Goal: Information Seeking & Learning: Learn about a topic

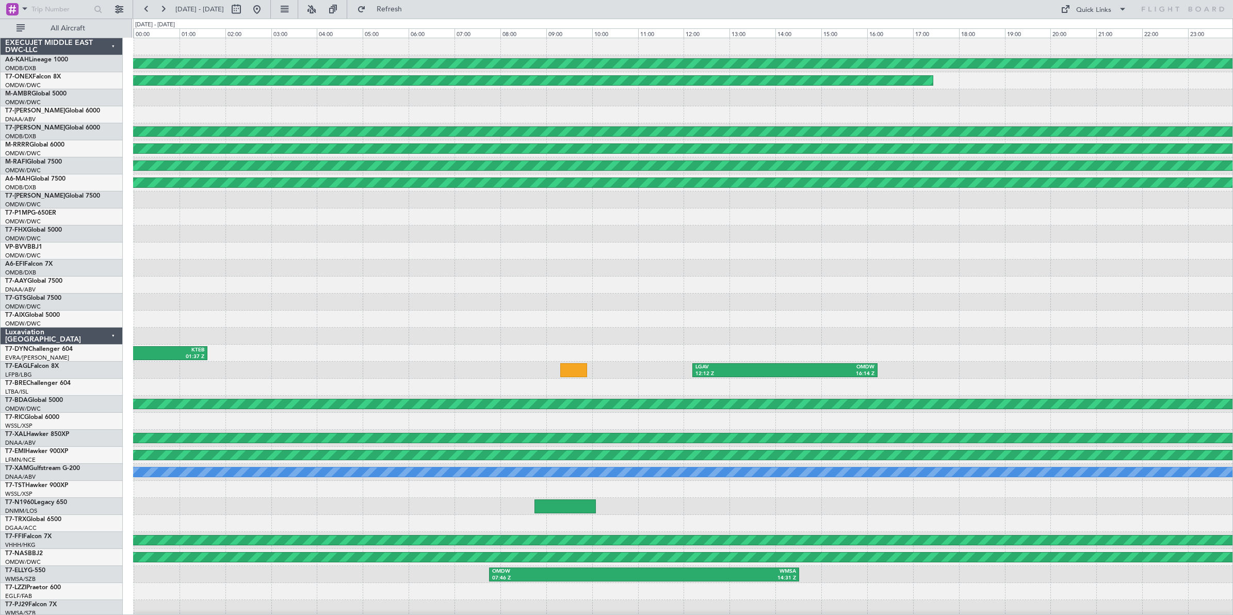
scroll to position [1, 0]
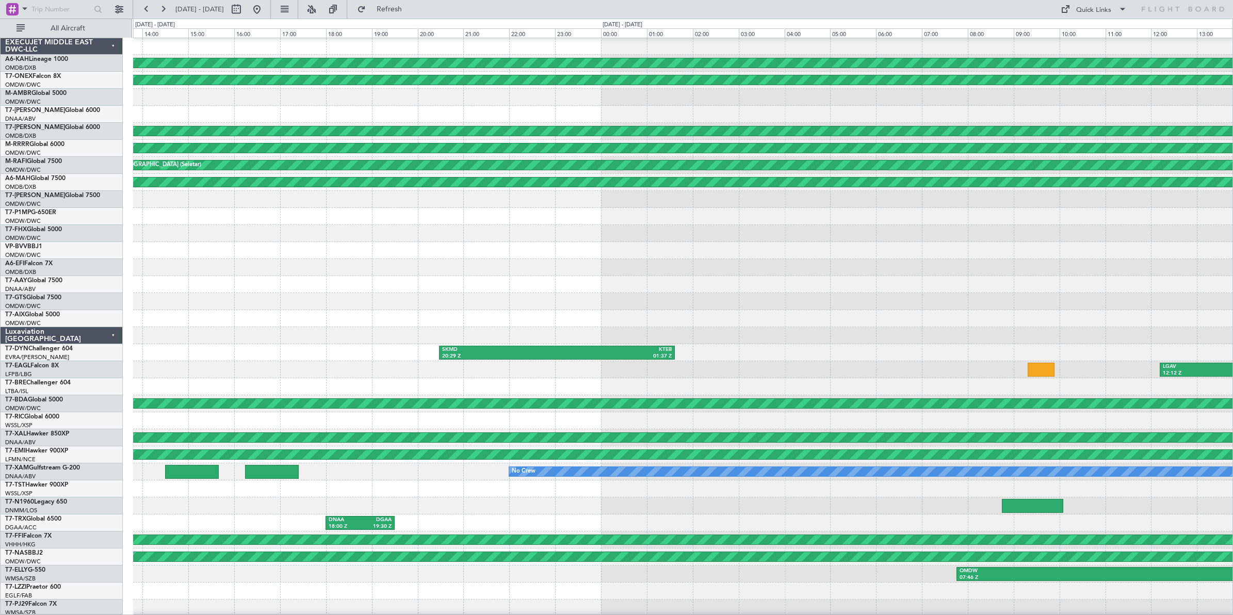
click at [644, 253] on div at bounding box center [683, 250] width 1100 height 17
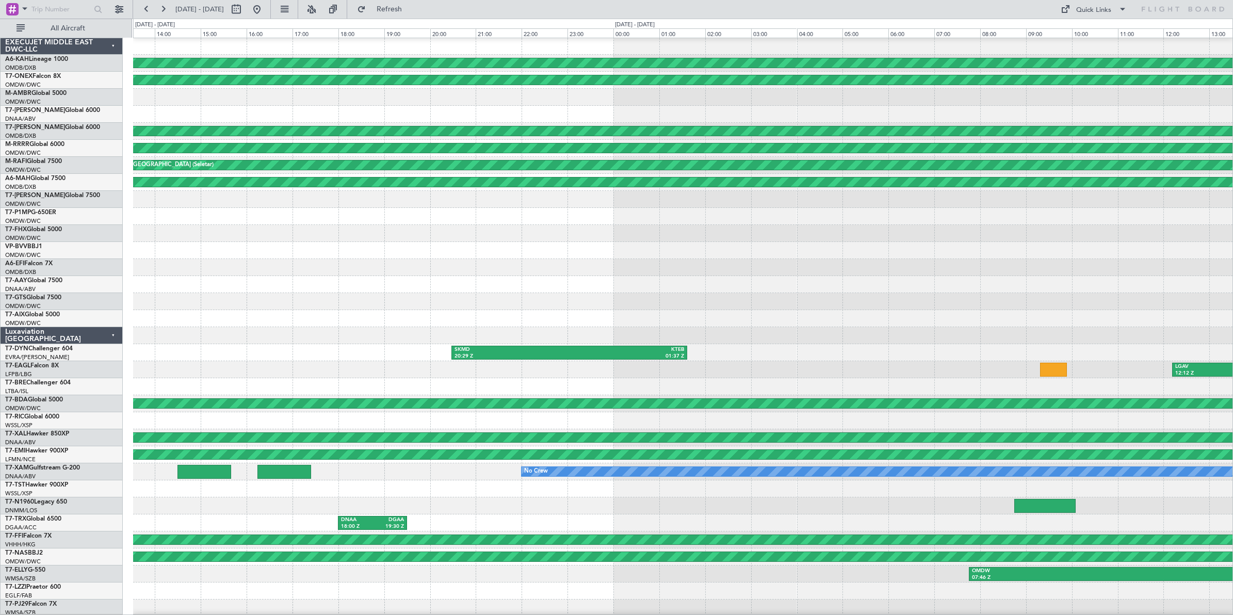
scroll to position [0, 0]
click at [704, 261] on div "Planned Maint [GEOGRAPHIC_DATA] (Al Bateen Executive) Planned Maint [GEOGRAPHIC…" at bounding box center [683, 344] width 1100 height 613
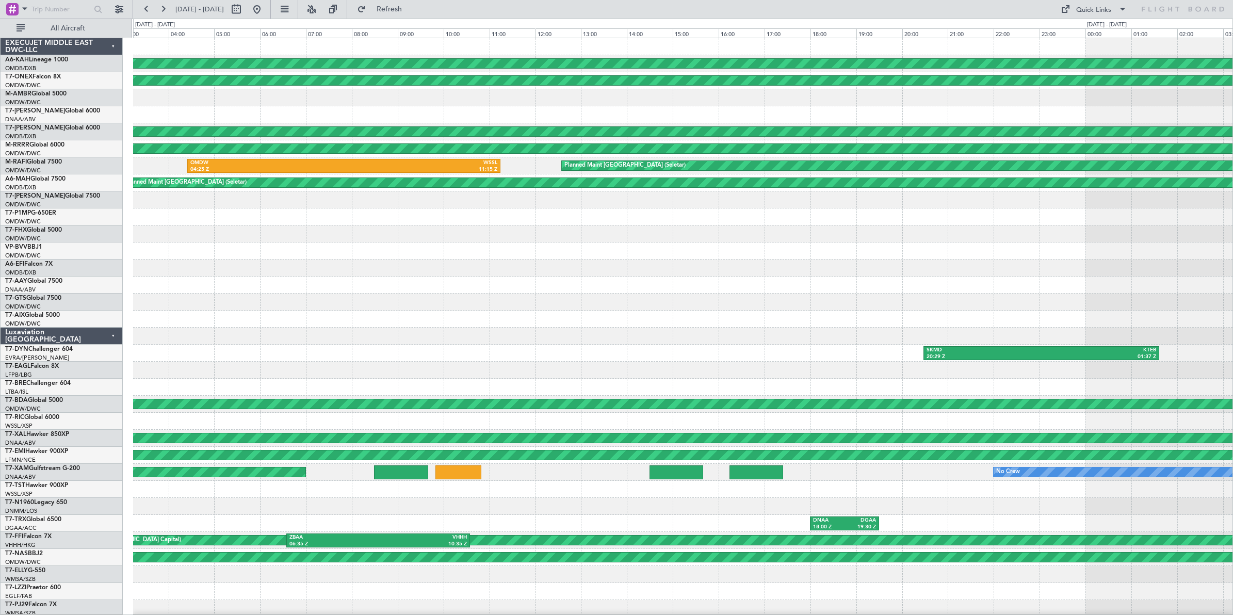
scroll to position [1, 0]
click at [566, 260] on div at bounding box center [683, 268] width 1100 height 17
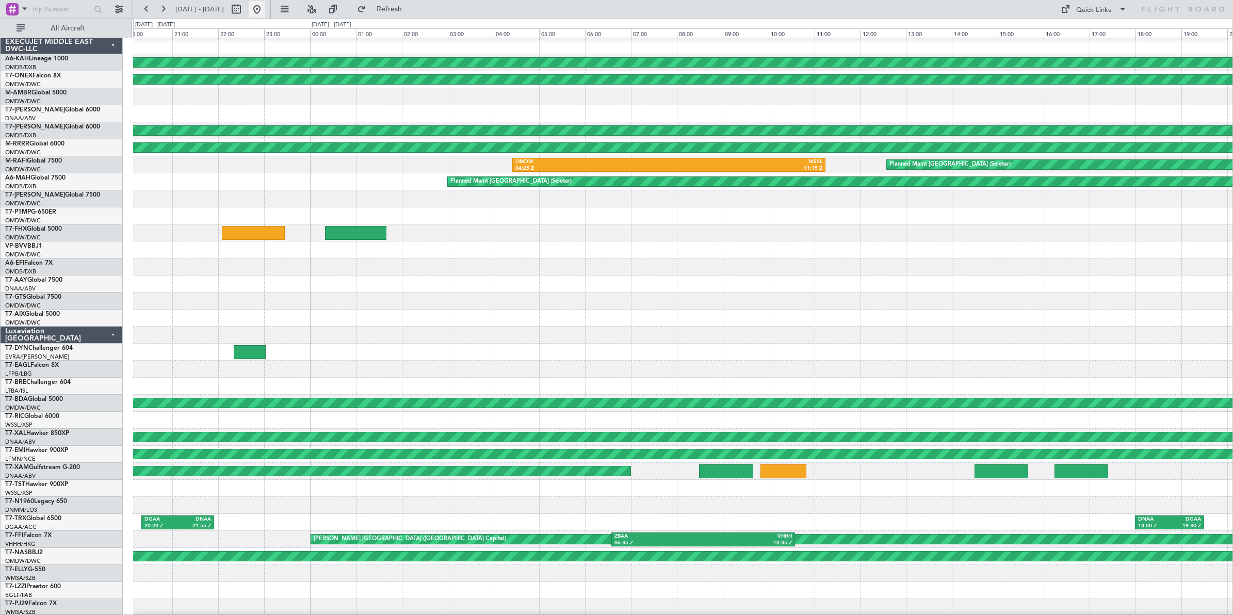
click at [265, 8] on button at bounding box center [257, 9] width 17 height 17
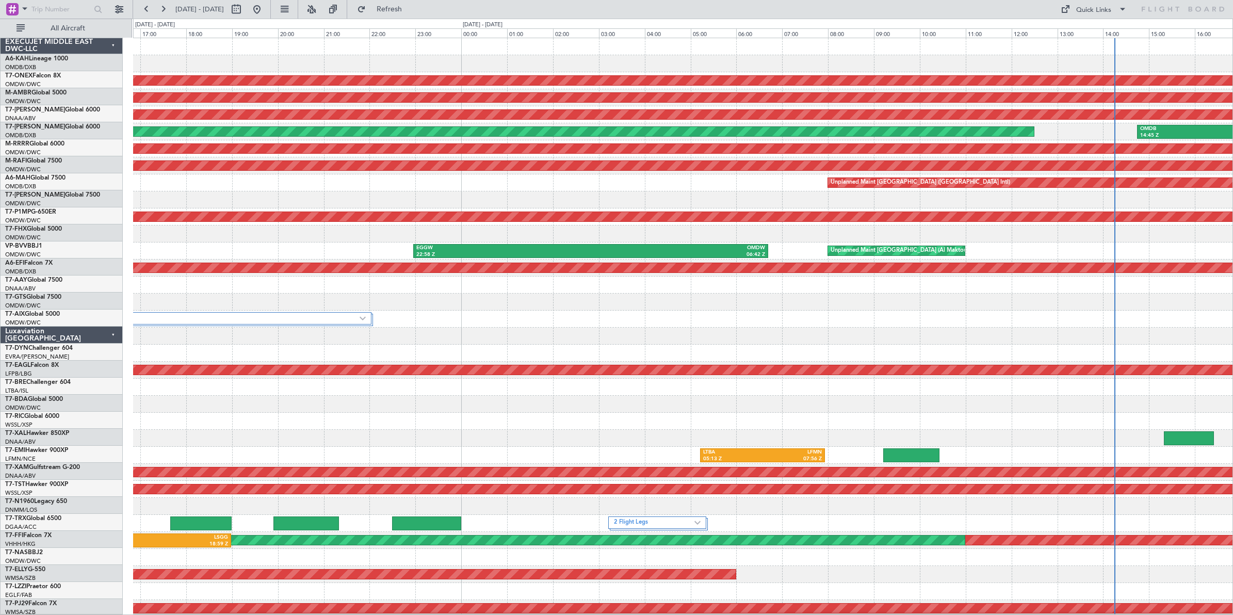
scroll to position [0, 0]
click at [1142, 347] on div "Planned Maint Nurnberg Planned Maint [GEOGRAPHIC_DATA] (Seletar) AOG Maint [GEO…" at bounding box center [683, 344] width 1100 height 613
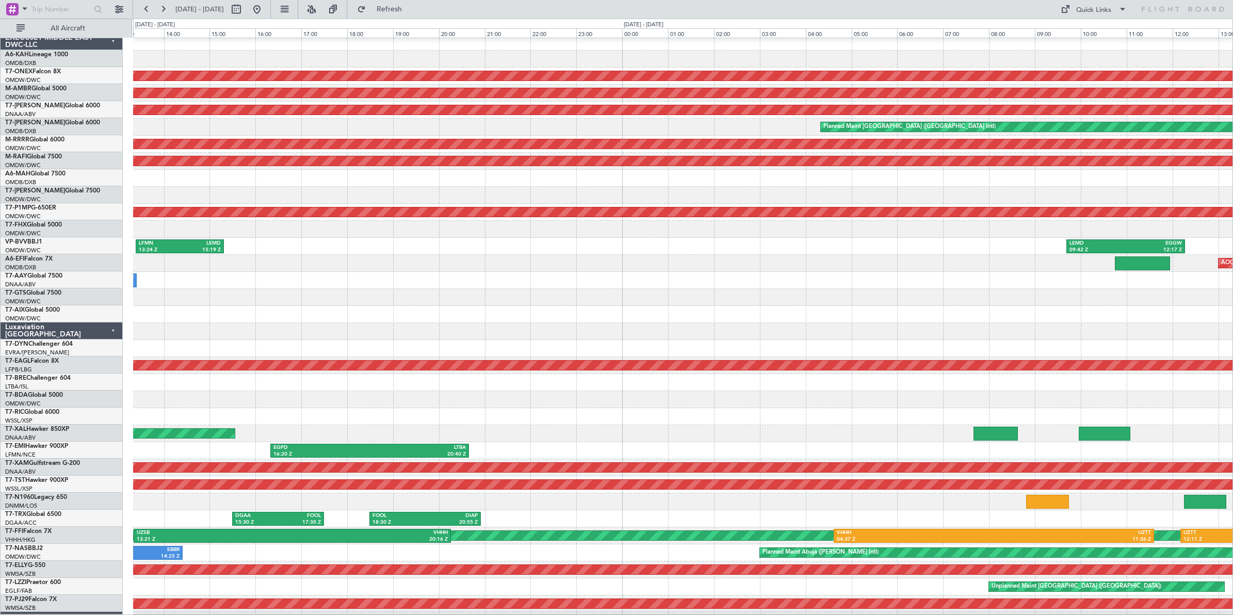
click at [1175, 329] on div at bounding box center [683, 331] width 1100 height 17
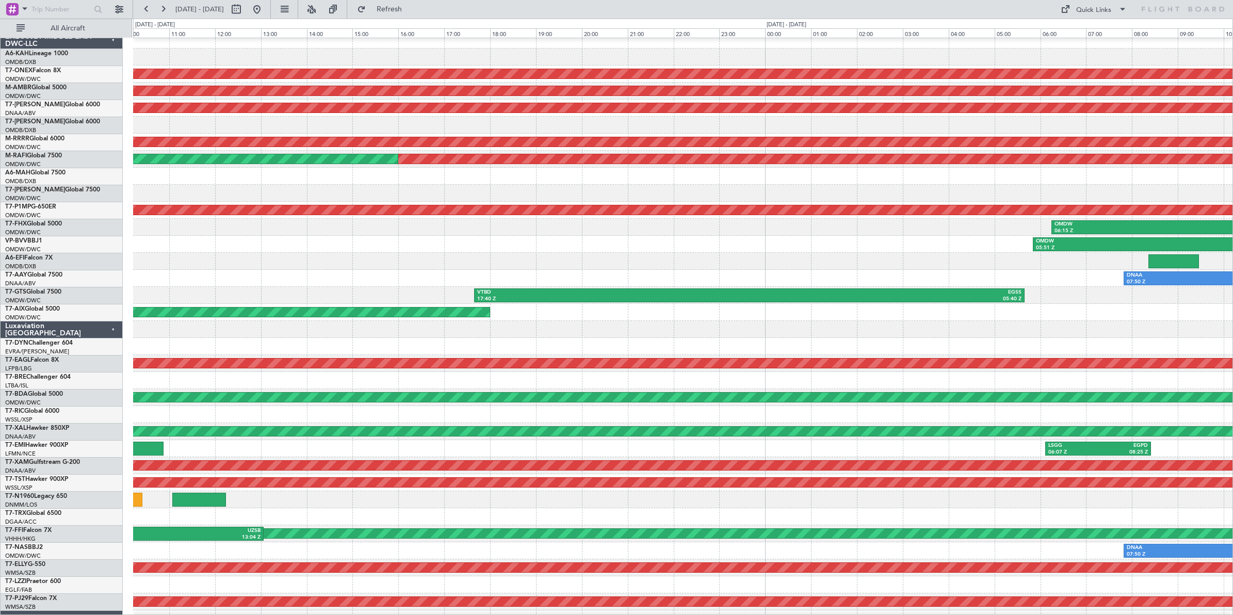
scroll to position [11, 0]
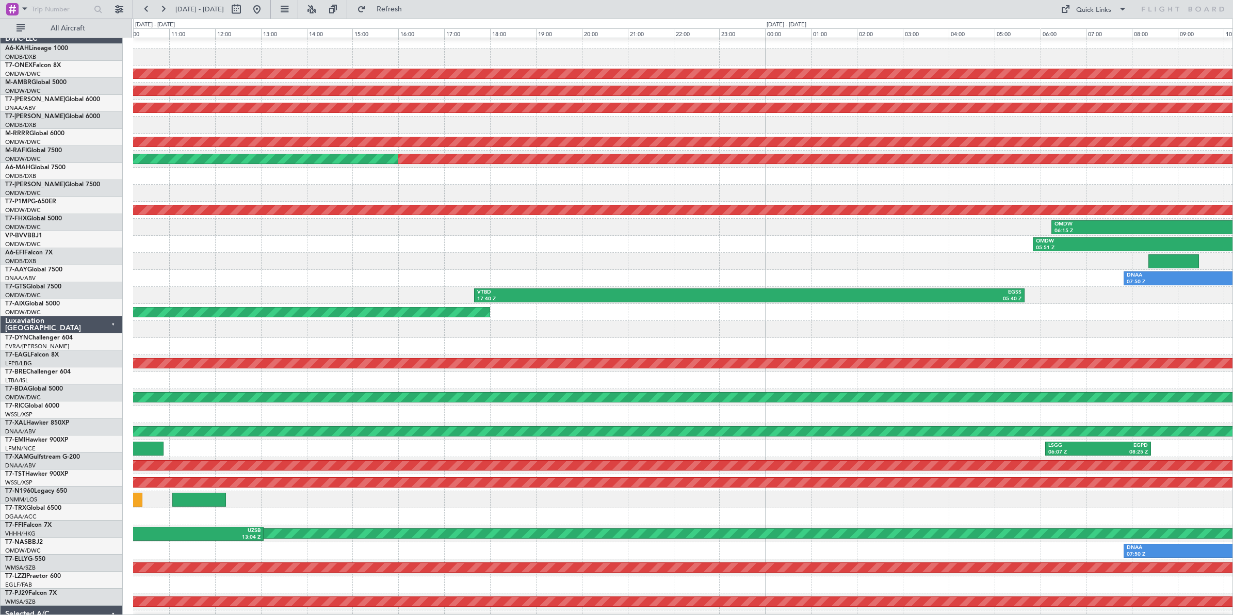
click at [891, 324] on div at bounding box center [683, 329] width 1100 height 17
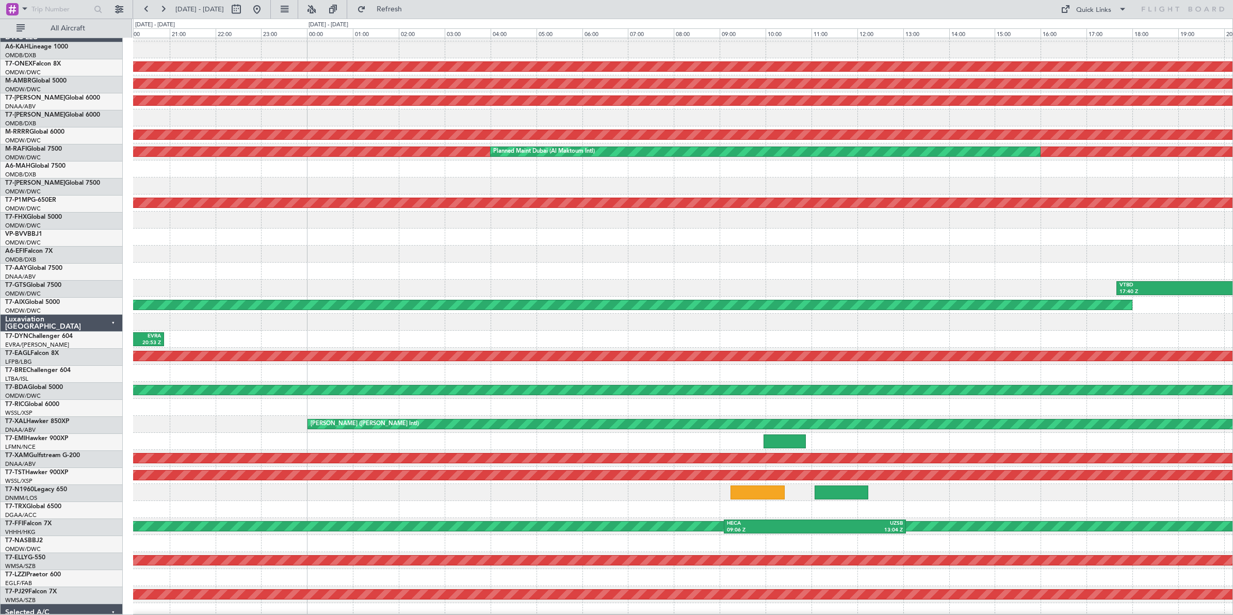
scroll to position [24, 0]
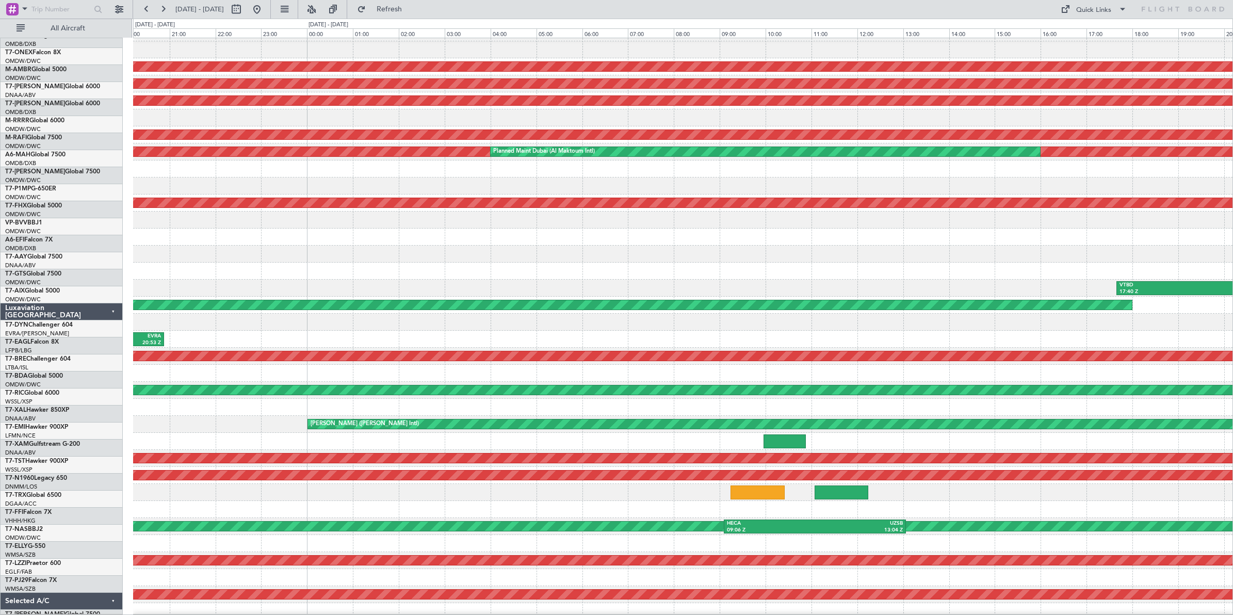
click at [1027, 331] on div "EGSS 18:44 Z EVRA 20:53 Z" at bounding box center [683, 339] width 1100 height 17
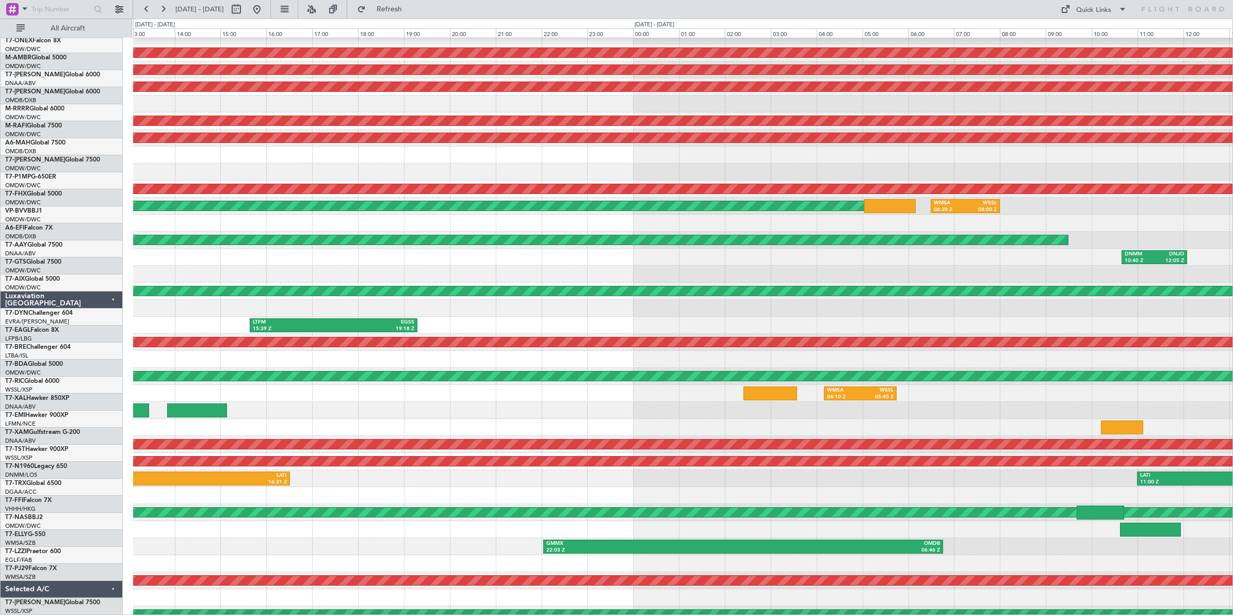
scroll to position [36, 0]
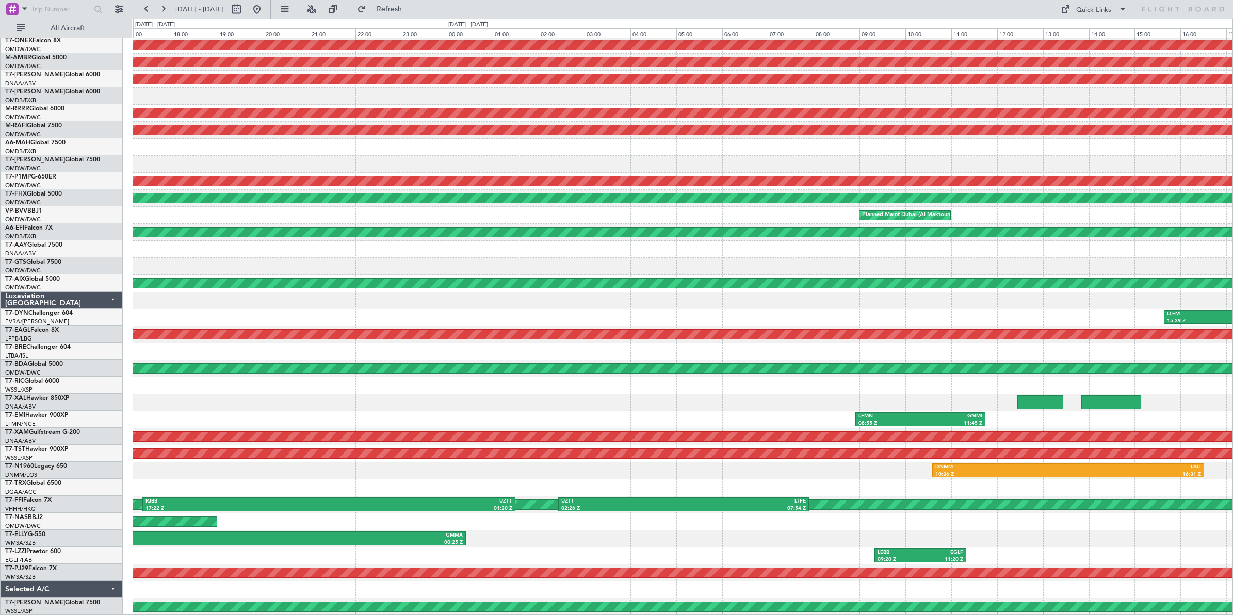
click at [1233, 256] on html "[DATE] - [DATE] Refresh Quick Links All Aircraft Planned Maint Nurnberg Planned…" at bounding box center [616, 307] width 1233 height 615
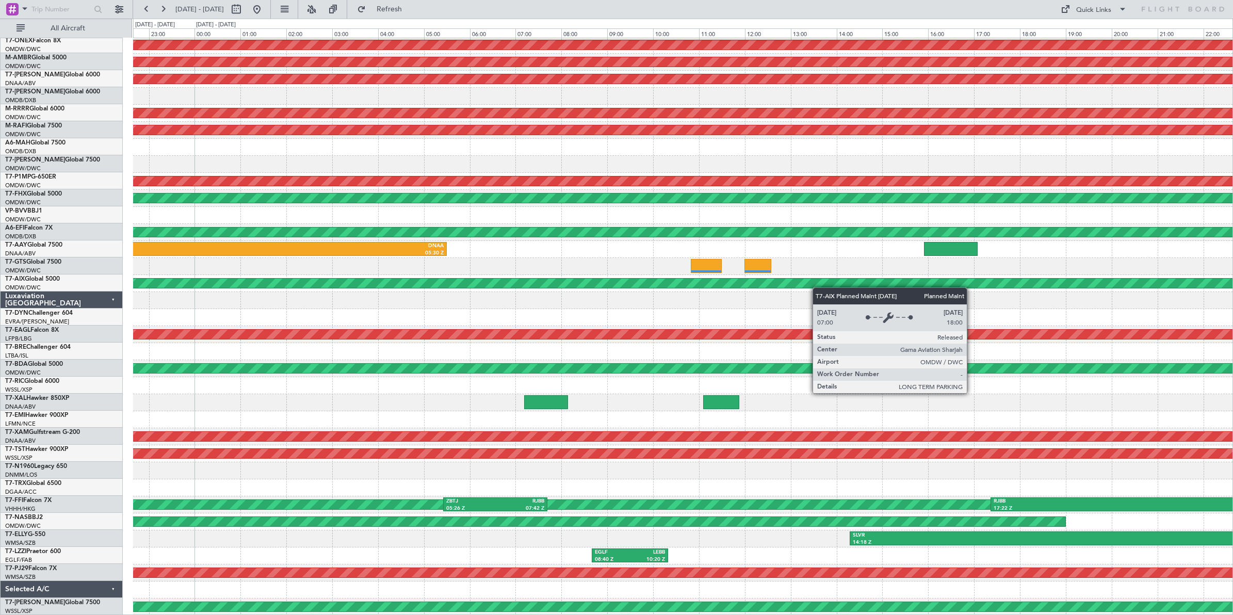
click at [1233, 284] on html "[DATE] - [DATE] Refresh Quick Links All Aircraft Planned Maint Nurnberg Planned…" at bounding box center [616, 307] width 1233 height 615
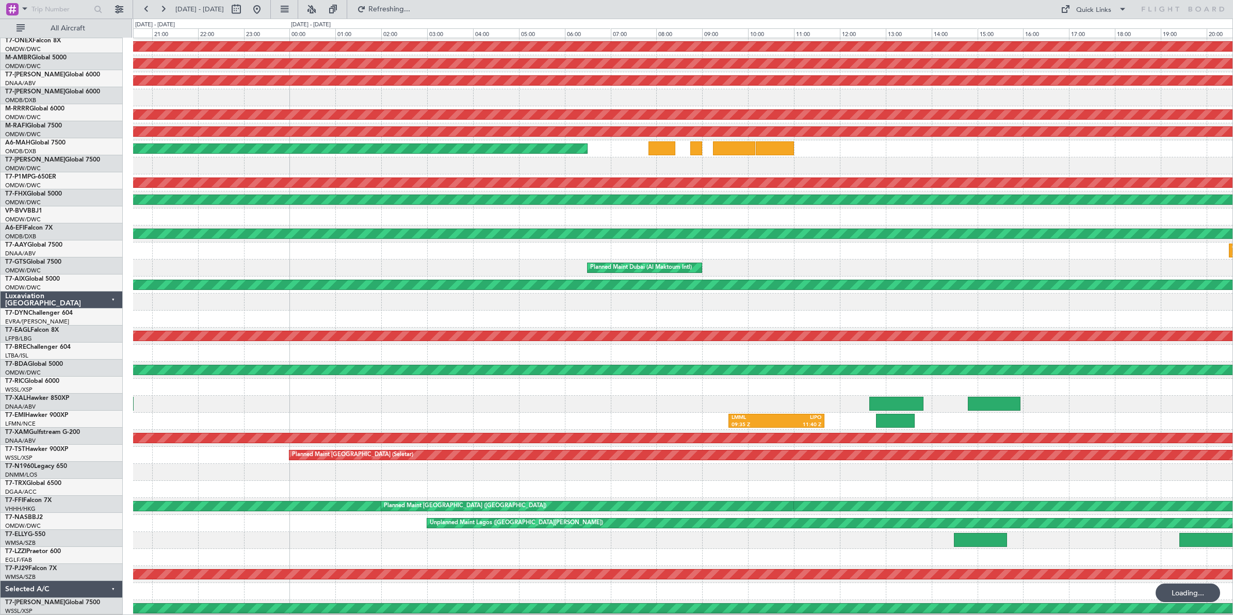
click at [1051, 285] on div "Planned Maint Nurnberg Planned Maint [GEOGRAPHIC_DATA] (Seletar) AOG Maint [GEO…" at bounding box center [683, 310] width 1100 height 613
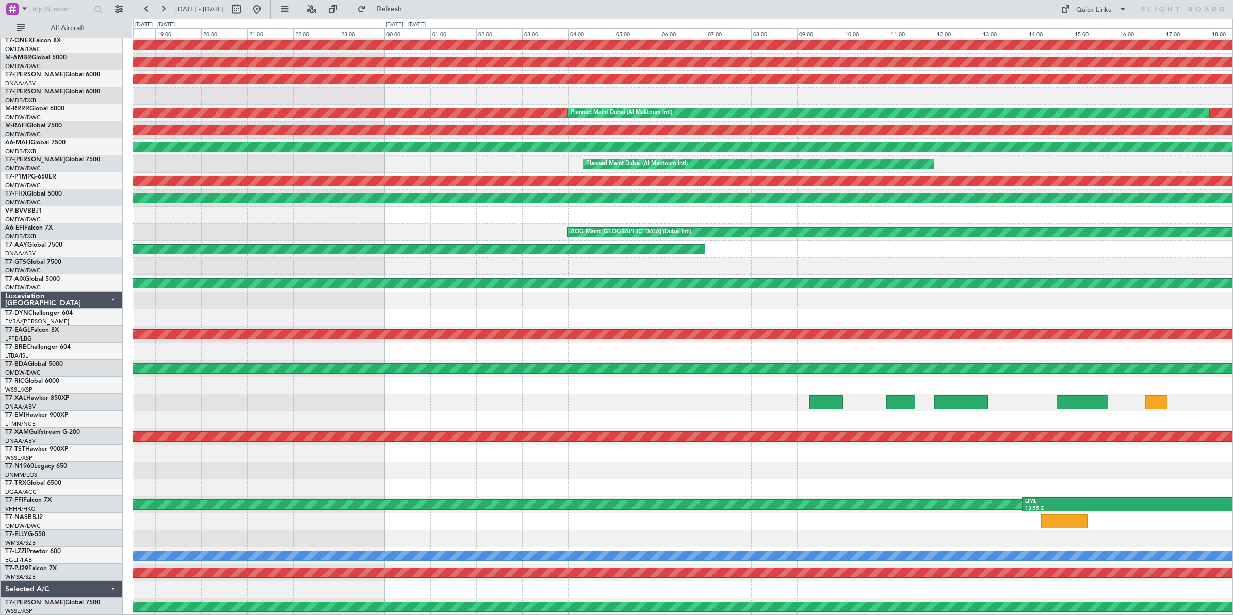
click at [958, 305] on div at bounding box center [683, 300] width 1100 height 17
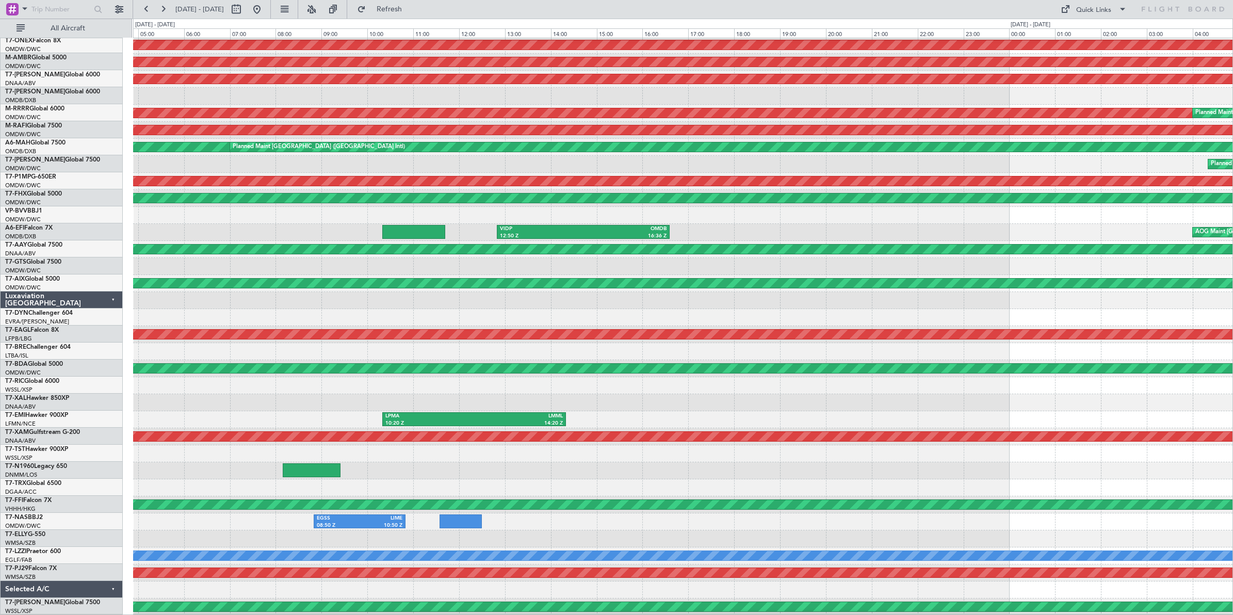
click at [1067, 290] on div "Planned Maint [GEOGRAPHIC_DATA] (Al Bateen Executive) Planned Maint Nurnberg Pl…" at bounding box center [683, 309] width 1100 height 613
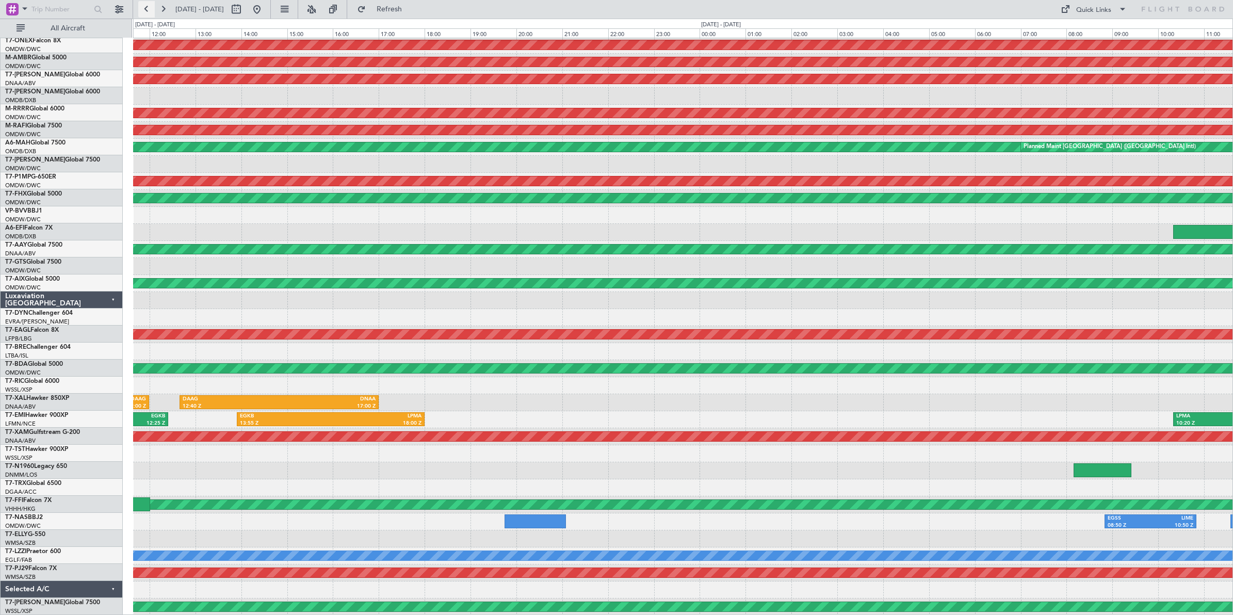
click at [144, 8] on button at bounding box center [146, 9] width 17 height 17
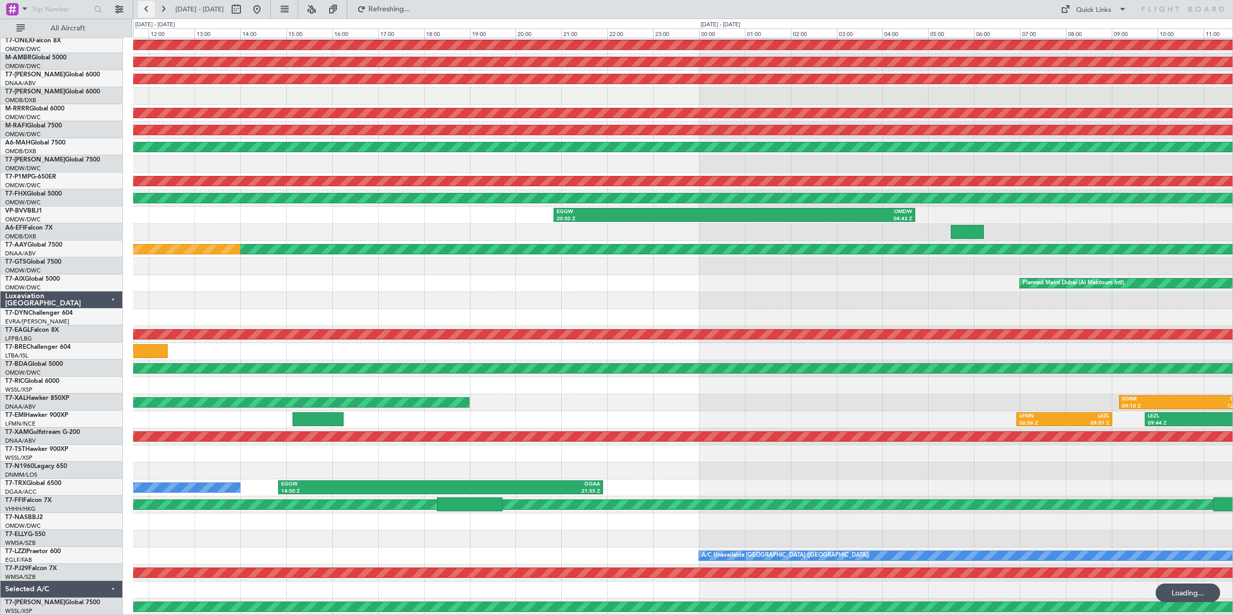
click at [144, 8] on button at bounding box center [146, 9] width 17 height 17
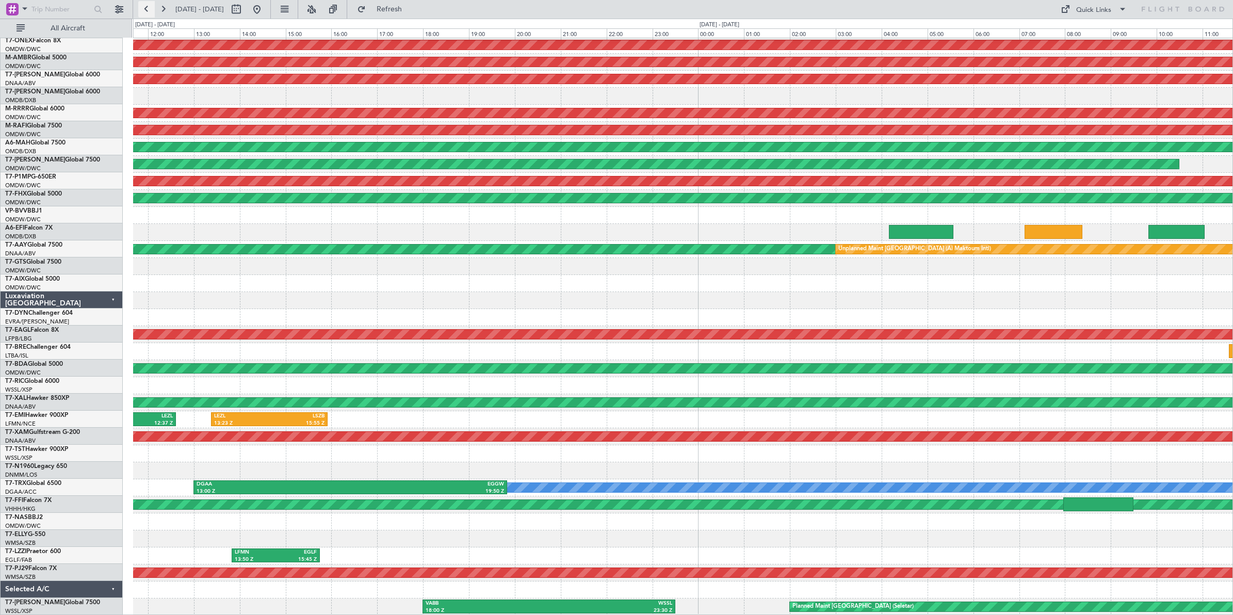
click at [144, 8] on button at bounding box center [146, 9] width 17 height 17
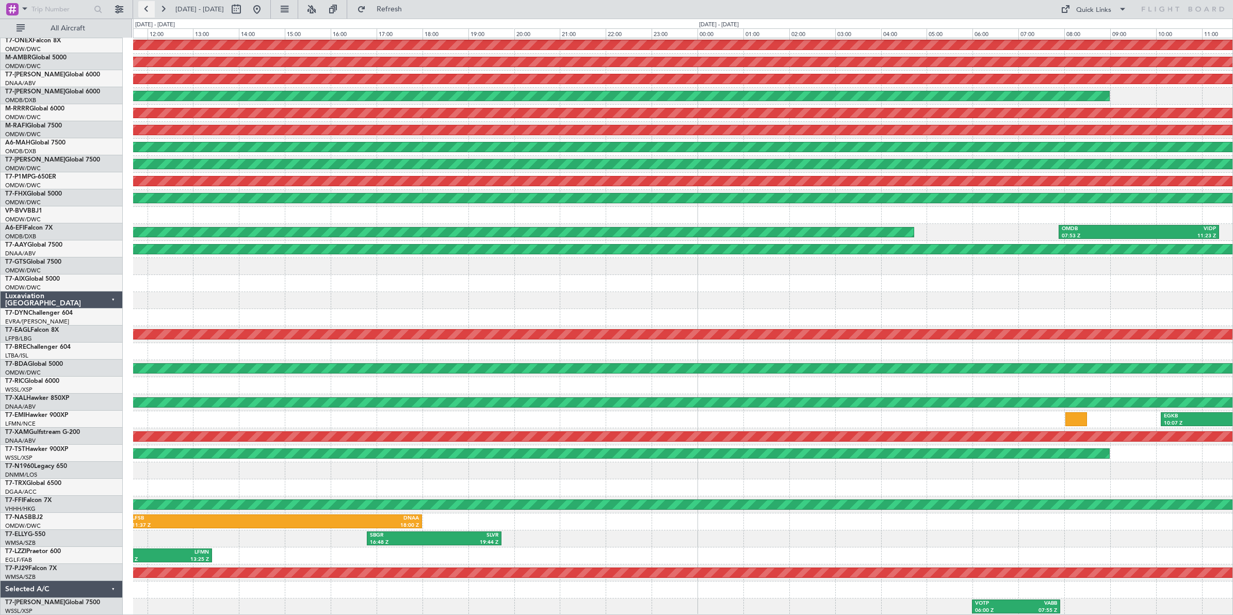
click at [144, 8] on button at bounding box center [146, 9] width 17 height 17
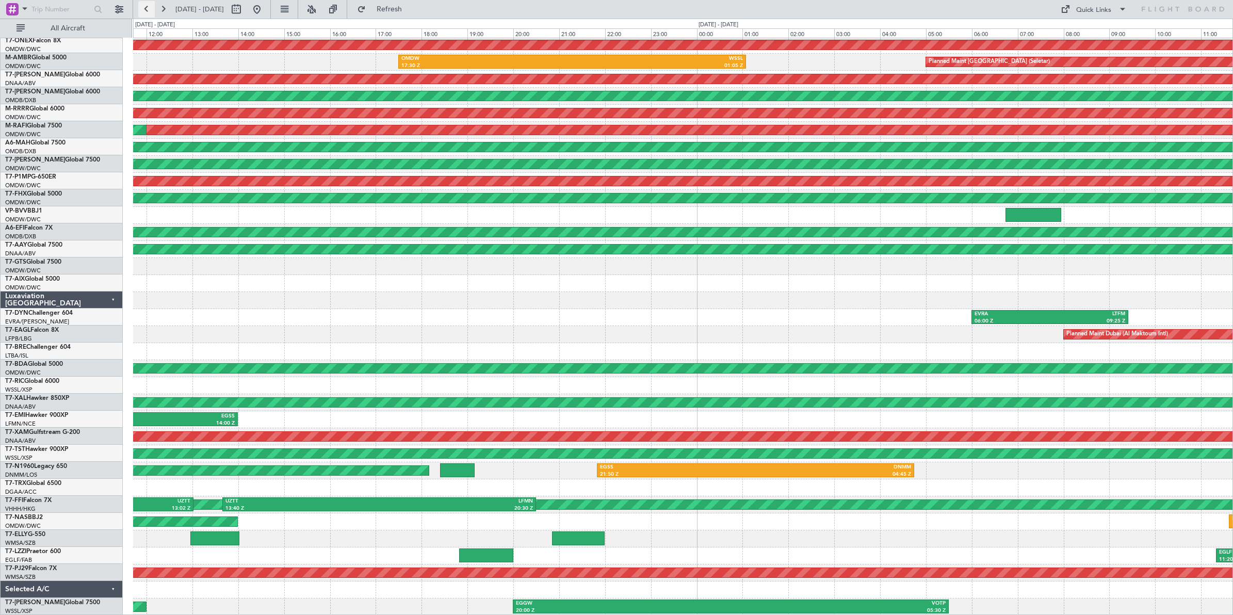
click at [144, 8] on button at bounding box center [146, 9] width 17 height 17
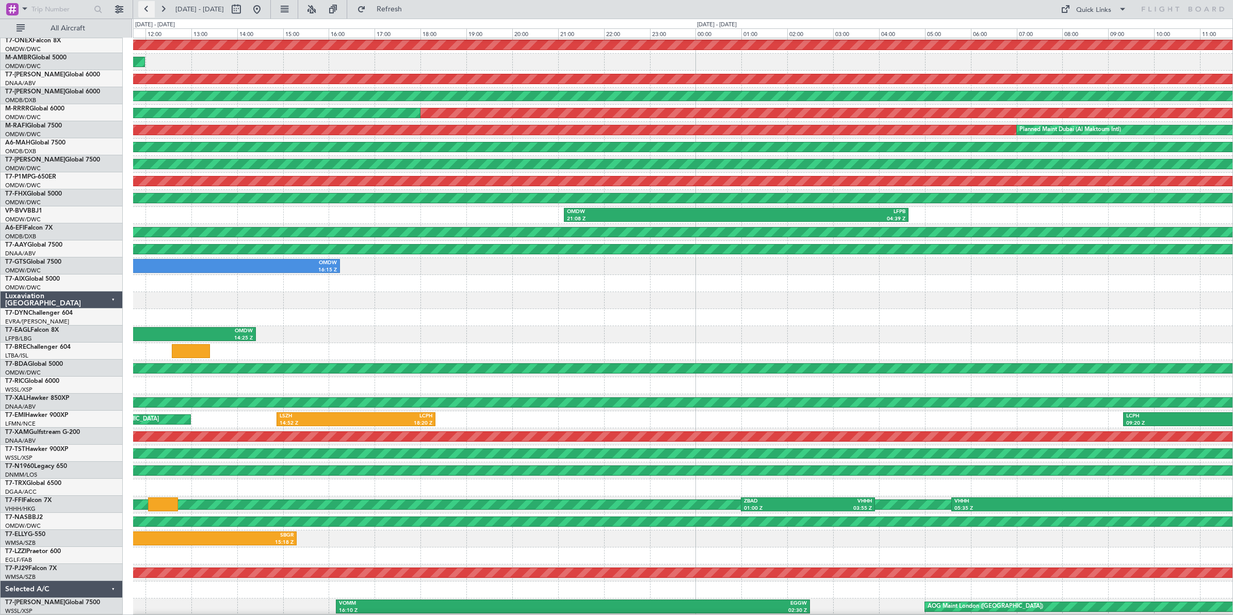
click at [144, 8] on button at bounding box center [146, 9] width 17 height 17
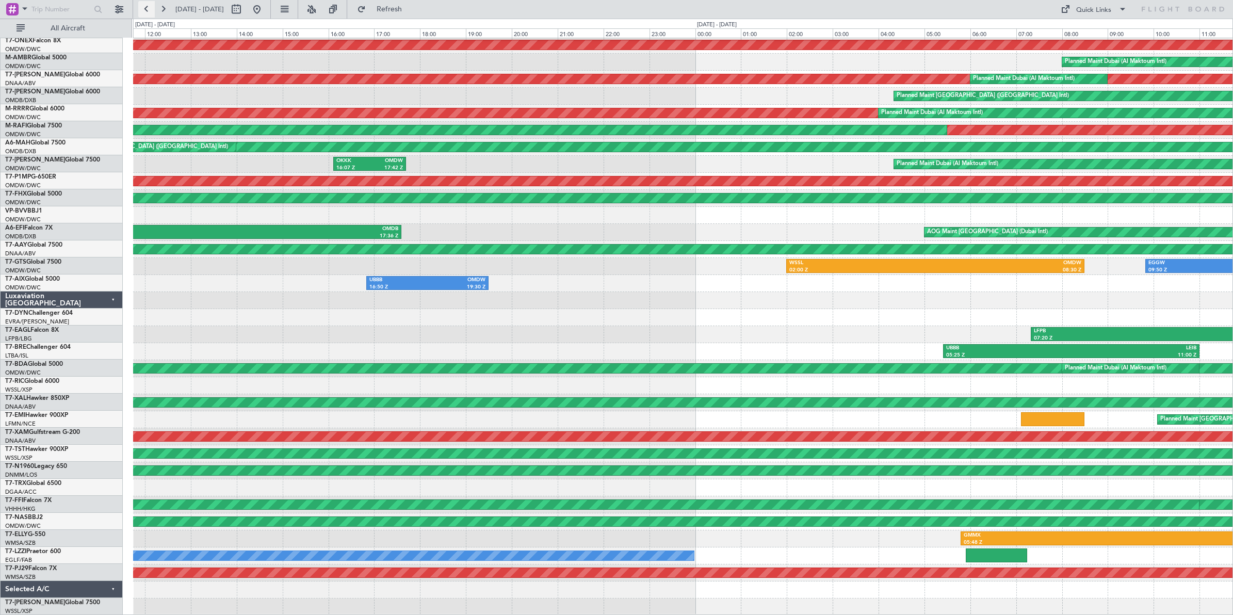
click at [144, 8] on button at bounding box center [146, 9] width 17 height 17
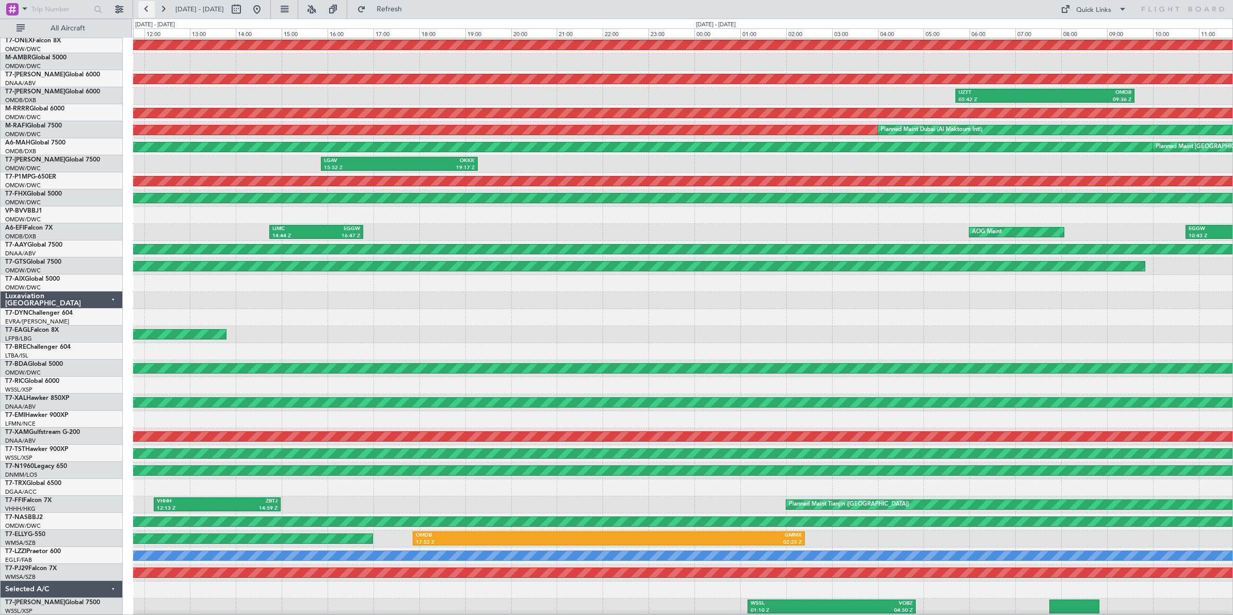
click at [144, 8] on button at bounding box center [146, 9] width 17 height 17
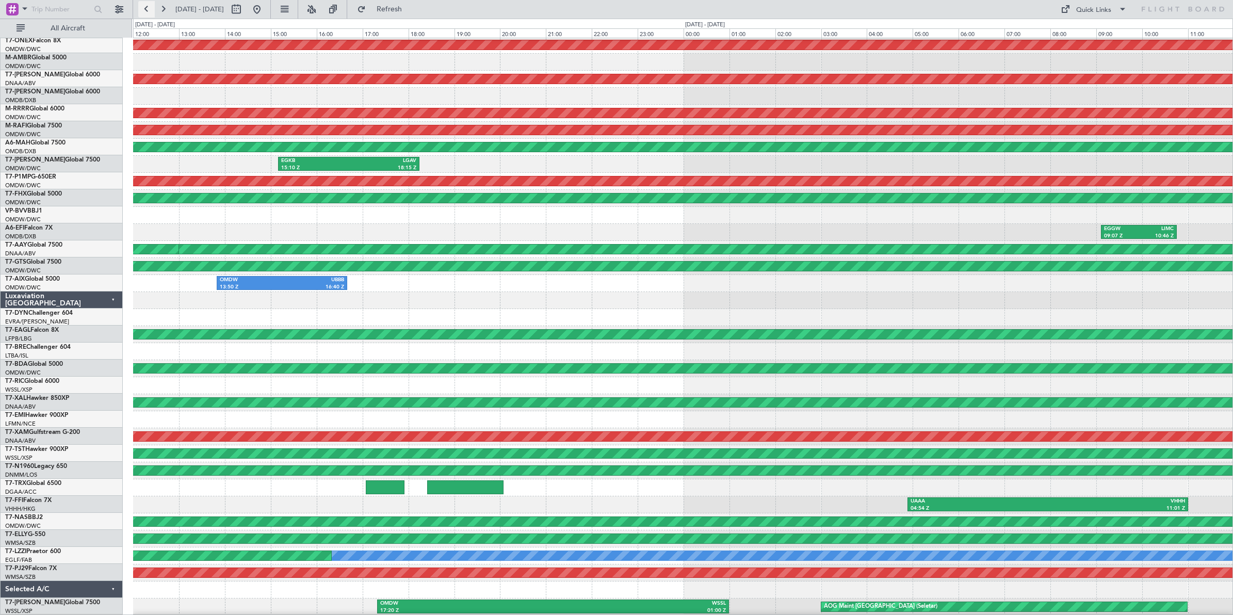
click at [144, 8] on button at bounding box center [146, 9] width 17 height 17
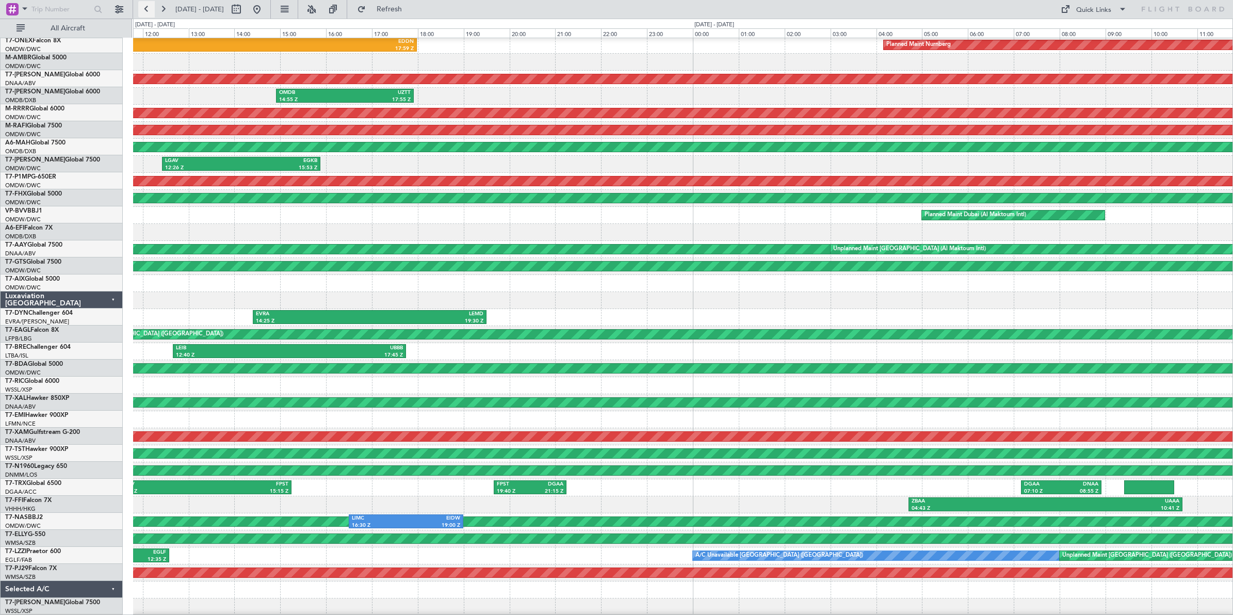
click at [144, 8] on button at bounding box center [146, 9] width 17 height 17
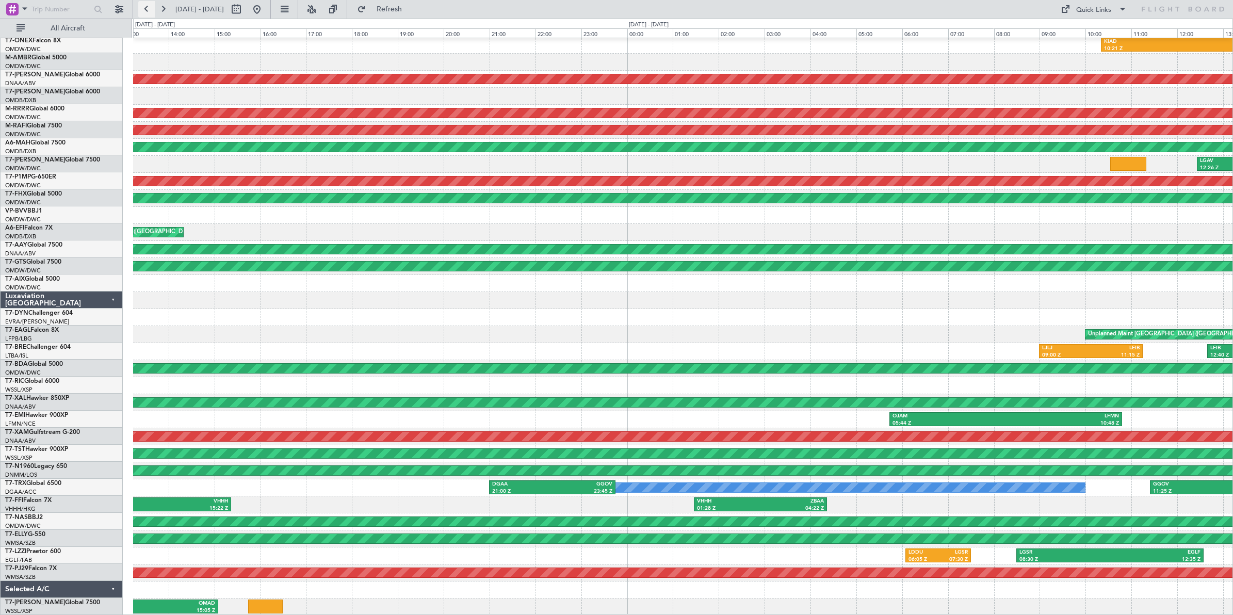
click at [144, 8] on button at bounding box center [146, 9] width 17 height 17
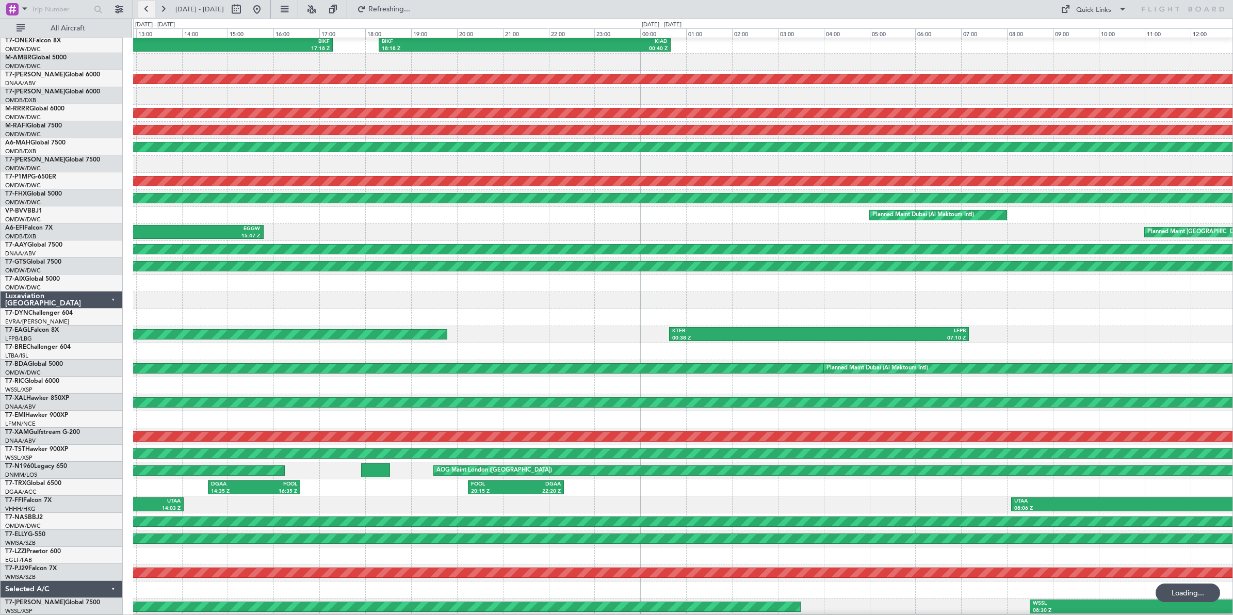
click at [144, 8] on button at bounding box center [146, 9] width 17 height 17
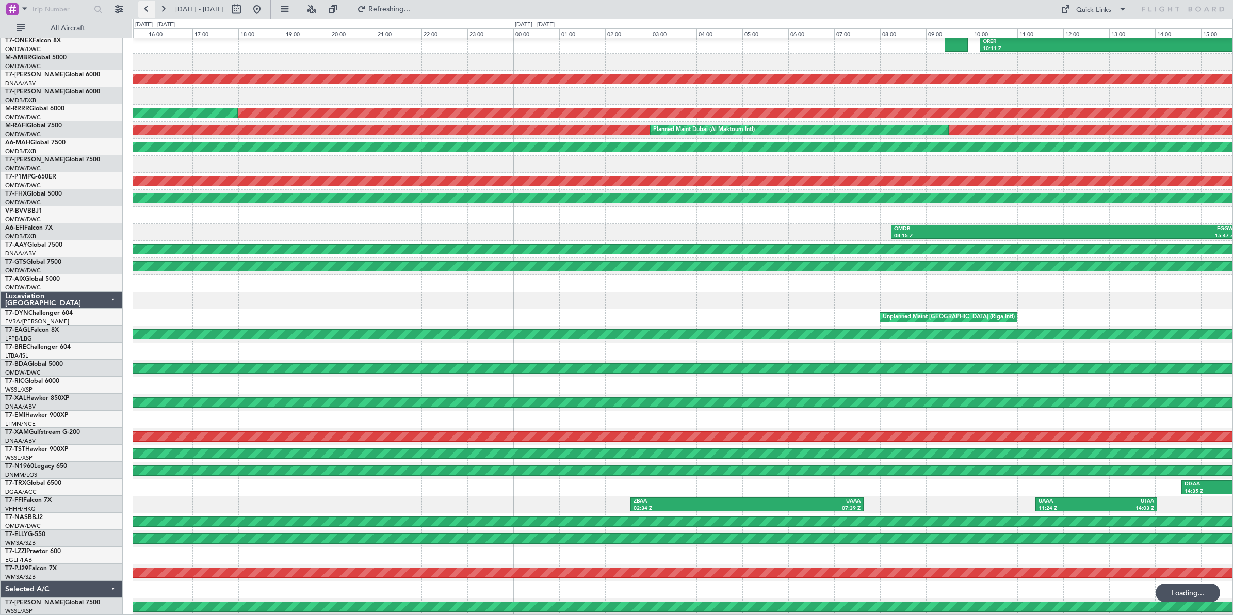
click at [144, 8] on button at bounding box center [146, 9] width 17 height 17
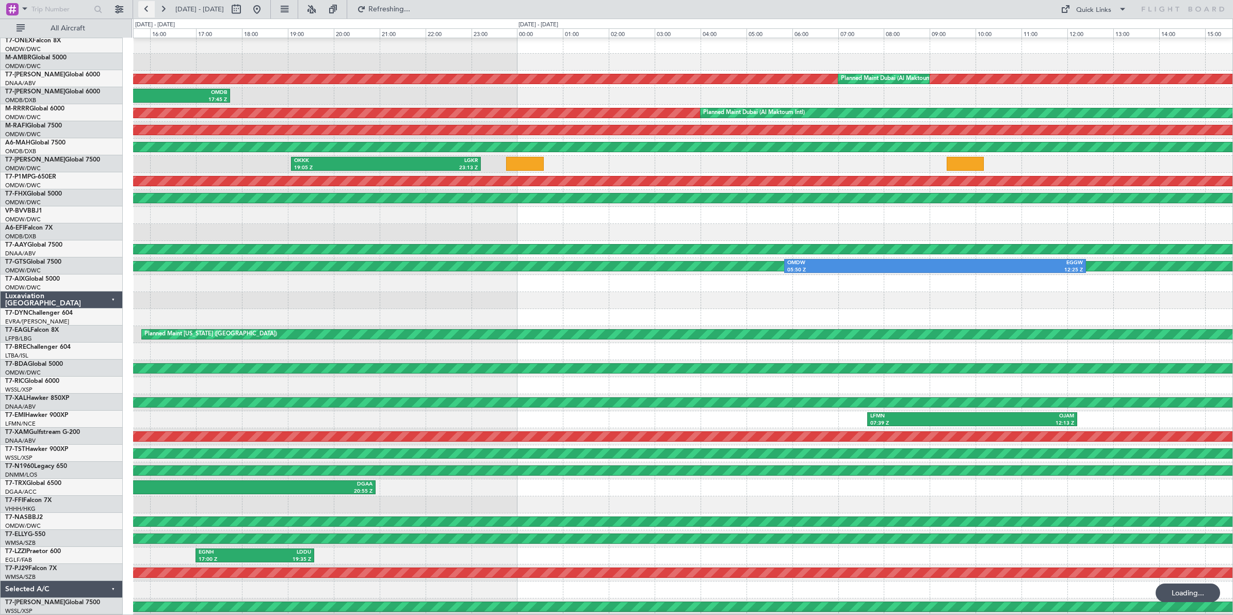
click at [144, 8] on button at bounding box center [146, 9] width 17 height 17
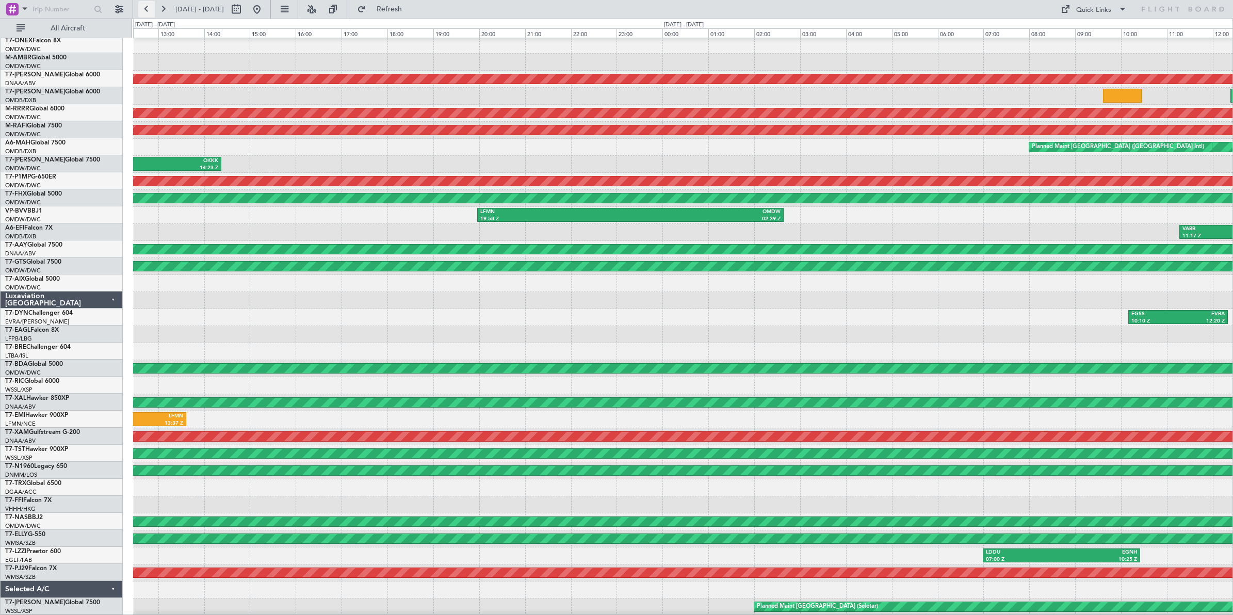
click at [144, 8] on button at bounding box center [146, 9] width 17 height 17
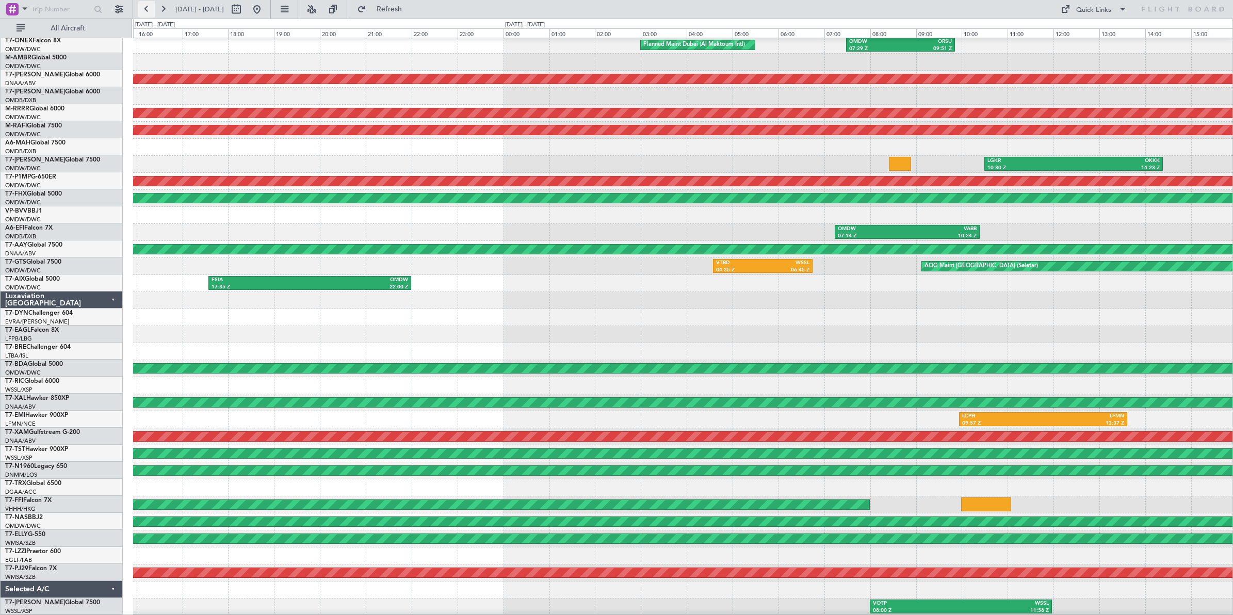
click at [144, 8] on button at bounding box center [146, 9] width 17 height 17
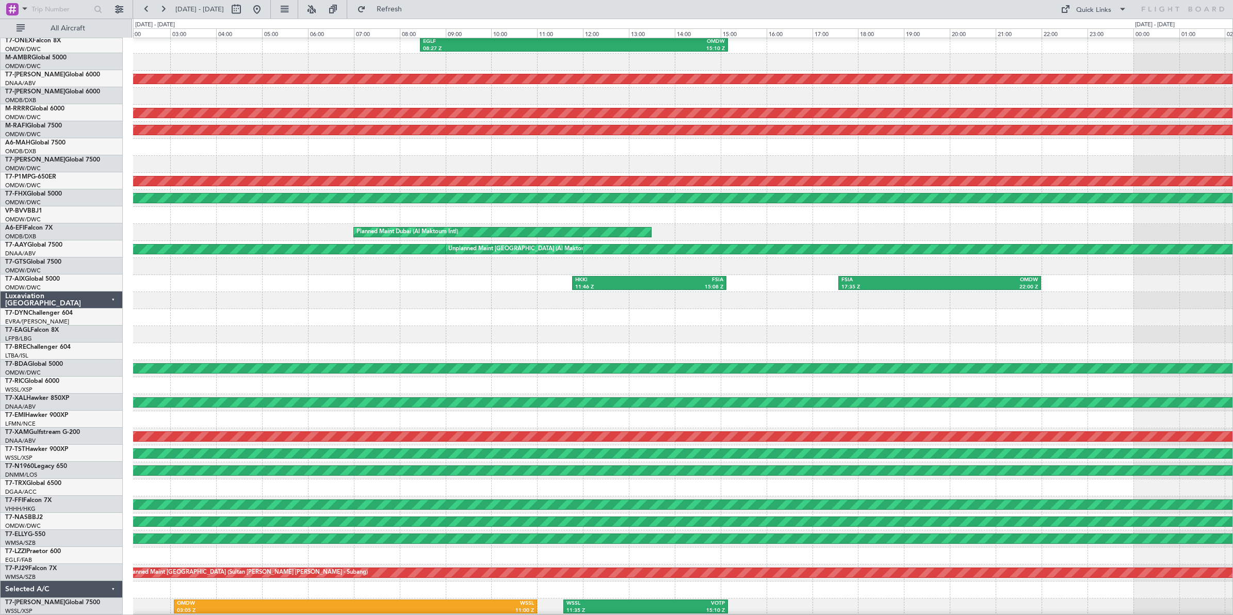
click at [346, 265] on div "VTBD 04:35 Z WSSL 06:45 Z" at bounding box center [683, 266] width 1100 height 17
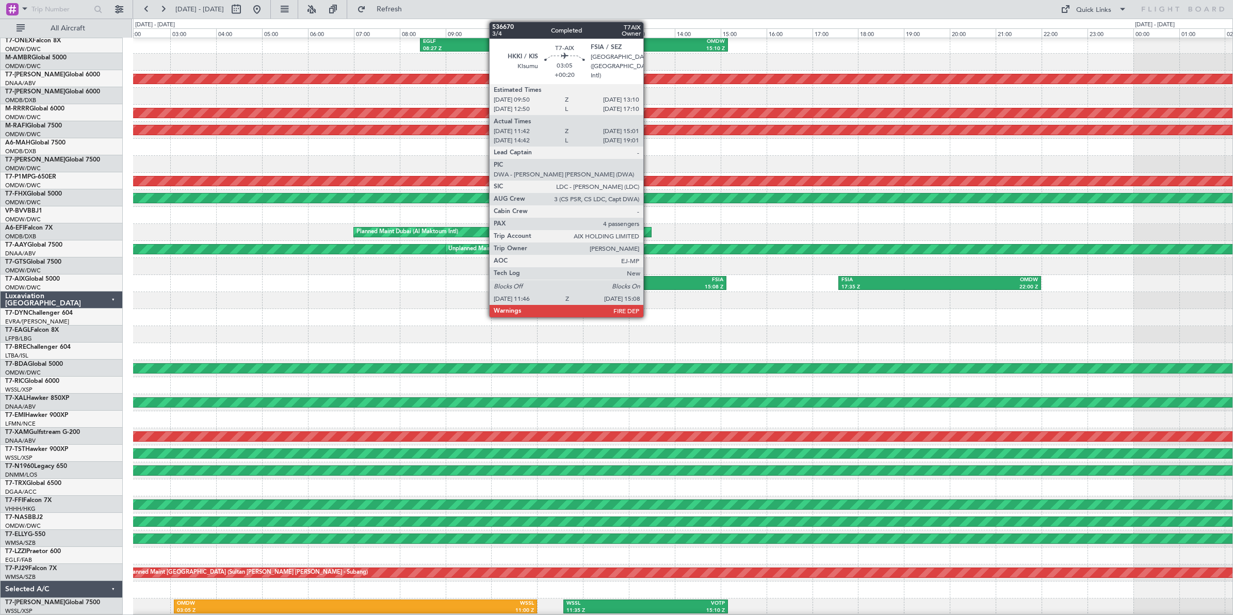
click at [649, 283] on div "FSIA" at bounding box center [686, 280] width 74 height 7
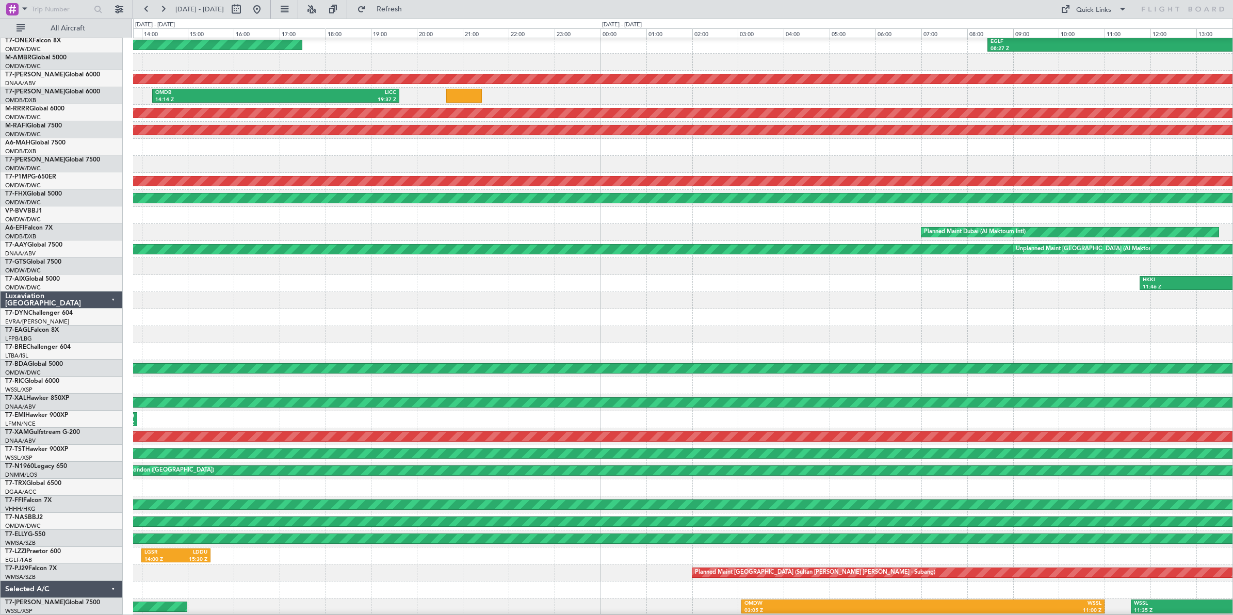
click at [798, 229] on div "Planned Maint Dubai (Al Maktoum Intl)" at bounding box center [683, 232] width 1100 height 17
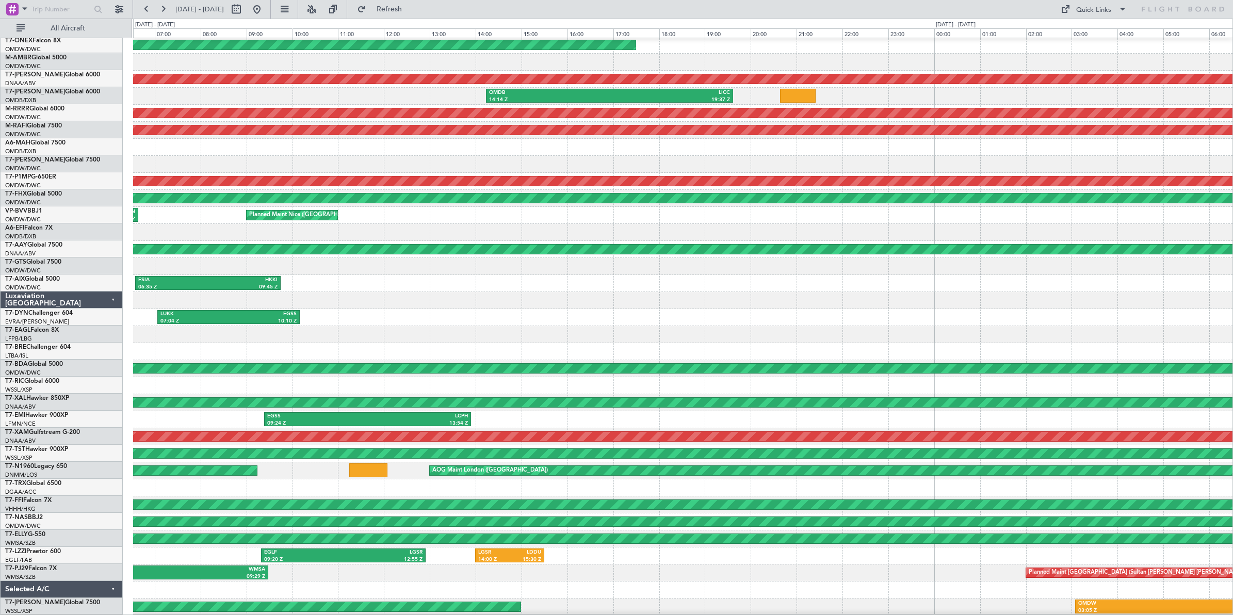
click at [504, 224] on div "Planned Maint Dubai (Al Maktoum Intl)" at bounding box center [683, 232] width 1100 height 17
click at [144, 10] on button at bounding box center [146, 9] width 17 height 17
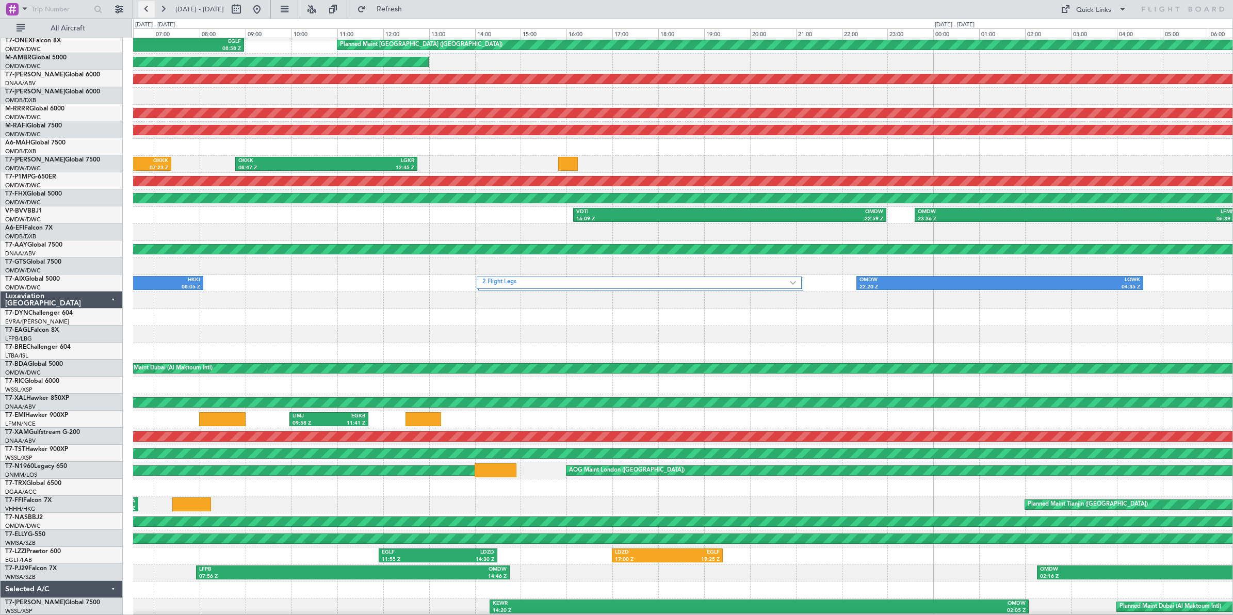
click at [146, 10] on button at bounding box center [146, 9] width 17 height 17
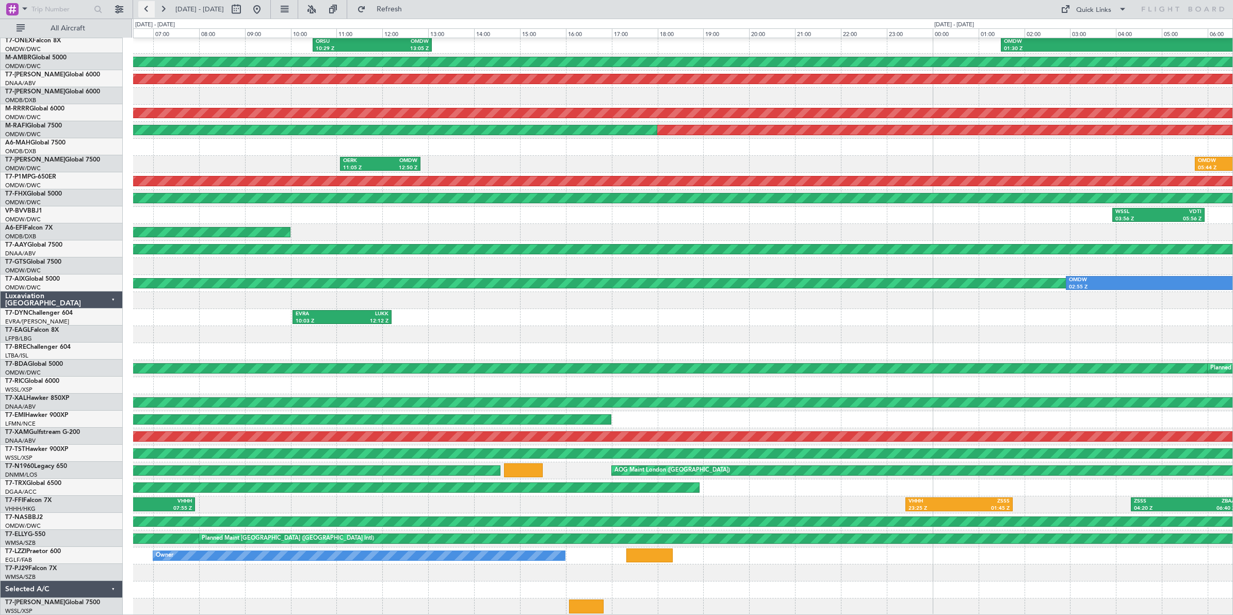
click at [146, 10] on button at bounding box center [146, 9] width 17 height 17
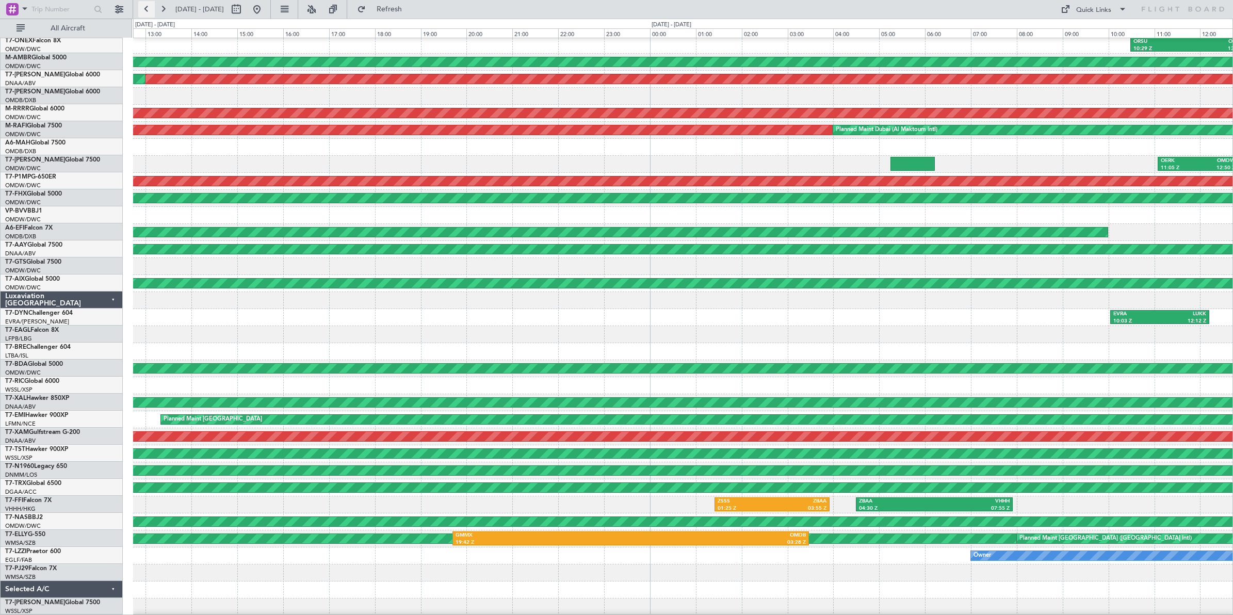
click at [146, 10] on button at bounding box center [146, 9] width 17 height 17
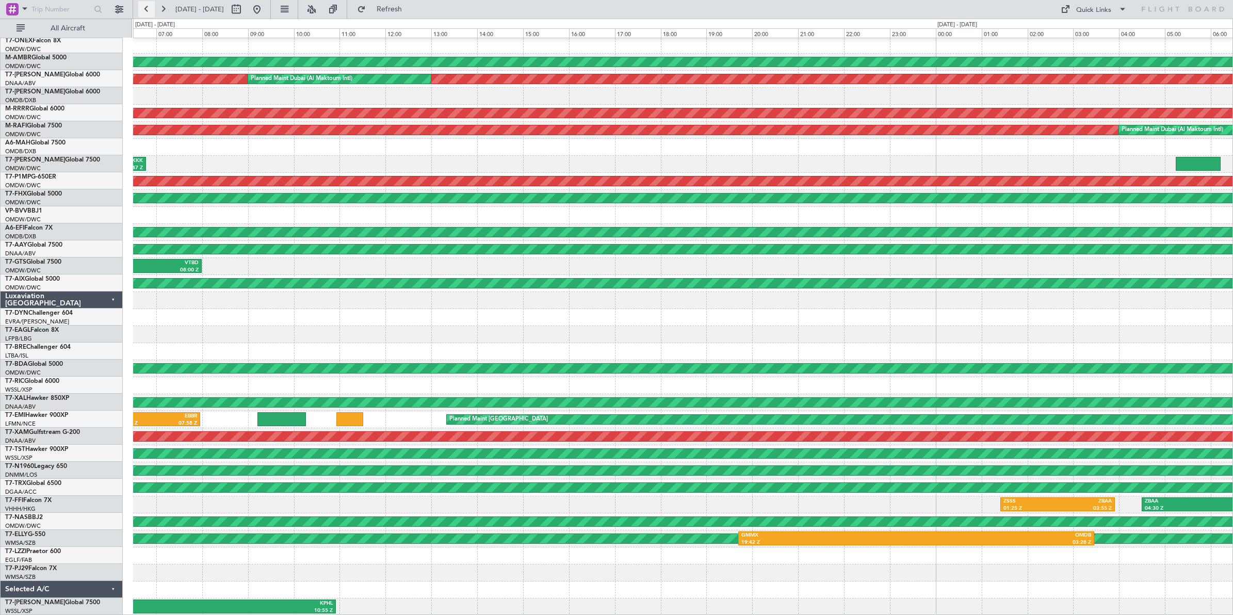
click at [146, 10] on button at bounding box center [146, 9] width 17 height 17
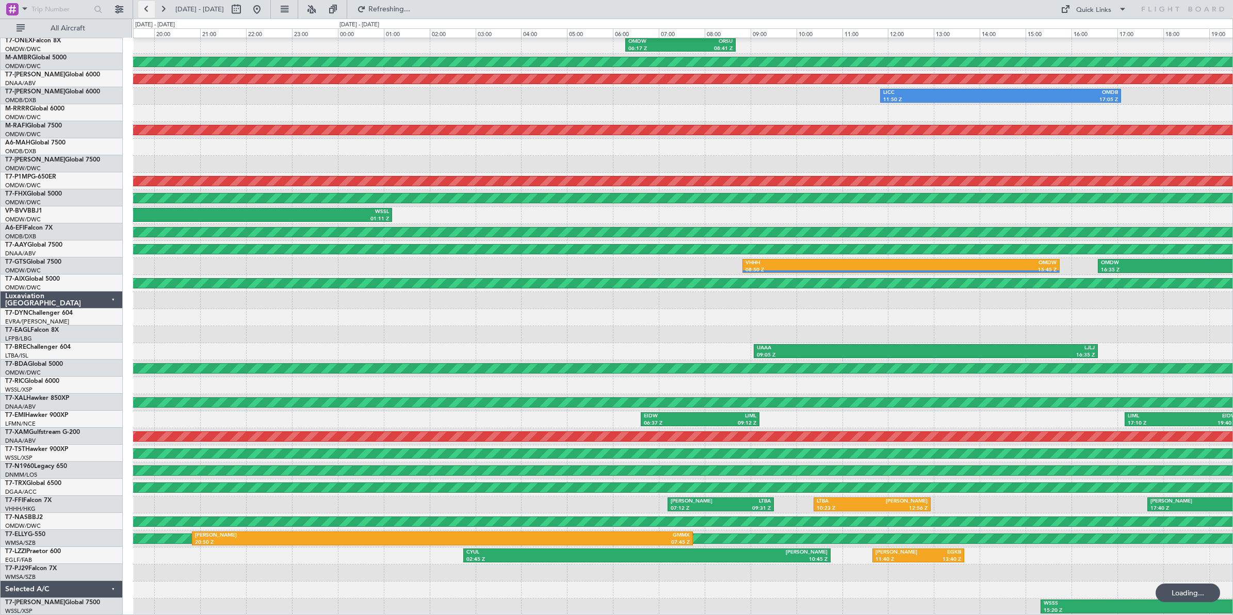
click at [146, 10] on button at bounding box center [146, 9] width 17 height 17
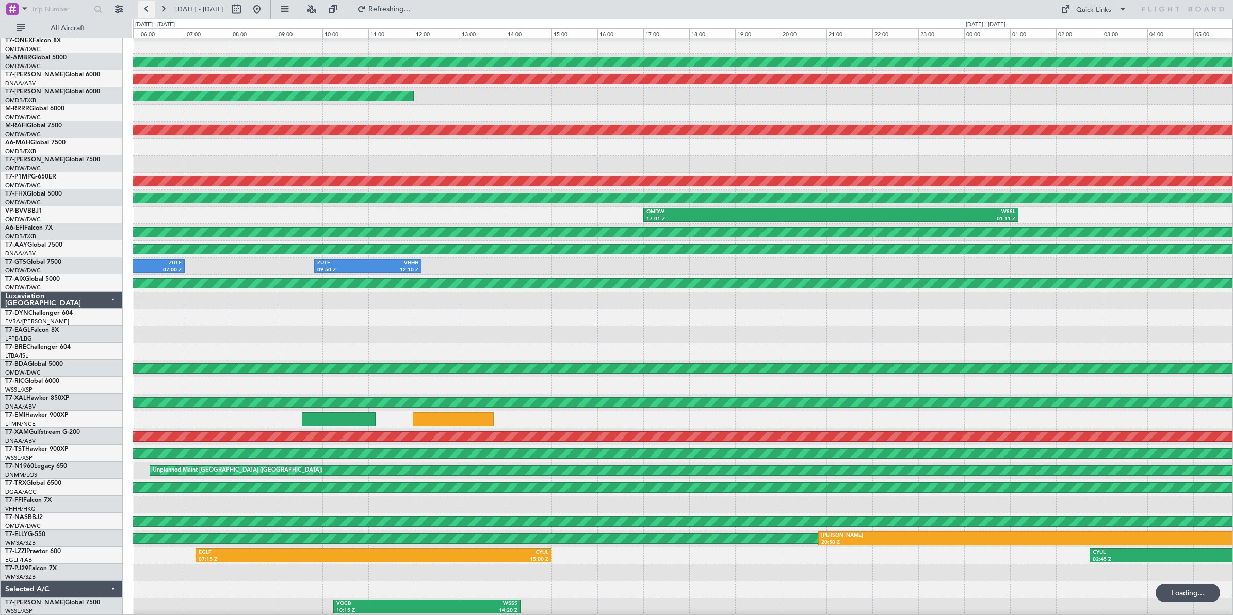
click at [146, 10] on button at bounding box center [146, 9] width 17 height 17
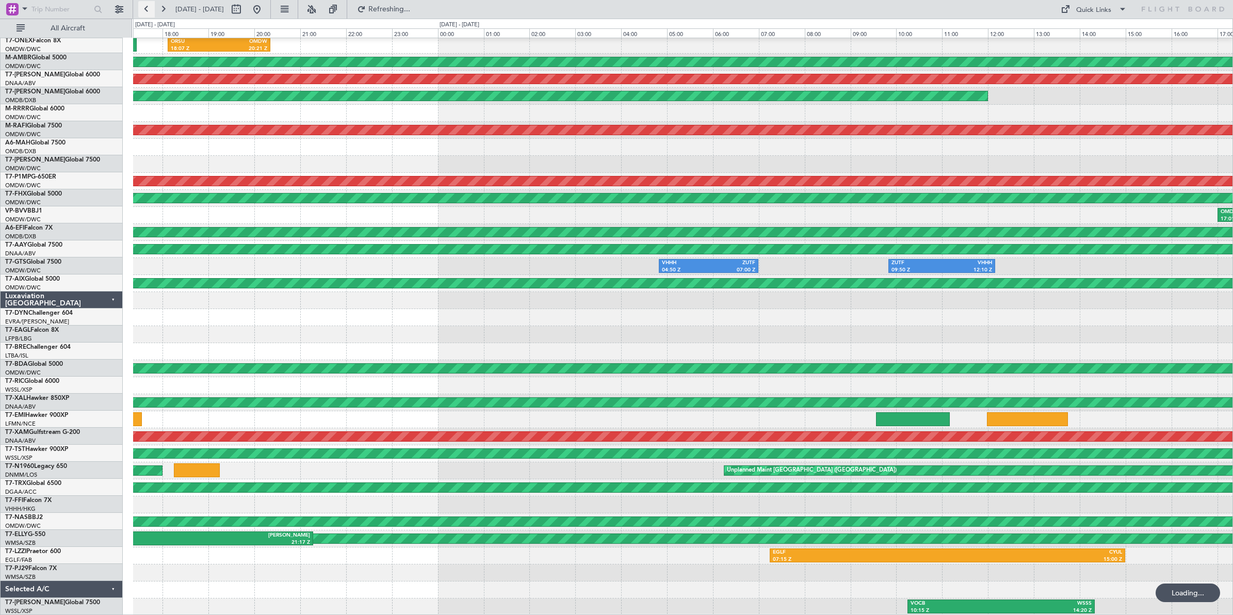
click at [146, 10] on button at bounding box center [146, 9] width 17 height 17
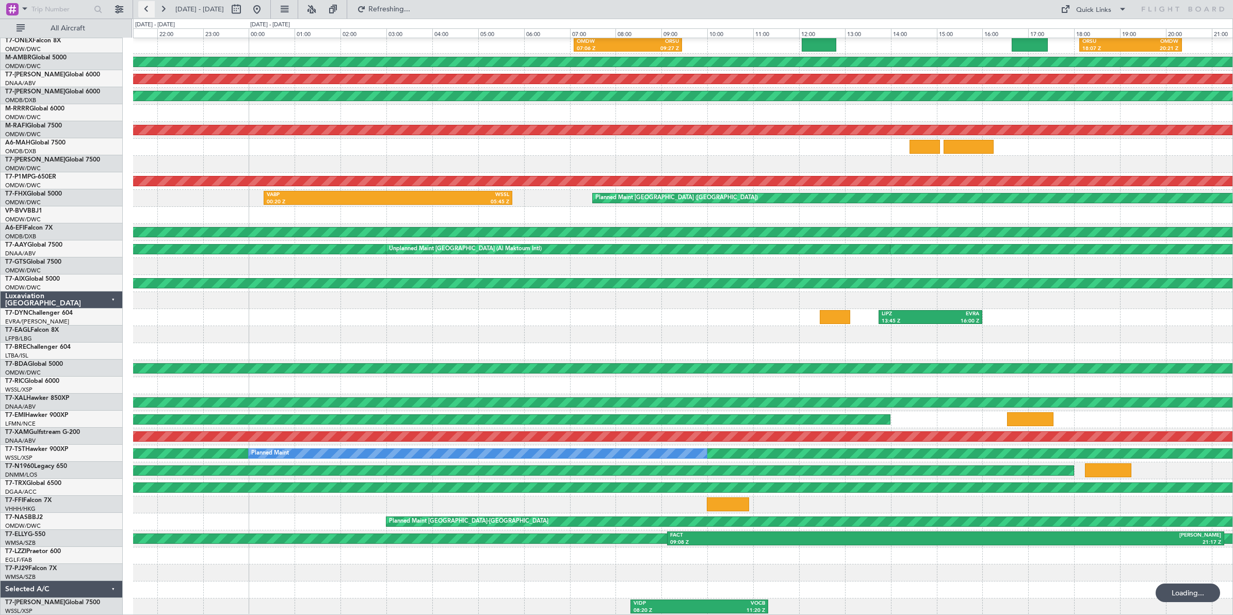
click at [146, 10] on button at bounding box center [146, 9] width 17 height 17
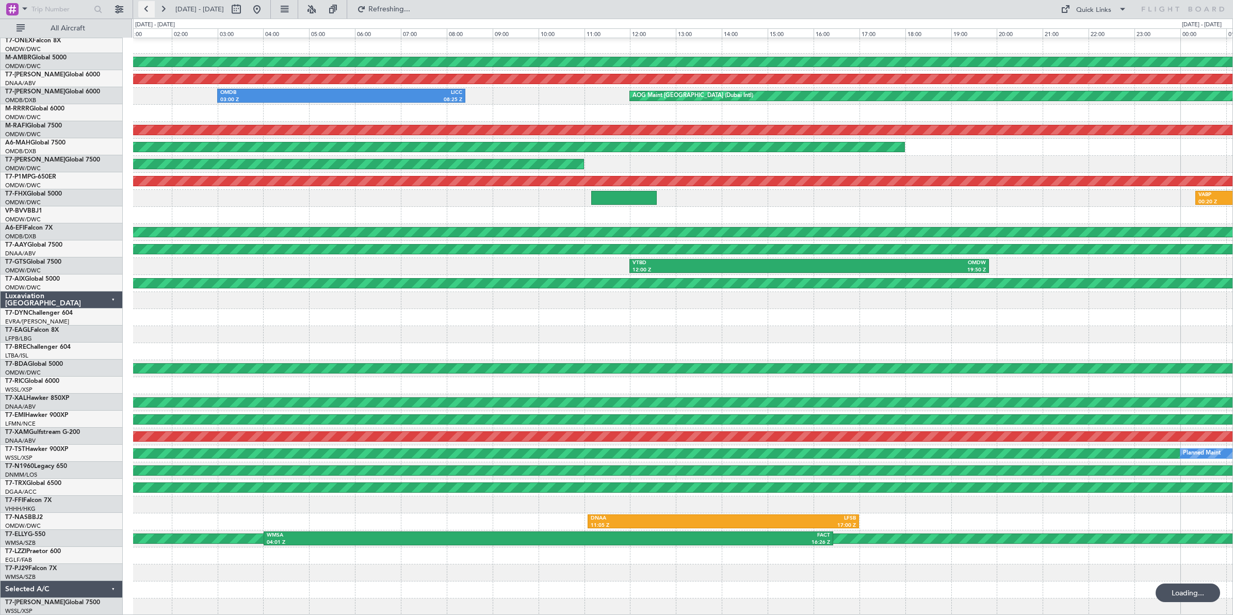
click at [146, 10] on button at bounding box center [146, 9] width 17 height 17
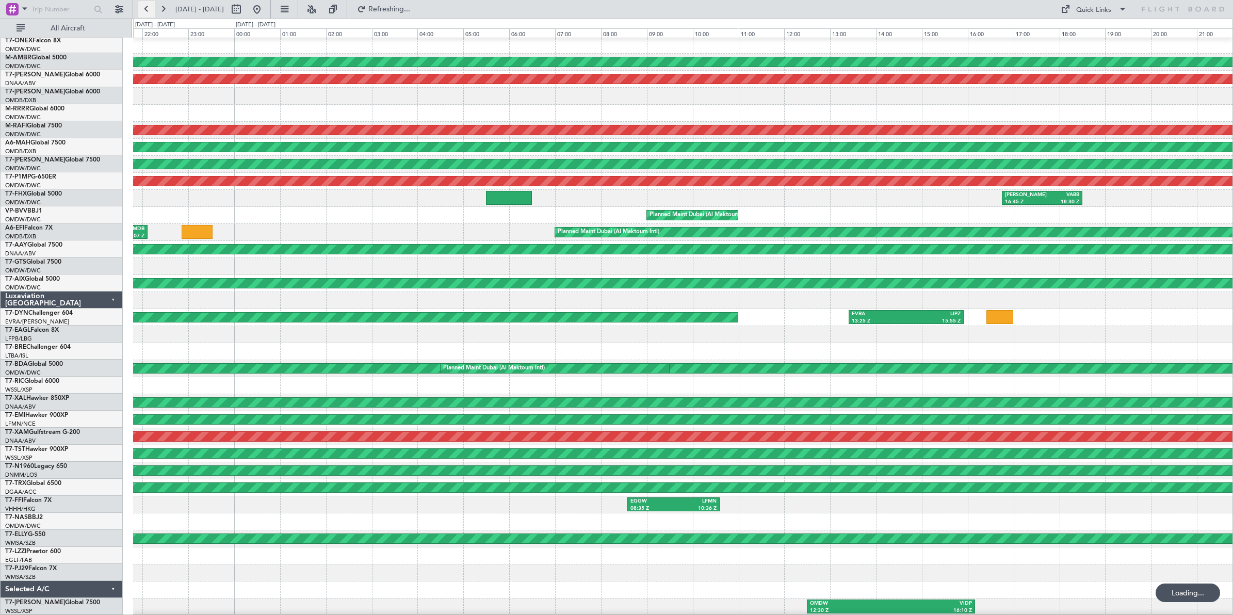
click at [146, 10] on button at bounding box center [146, 9] width 17 height 17
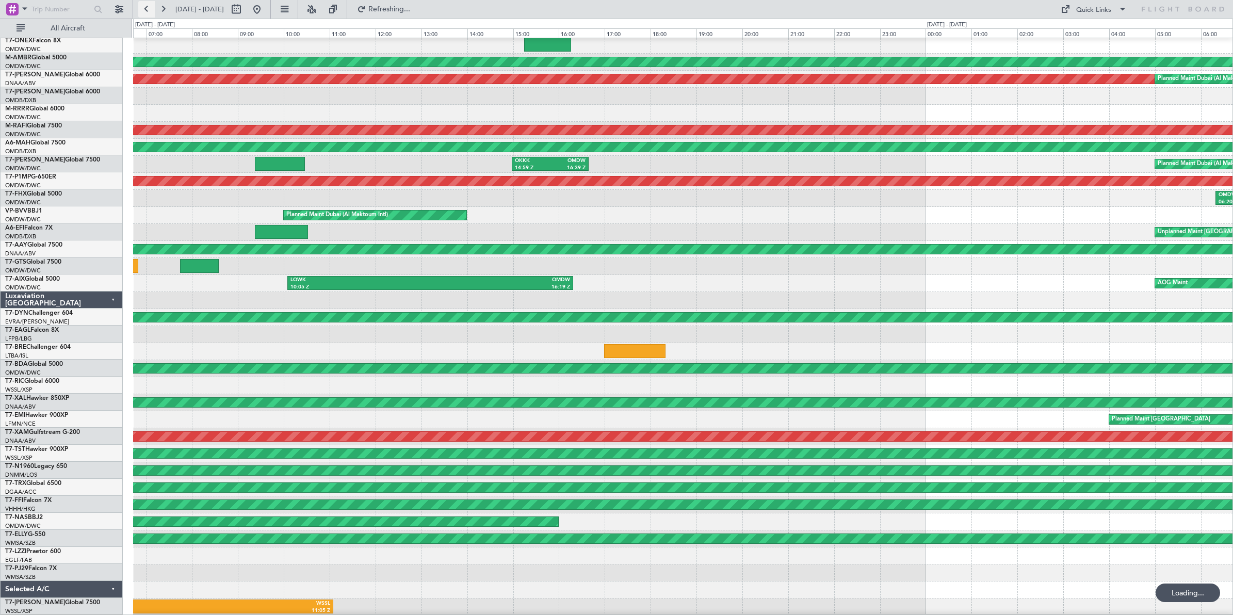
click at [146, 10] on button at bounding box center [146, 9] width 17 height 17
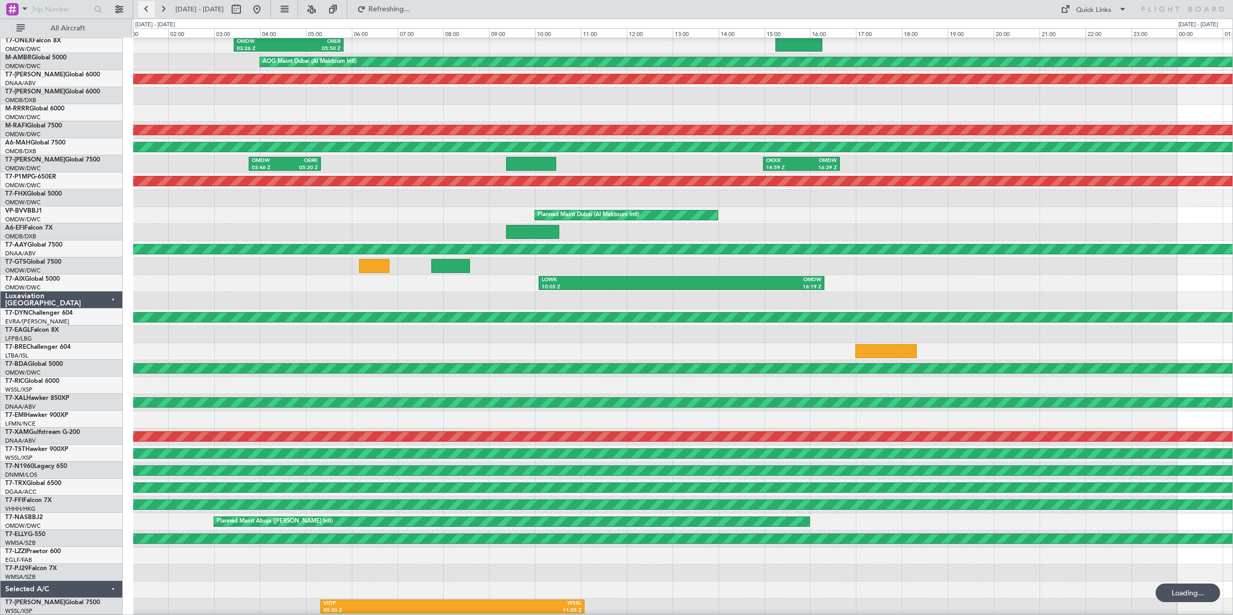
click at [146, 10] on button at bounding box center [146, 9] width 17 height 17
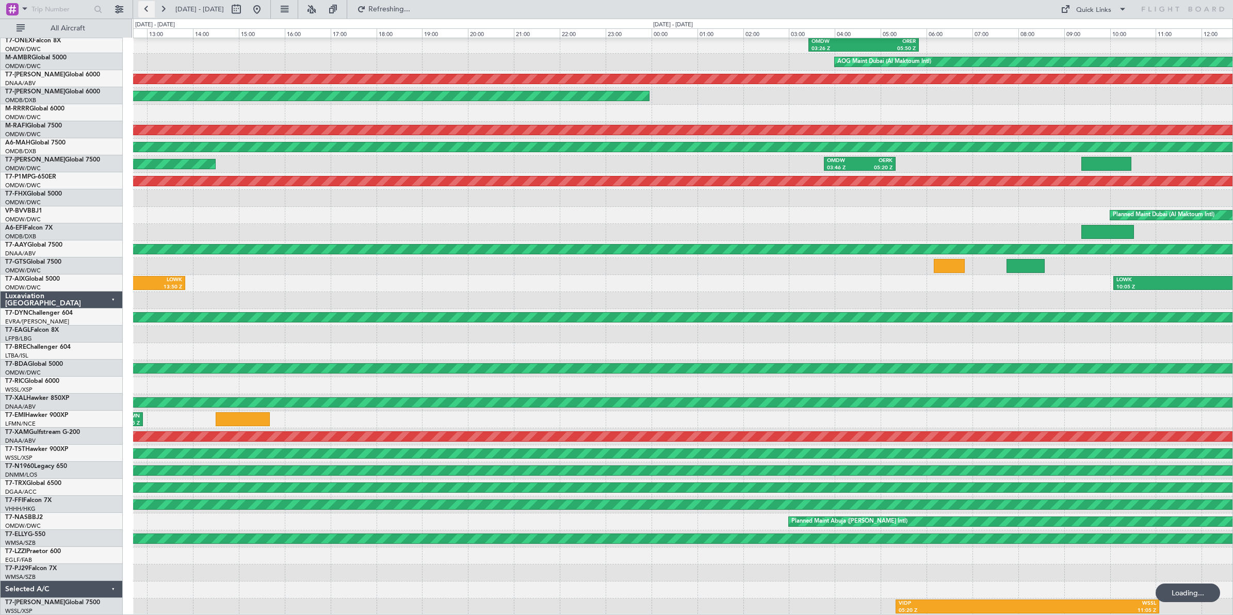
click at [146, 10] on button at bounding box center [146, 9] width 17 height 17
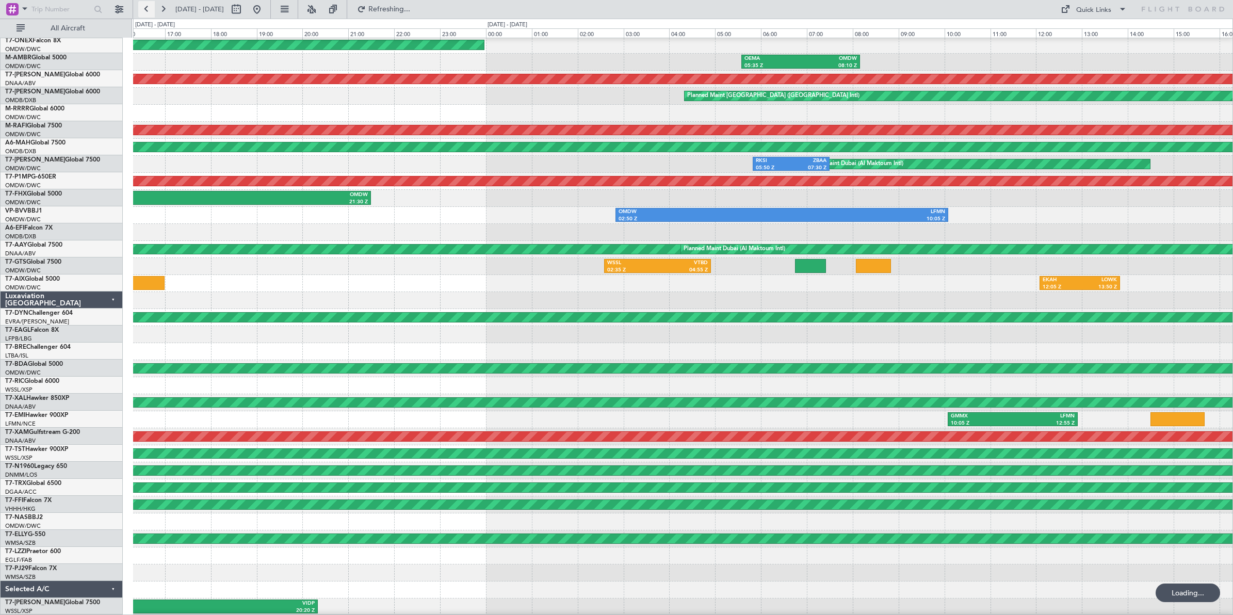
click at [146, 10] on button at bounding box center [146, 9] width 17 height 17
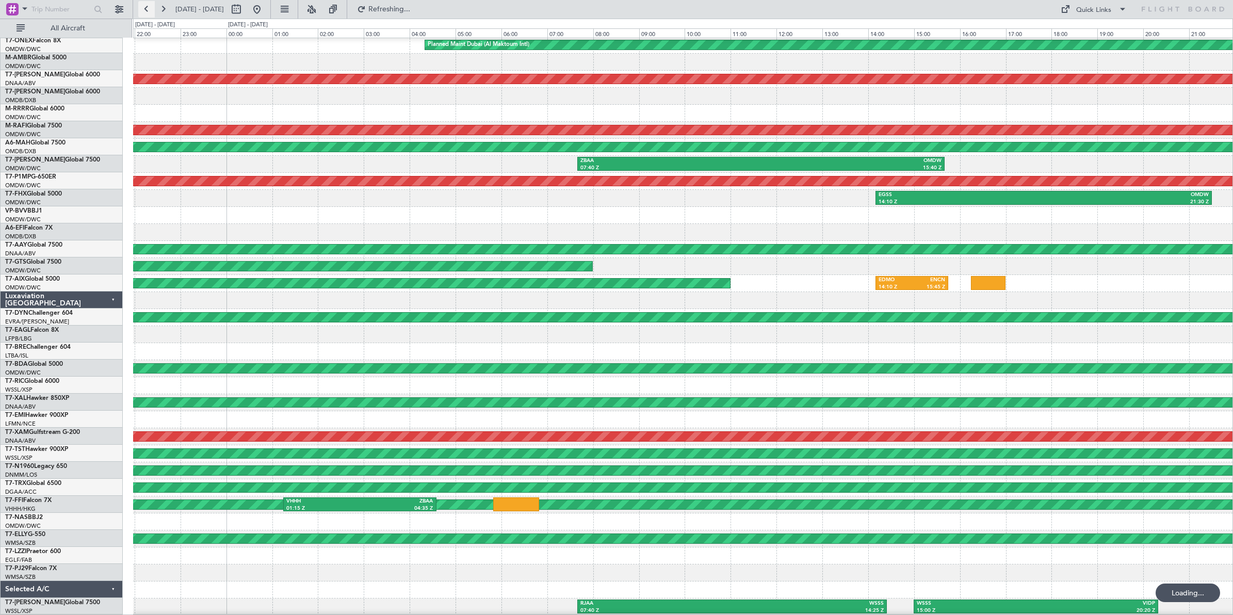
click at [146, 10] on button at bounding box center [146, 9] width 17 height 17
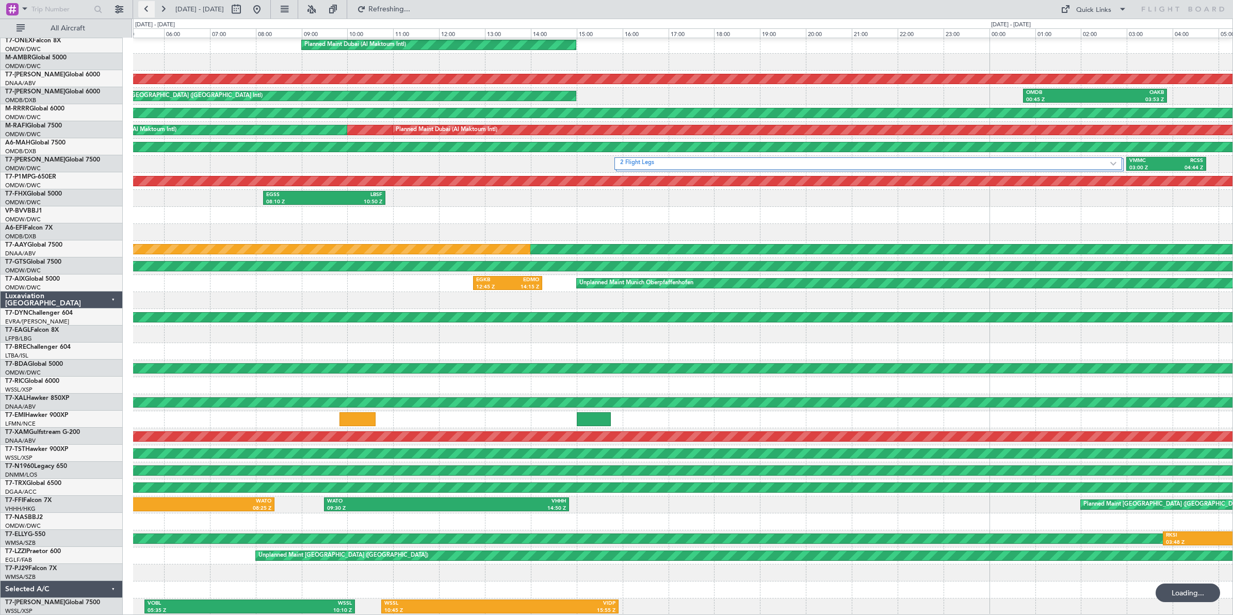
click at [146, 10] on button at bounding box center [146, 9] width 17 height 17
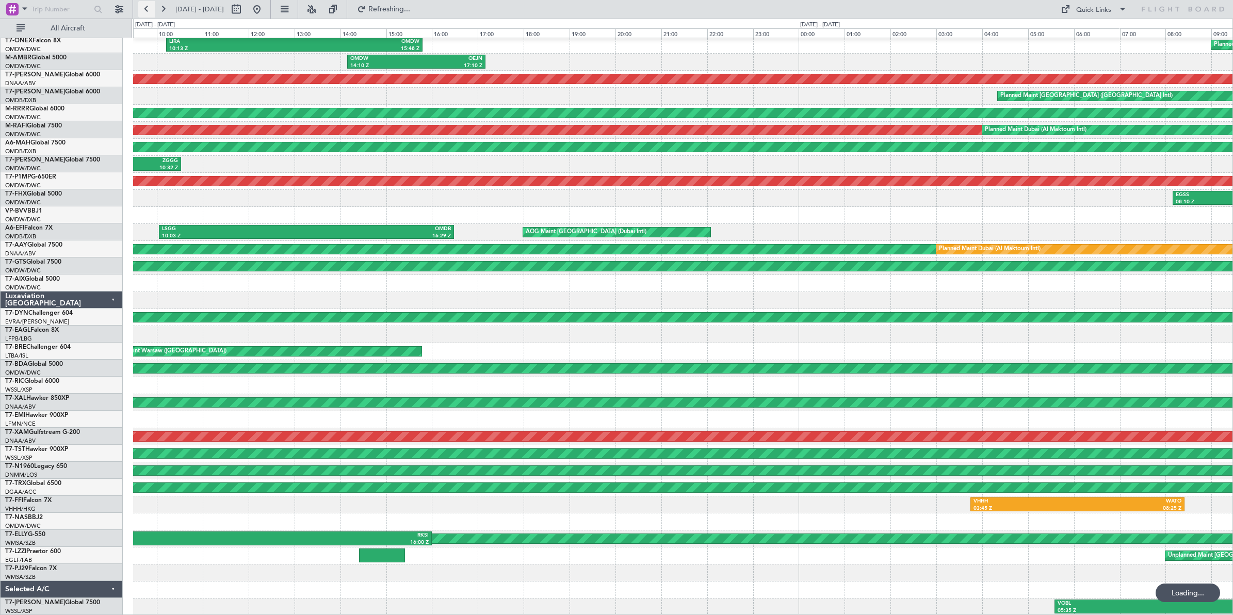
click at [146, 10] on button at bounding box center [146, 9] width 17 height 17
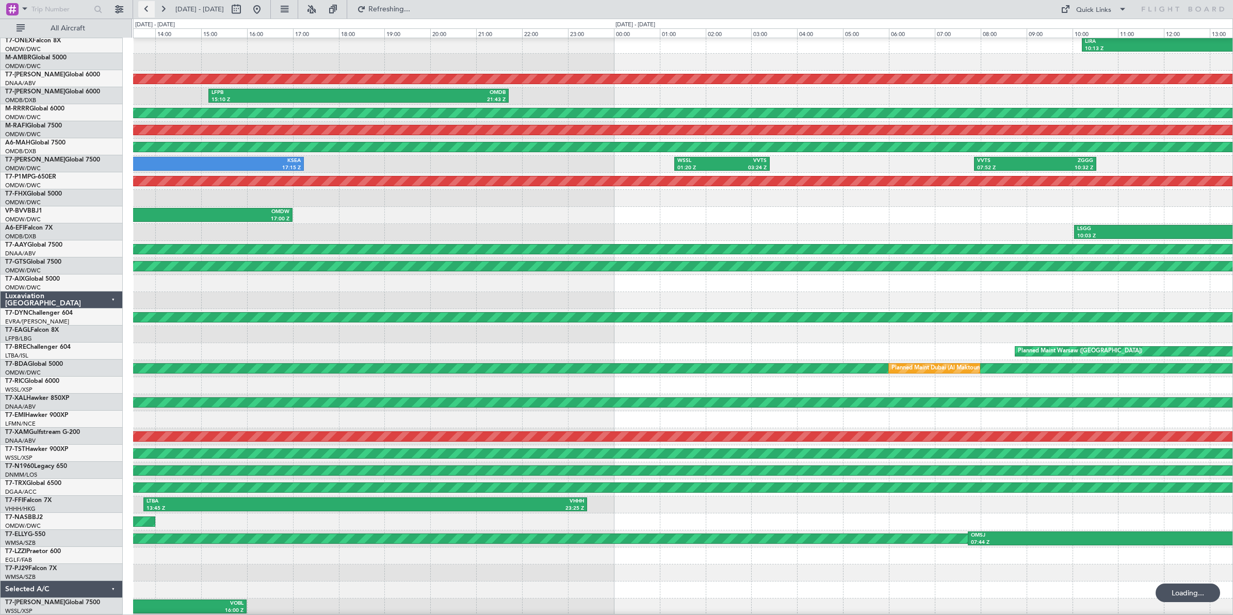
click at [146, 10] on button at bounding box center [146, 9] width 17 height 17
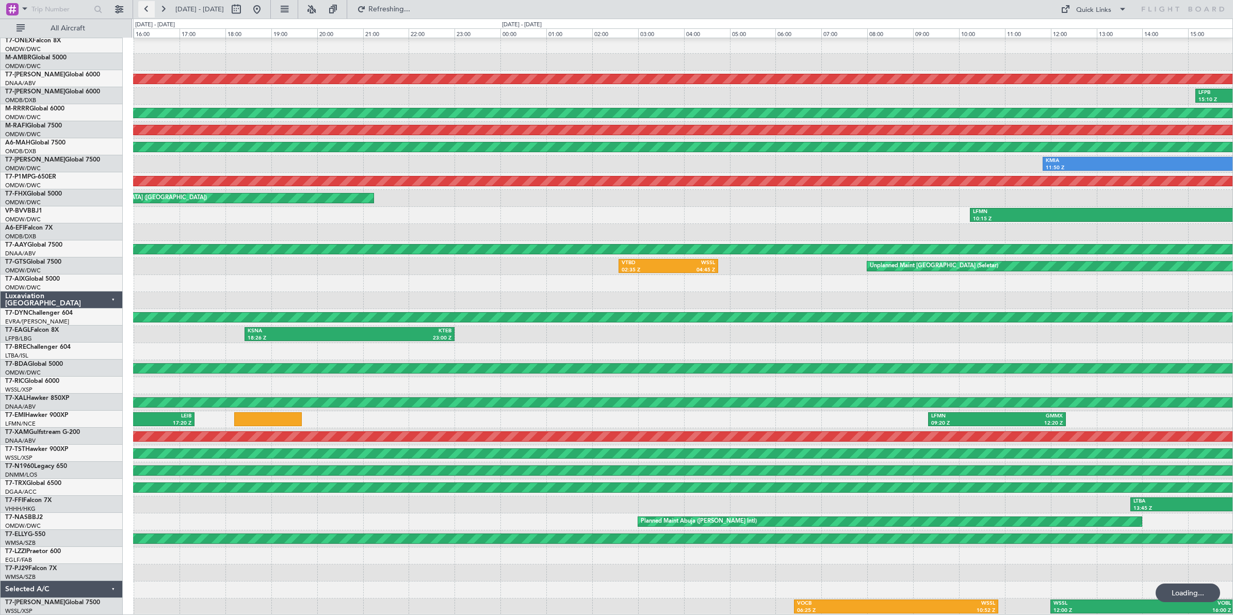
click at [146, 10] on button at bounding box center [146, 9] width 17 height 17
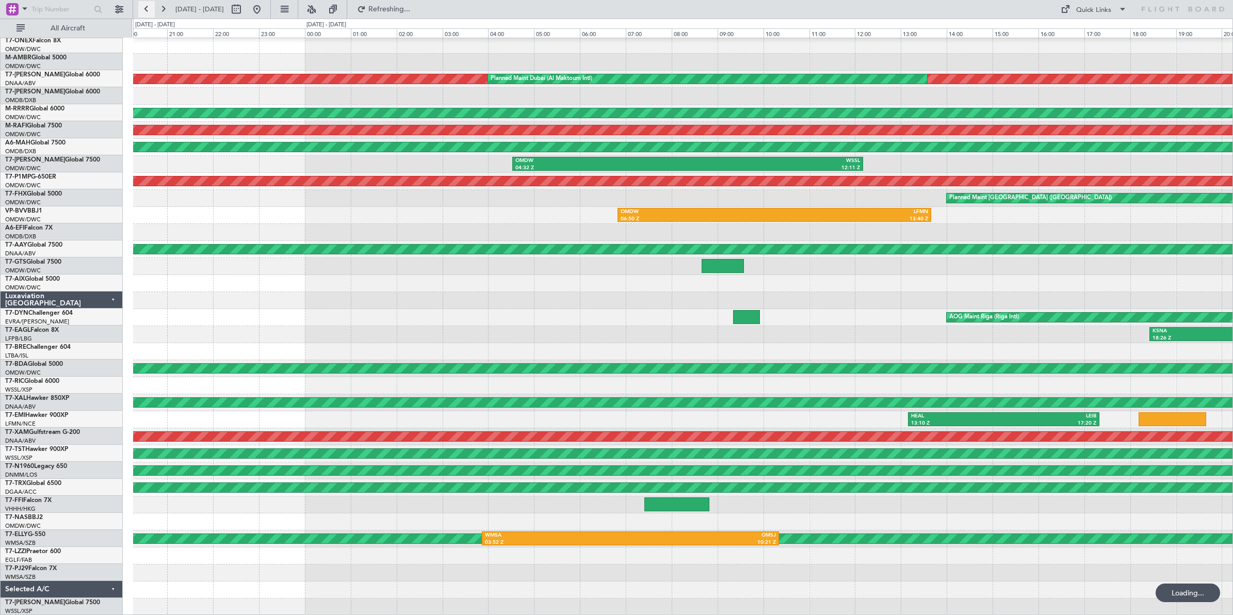
click at [146, 10] on button at bounding box center [146, 9] width 17 height 17
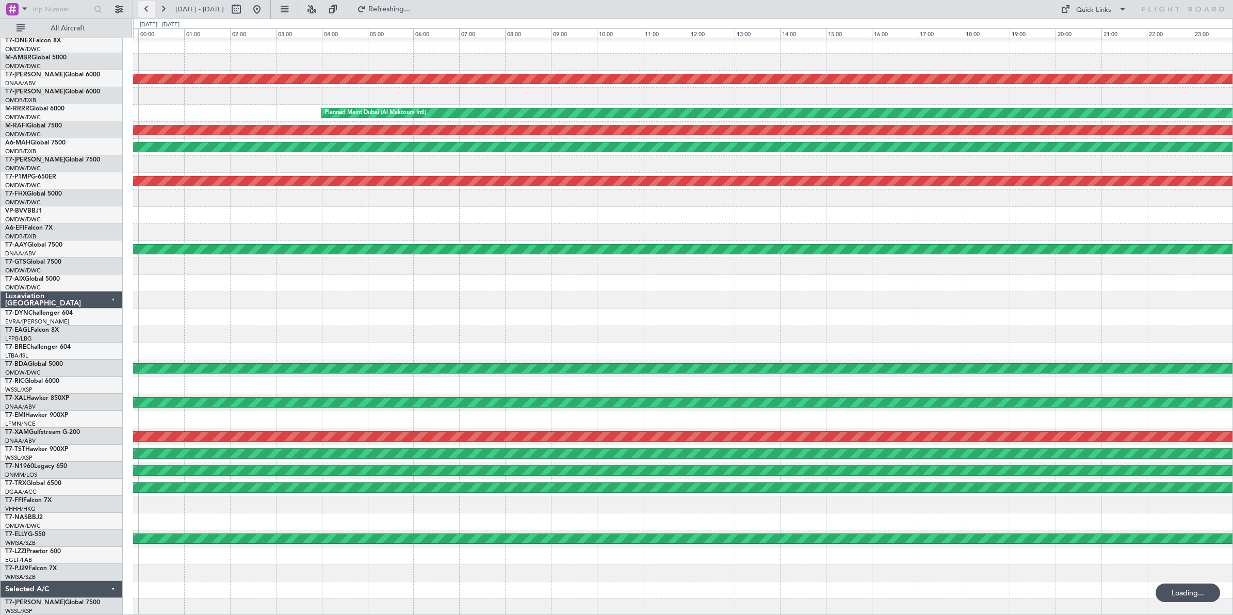
click at [146, 10] on button at bounding box center [146, 9] width 17 height 17
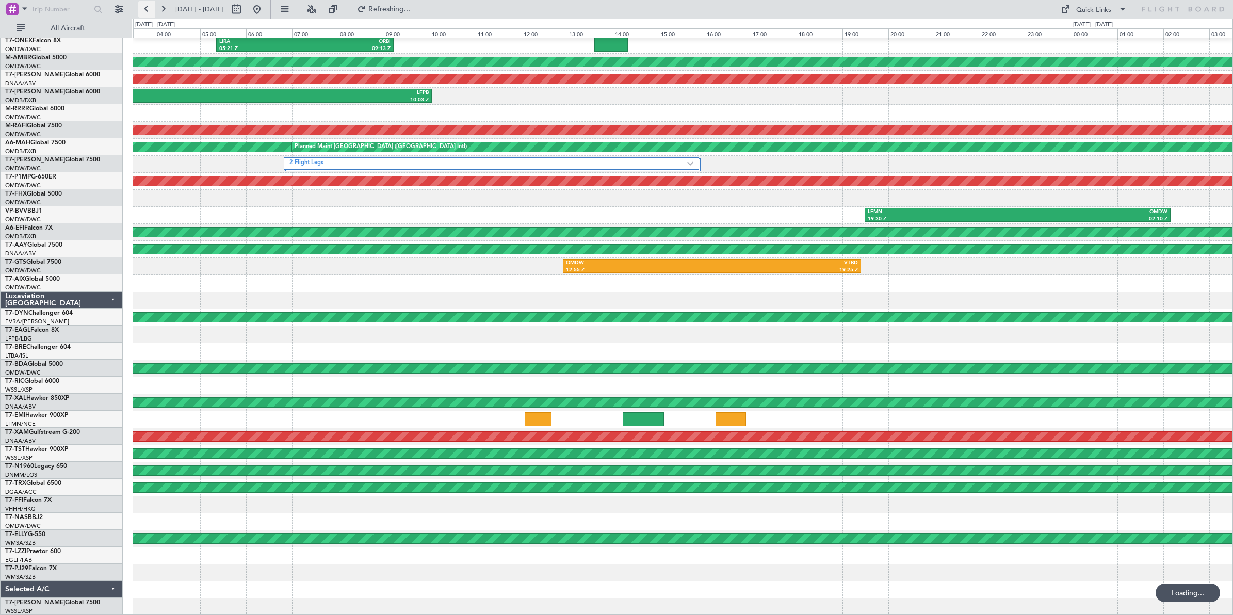
click at [146, 10] on button at bounding box center [146, 9] width 17 height 17
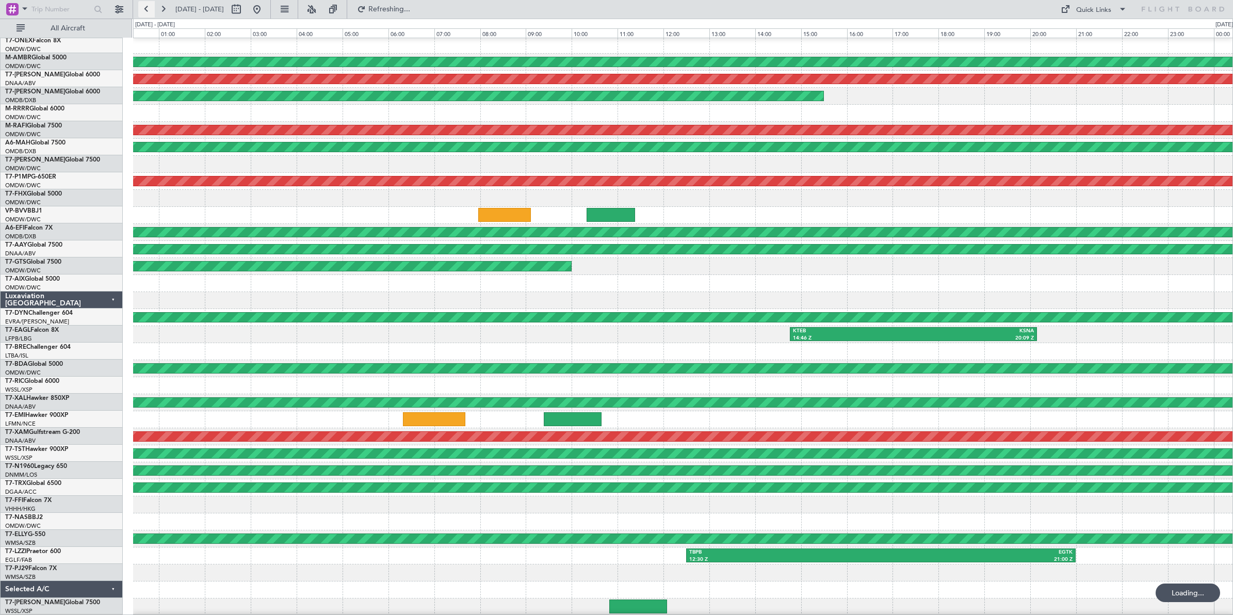
click at [146, 10] on button at bounding box center [146, 9] width 17 height 17
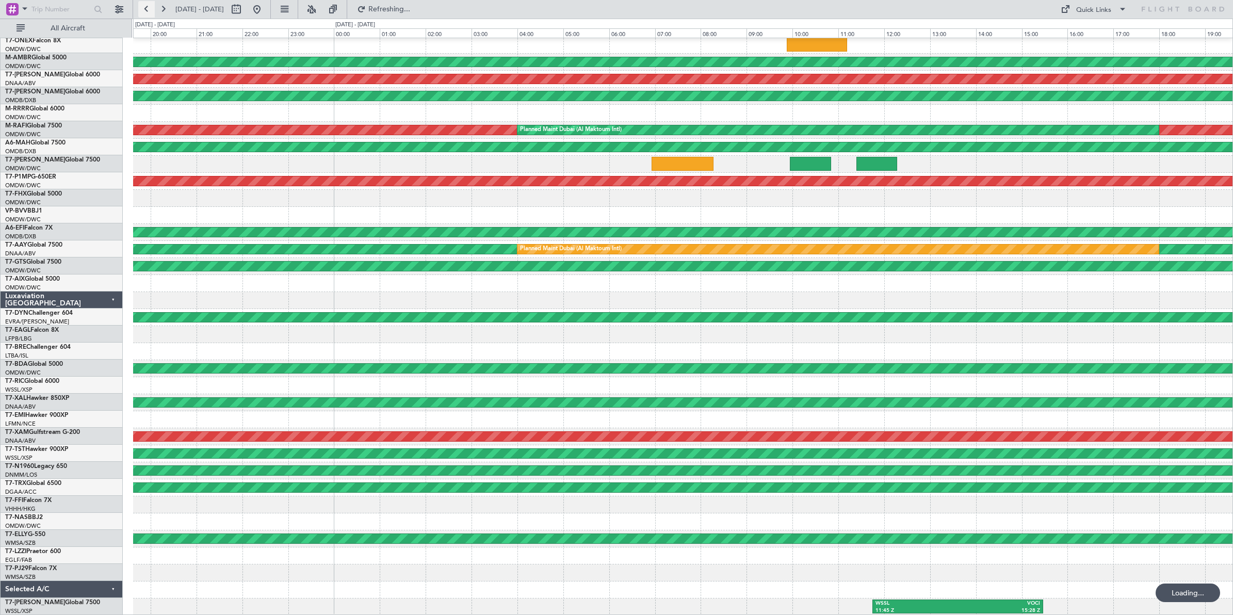
click at [146, 10] on button at bounding box center [146, 9] width 17 height 17
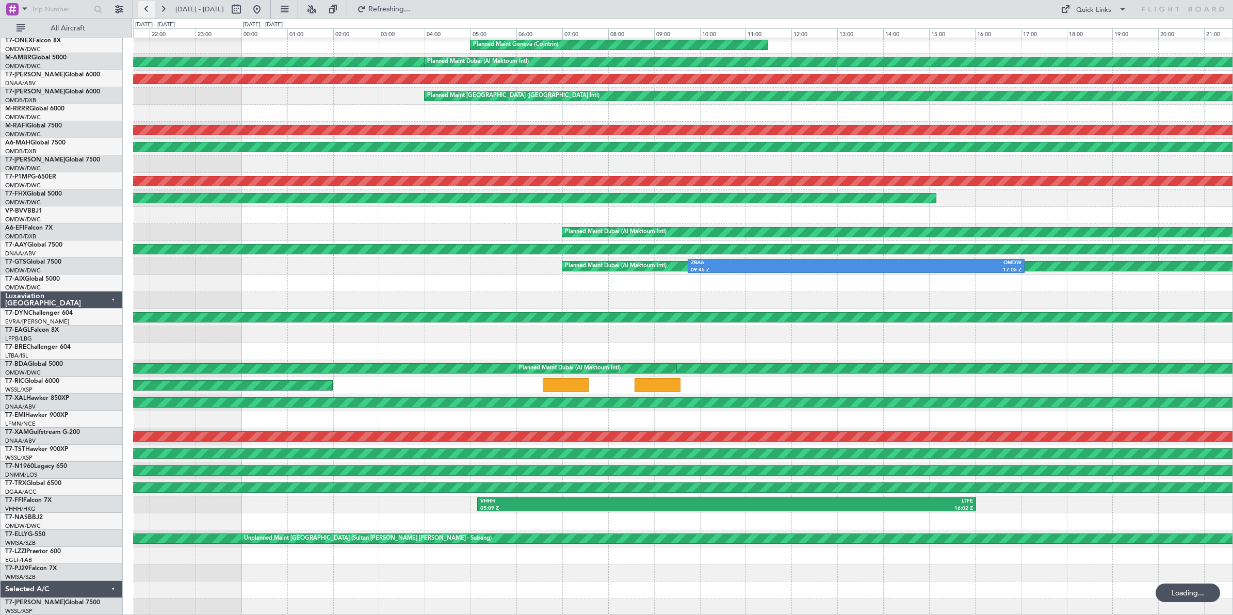
click at [146, 10] on button at bounding box center [146, 9] width 17 height 17
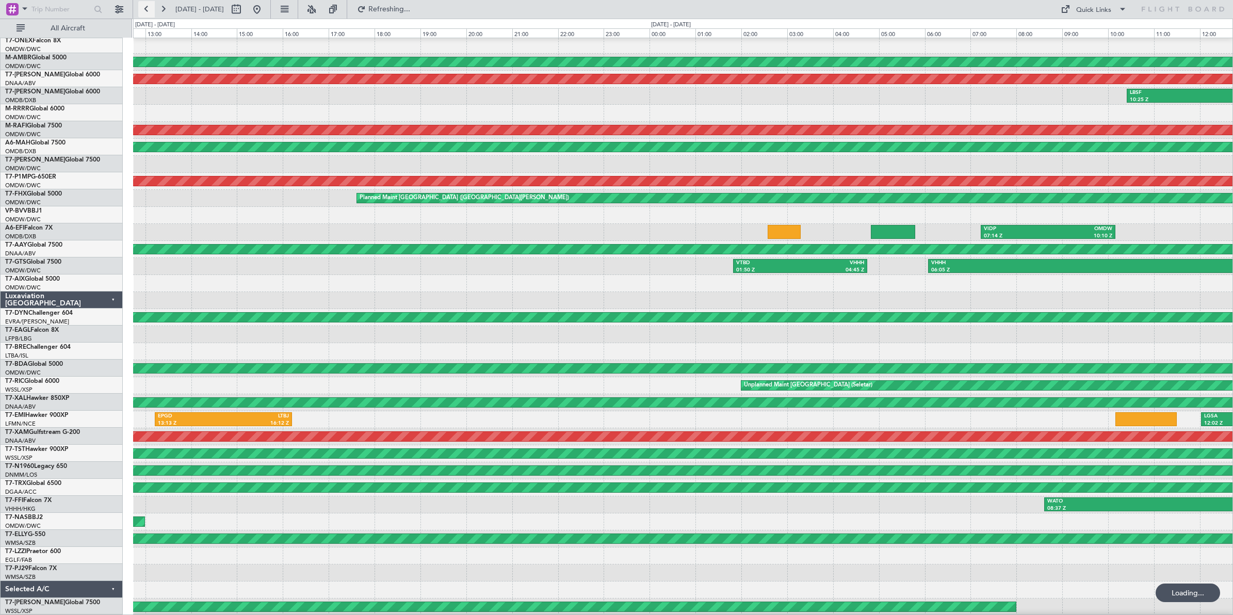
click at [146, 10] on button at bounding box center [146, 9] width 17 height 17
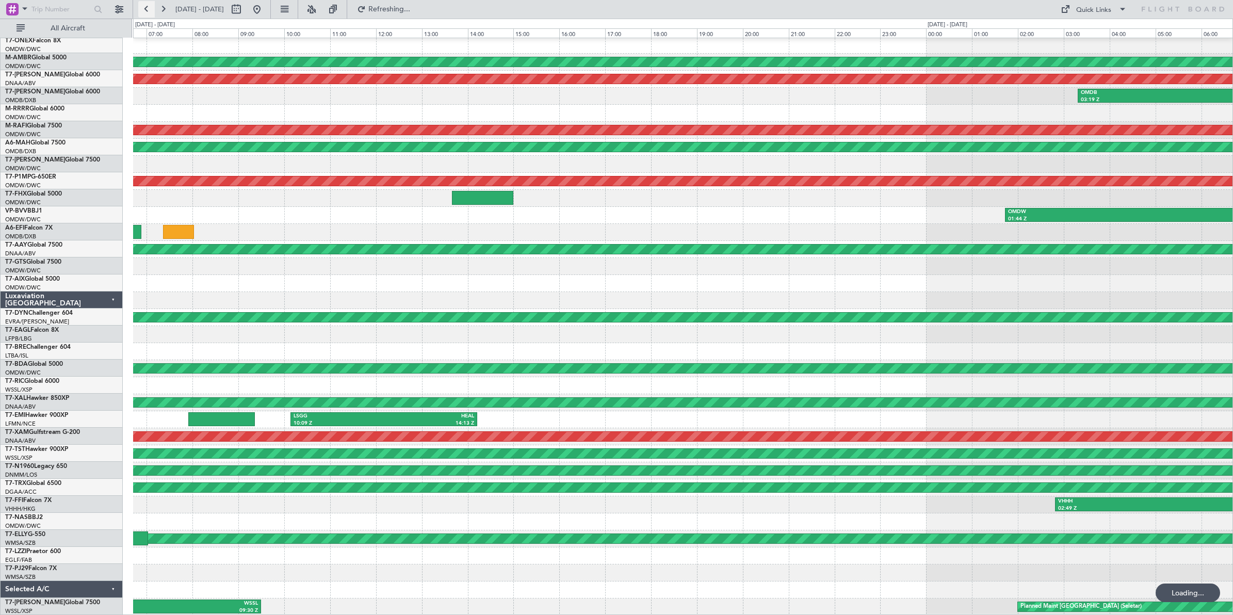
click at [146, 10] on button at bounding box center [146, 9] width 17 height 17
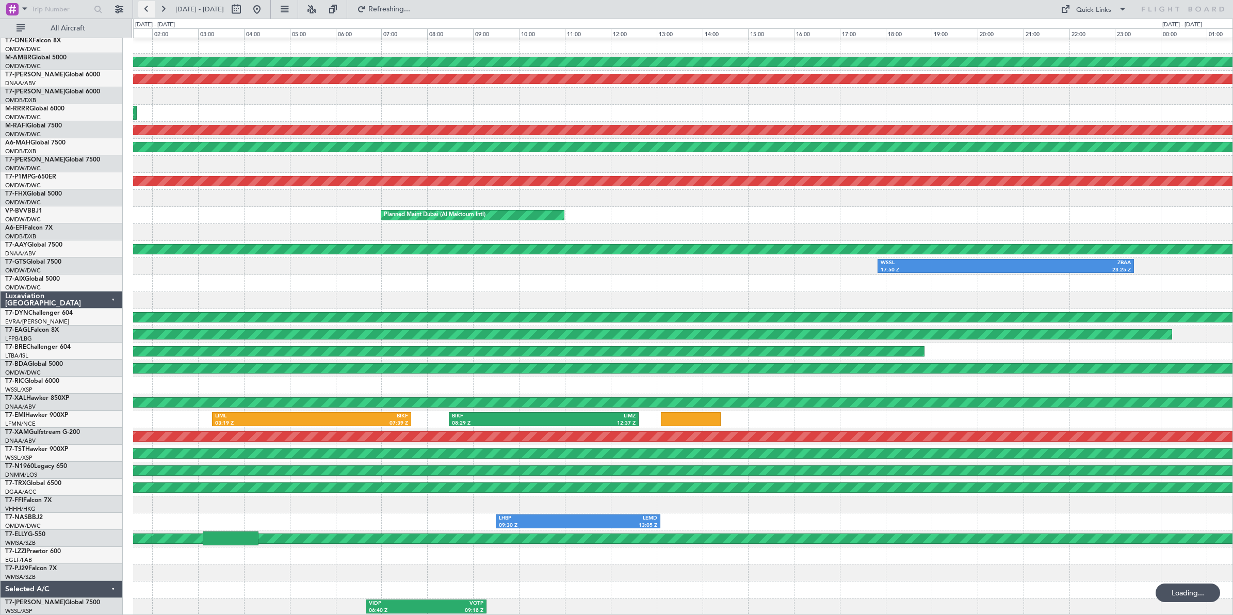
click at [146, 10] on button at bounding box center [146, 9] width 17 height 17
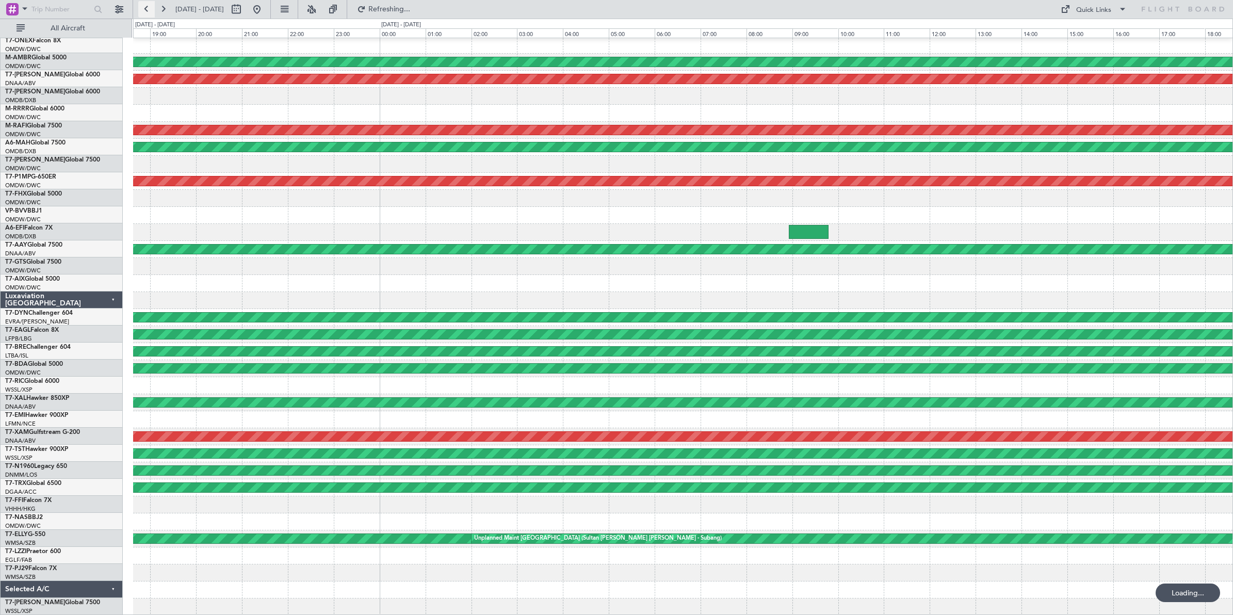
click at [146, 10] on button at bounding box center [146, 9] width 17 height 17
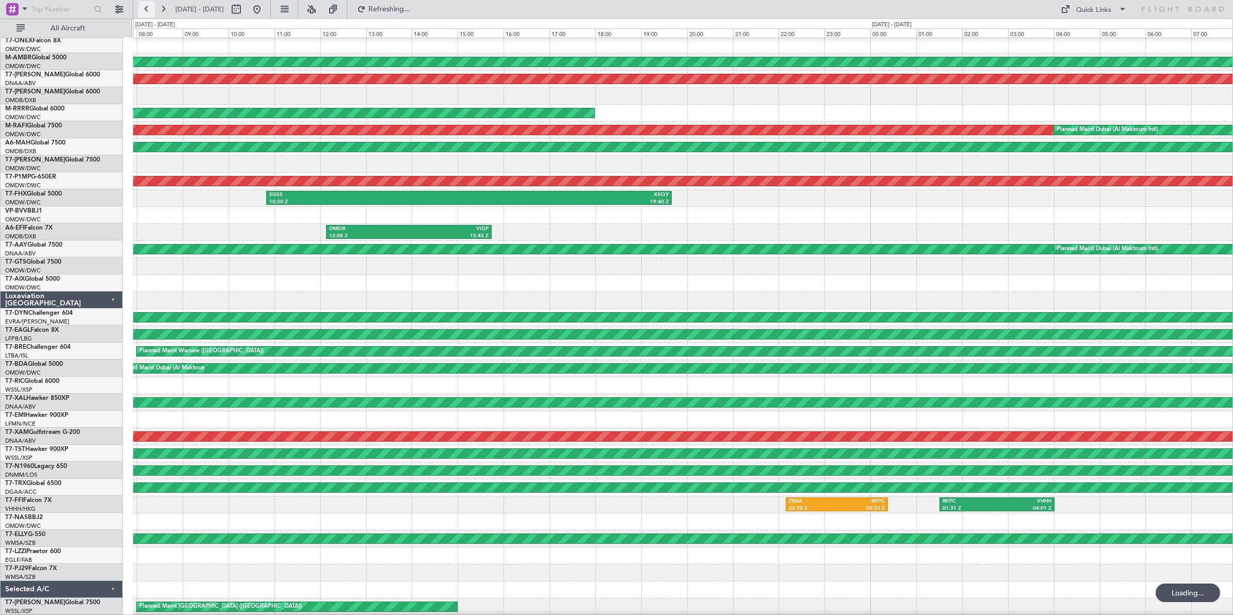
click at [146, 10] on button at bounding box center [146, 9] width 17 height 17
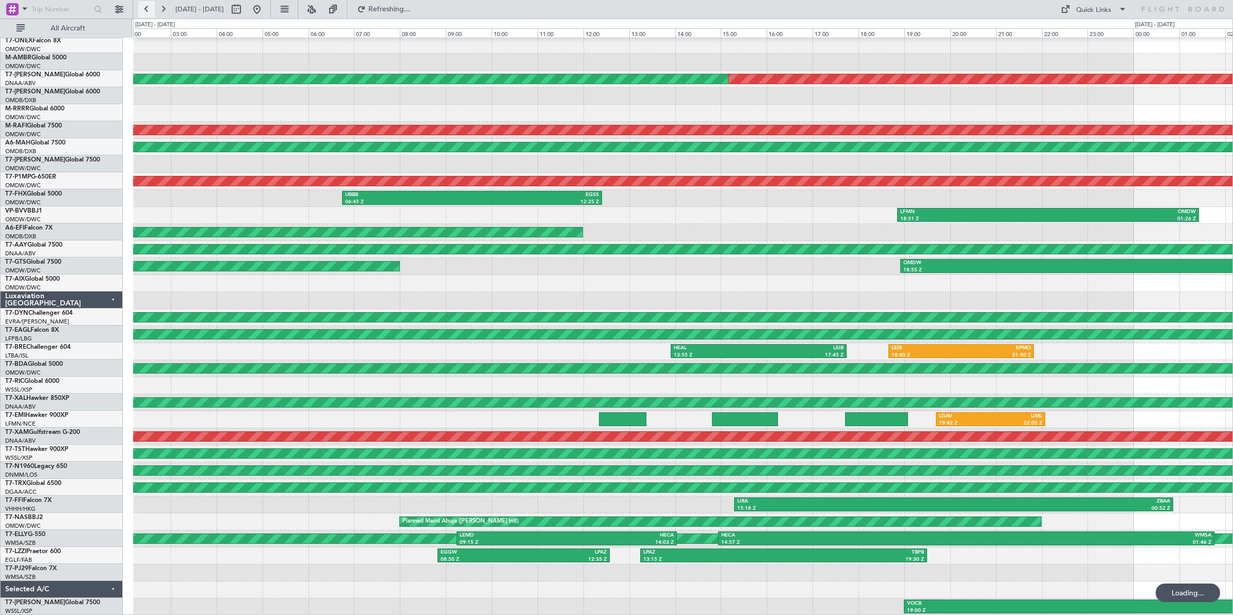
click at [146, 10] on button at bounding box center [146, 9] width 17 height 17
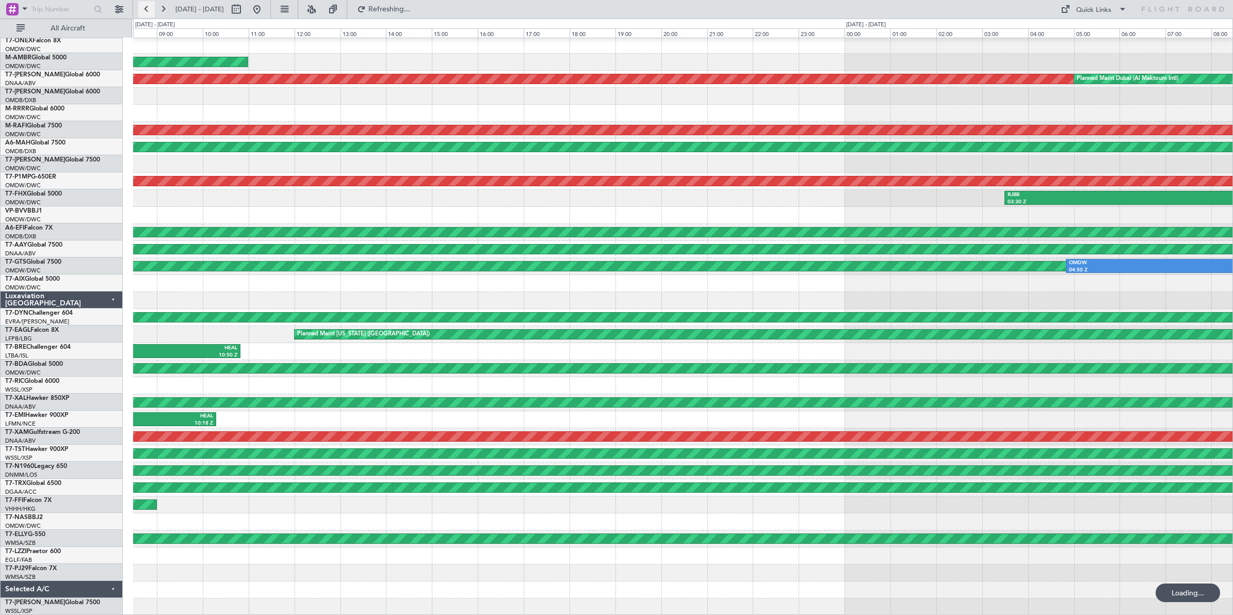
click at [146, 10] on button at bounding box center [146, 9] width 17 height 17
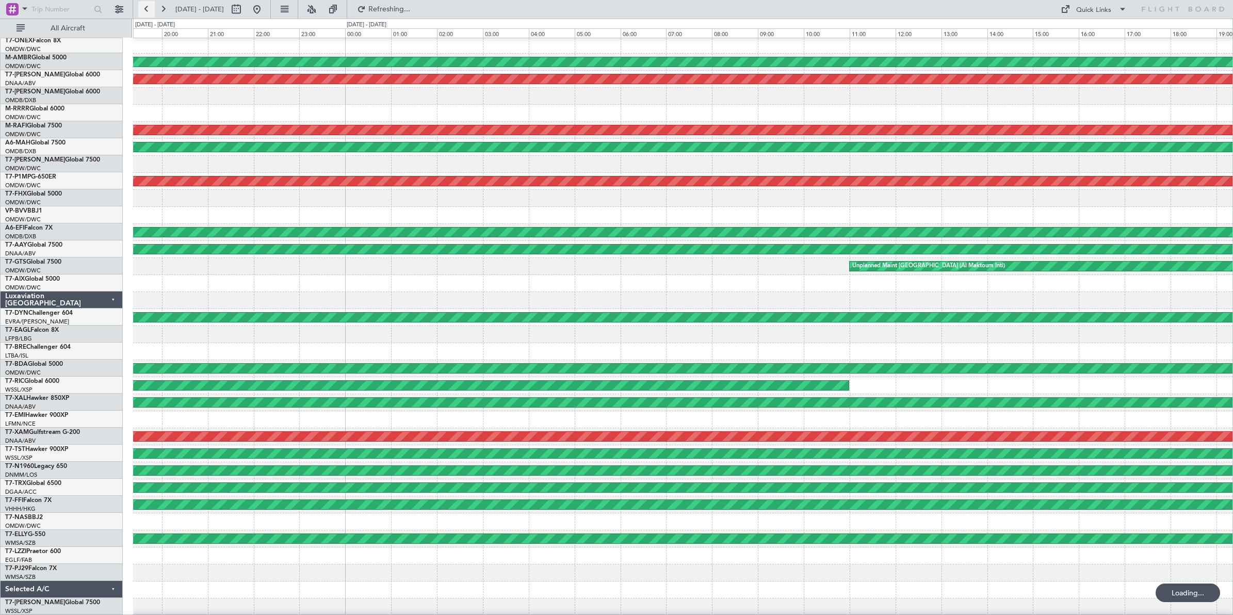
click at [146, 10] on button at bounding box center [146, 9] width 17 height 17
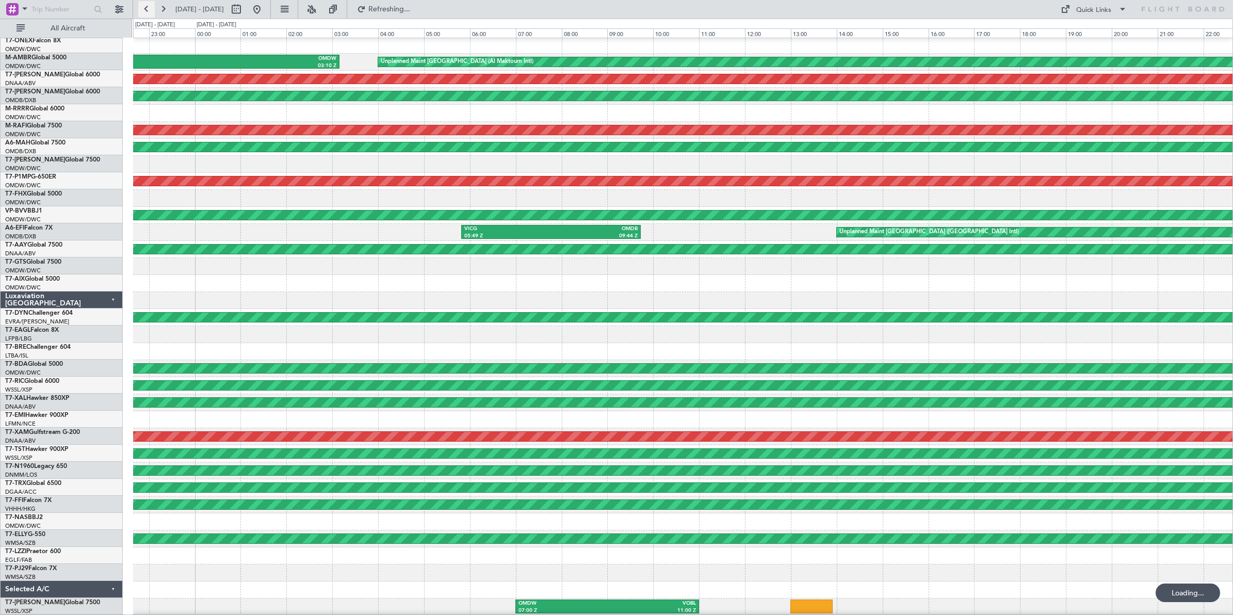
click at [146, 10] on button at bounding box center [146, 9] width 17 height 17
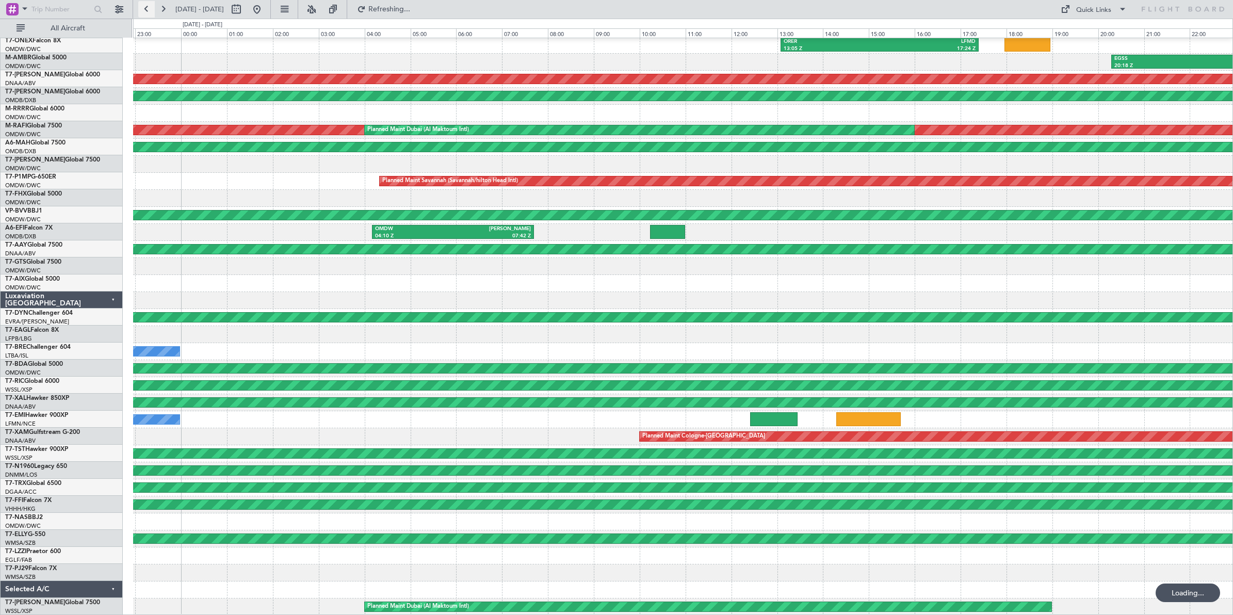
click at [146, 10] on button at bounding box center [146, 9] width 17 height 17
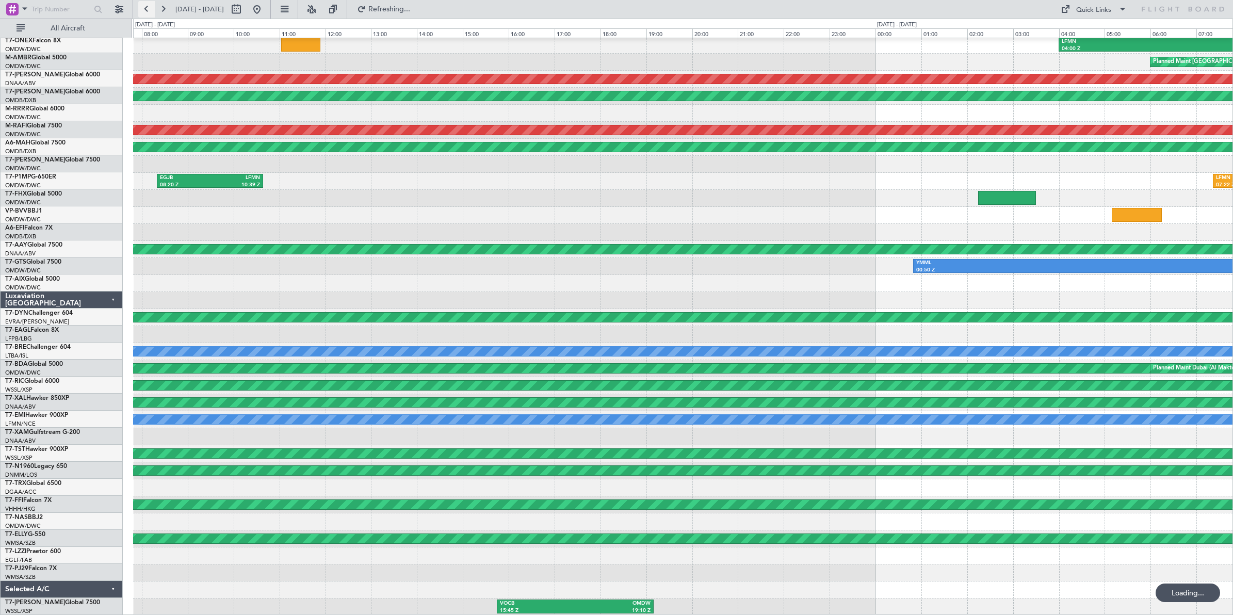
click at [146, 10] on button at bounding box center [146, 9] width 17 height 17
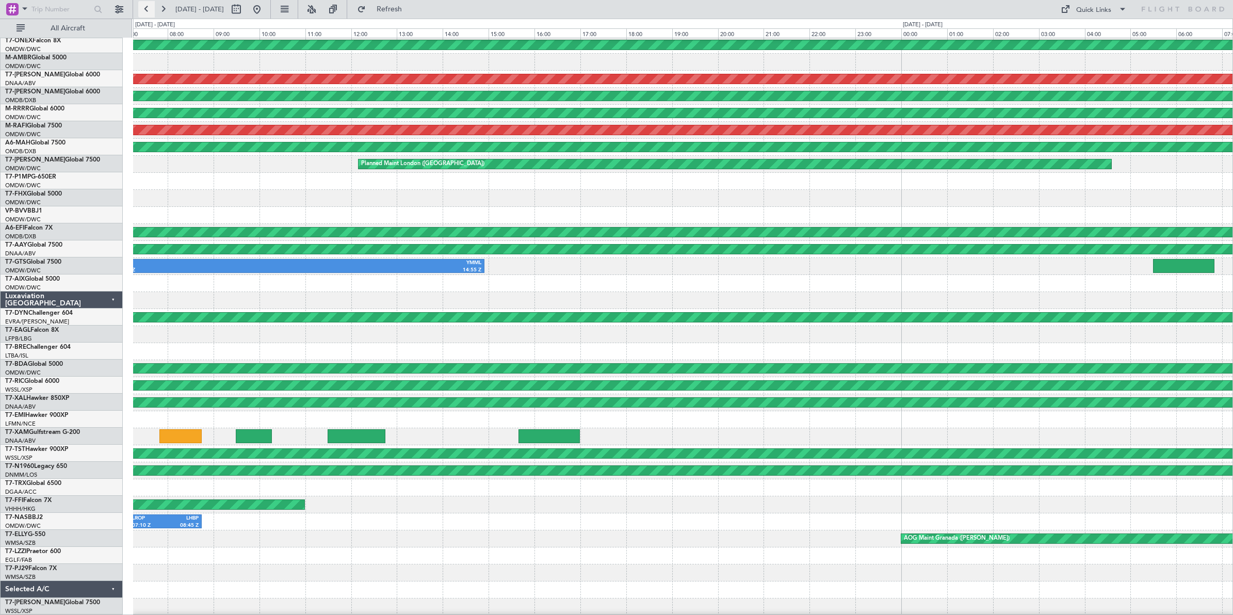
click at [146, 10] on button at bounding box center [146, 9] width 17 height 17
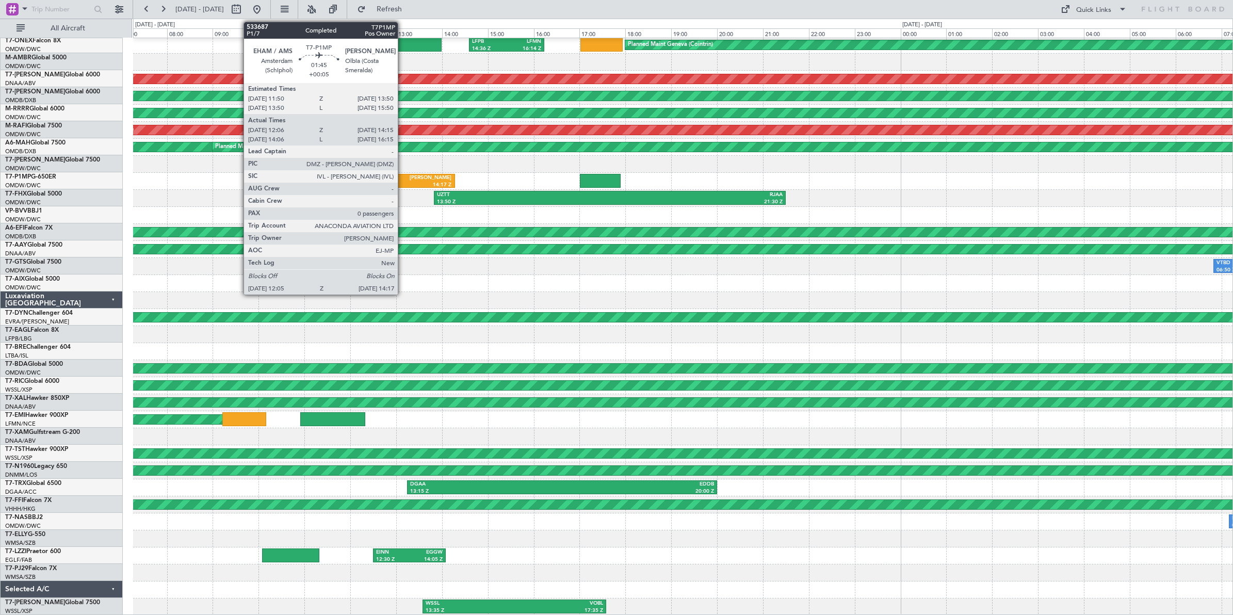
click at [403, 183] on div "12:05 Z" at bounding box center [380, 185] width 47 height 7
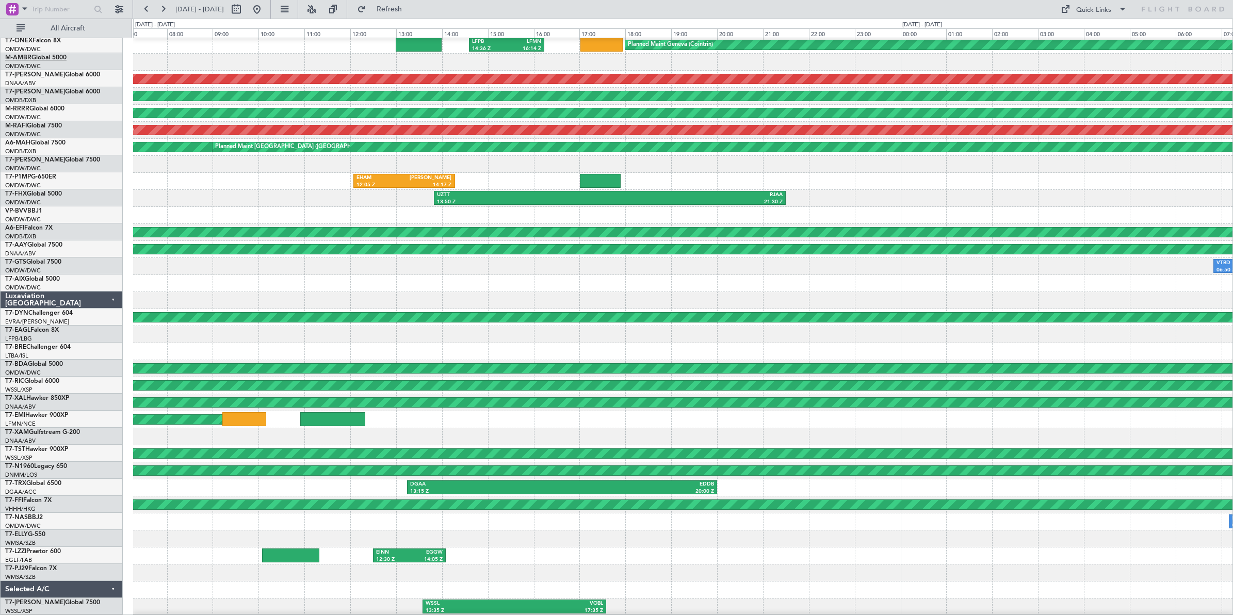
click at [52, 57] on link "M-AMBR Global 5000" at bounding box center [35, 58] width 61 height 6
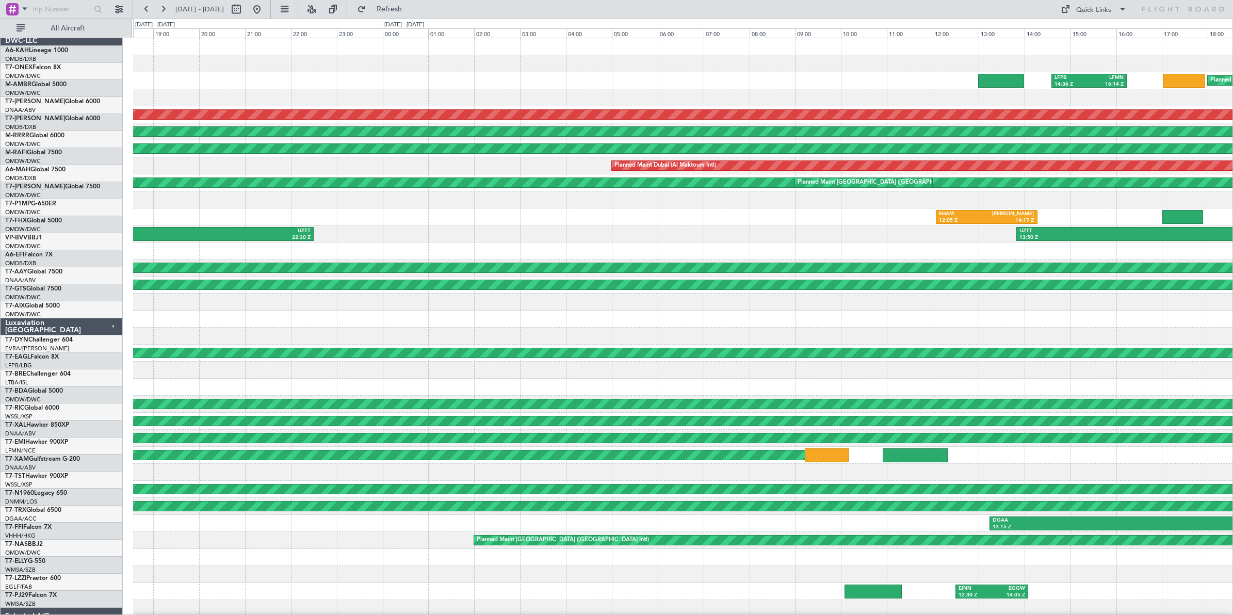
click at [948, 73] on div "Planned Maint Geneva (Cointrin) LFPB 14:36 Z LFMN 16:14 Z" at bounding box center [683, 80] width 1100 height 17
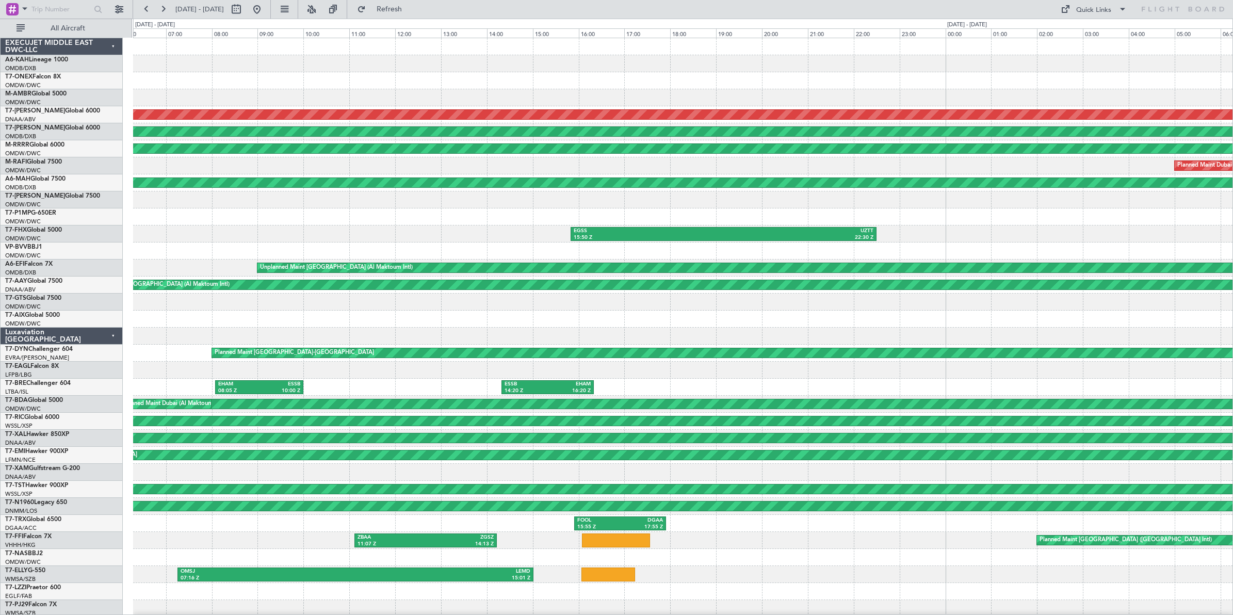
click at [773, 199] on div "AOG Maint Dubai (Al Maktoum Intl) AOG Maint [GEOGRAPHIC_DATA] (Dubai Intl) Plan…" at bounding box center [683, 344] width 1100 height 613
click at [148, 9] on button at bounding box center [146, 9] width 17 height 17
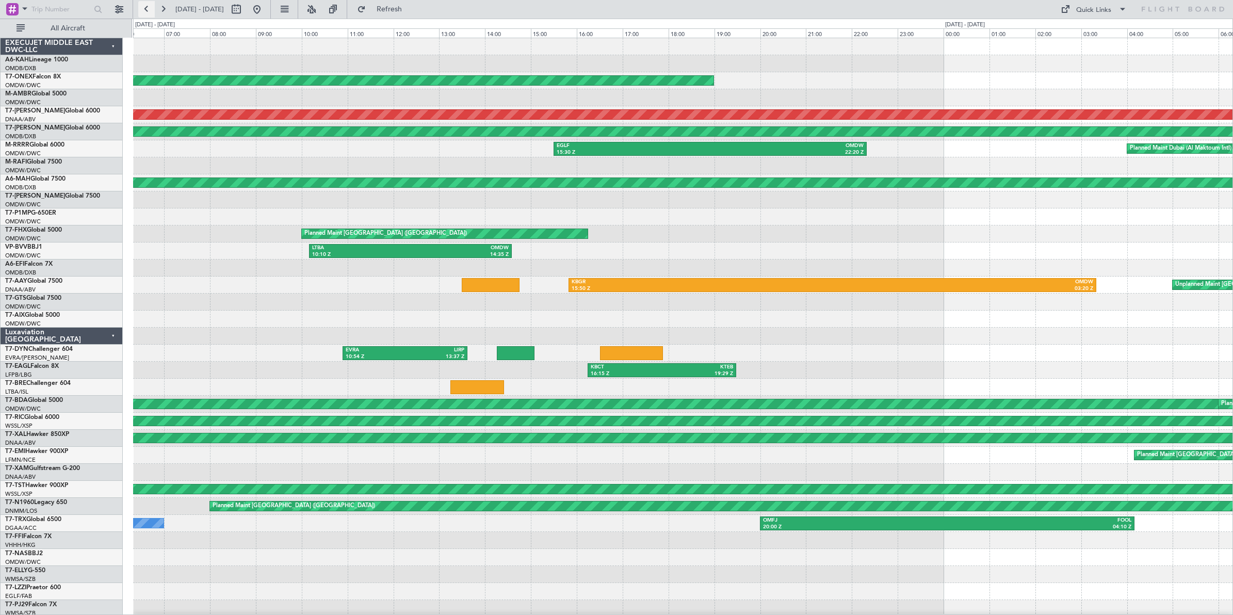
click at [148, 9] on button at bounding box center [146, 9] width 17 height 17
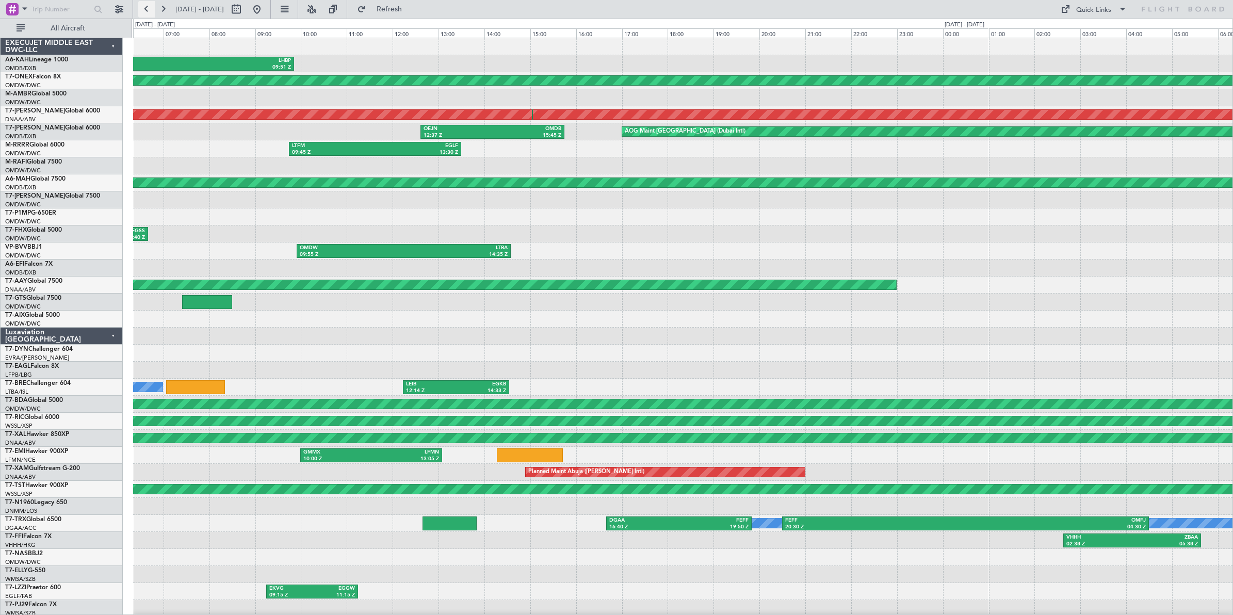
click at [148, 9] on button at bounding box center [146, 9] width 17 height 17
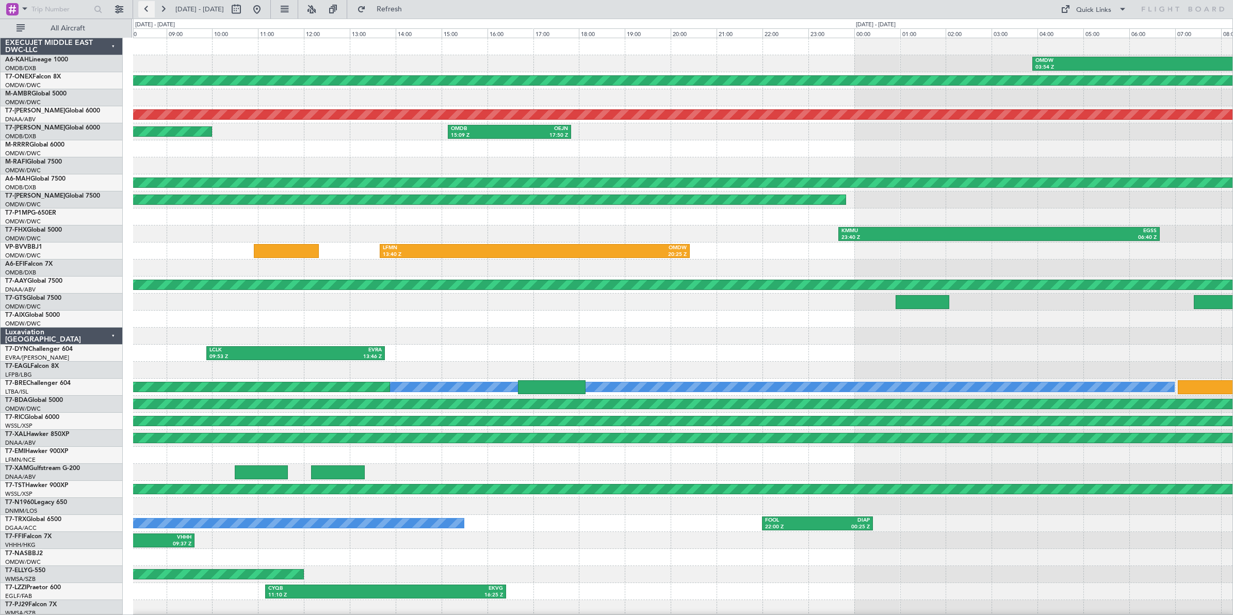
click at [148, 9] on button at bounding box center [146, 9] width 17 height 17
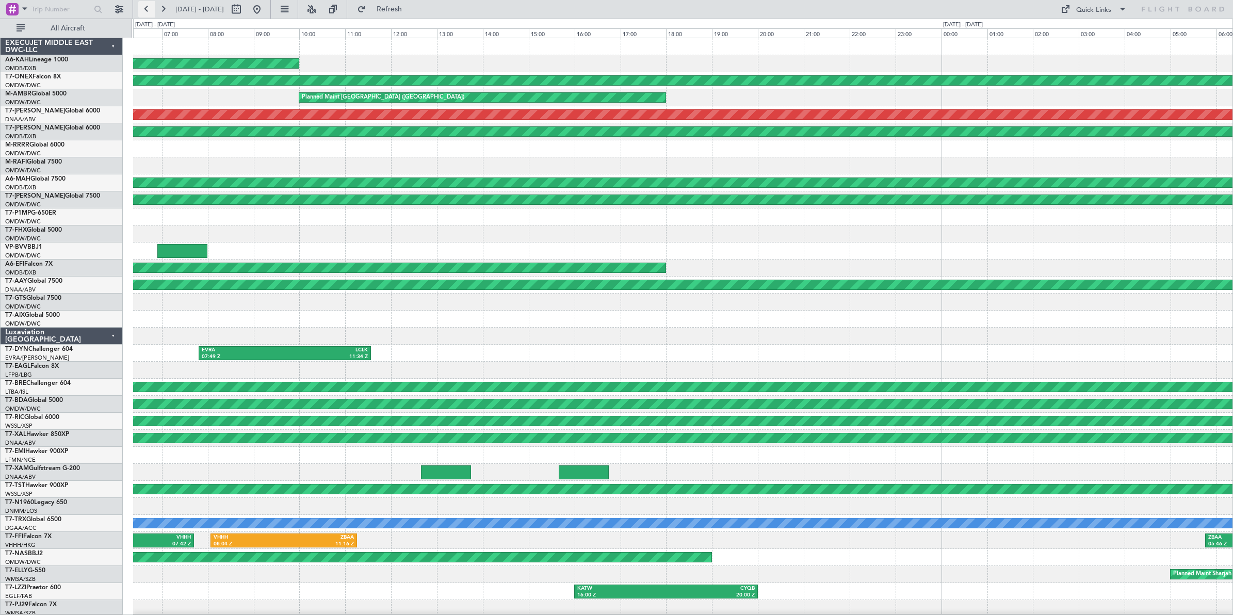
click at [148, 9] on button at bounding box center [146, 9] width 17 height 17
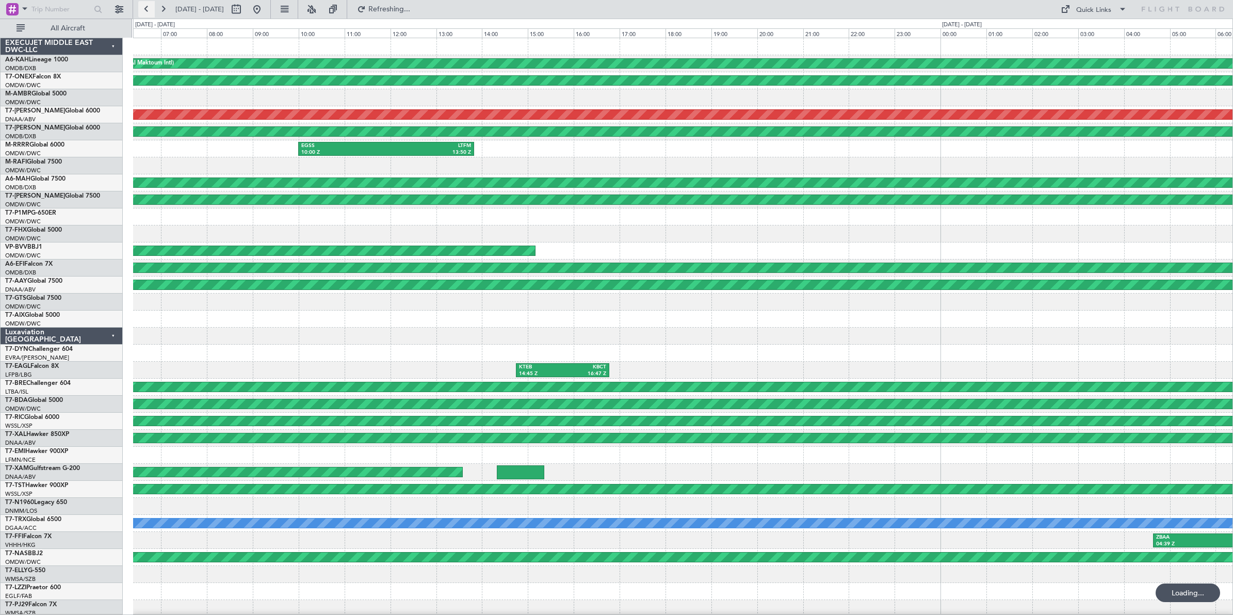
click at [148, 9] on button at bounding box center [146, 9] width 17 height 17
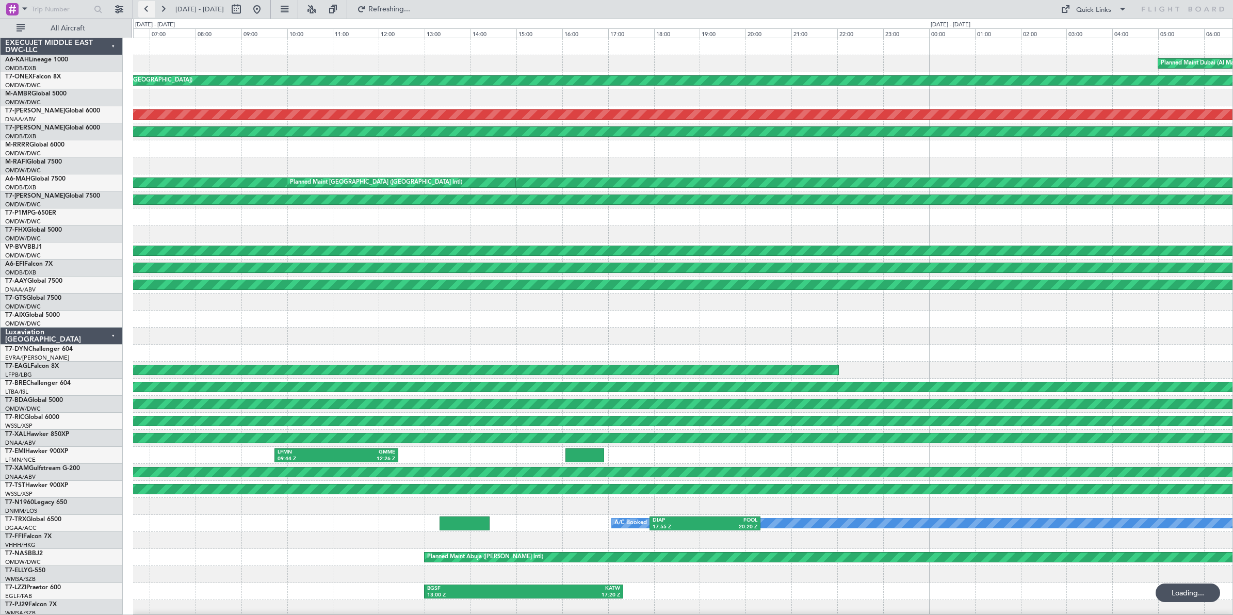
click at [148, 9] on button at bounding box center [146, 9] width 17 height 17
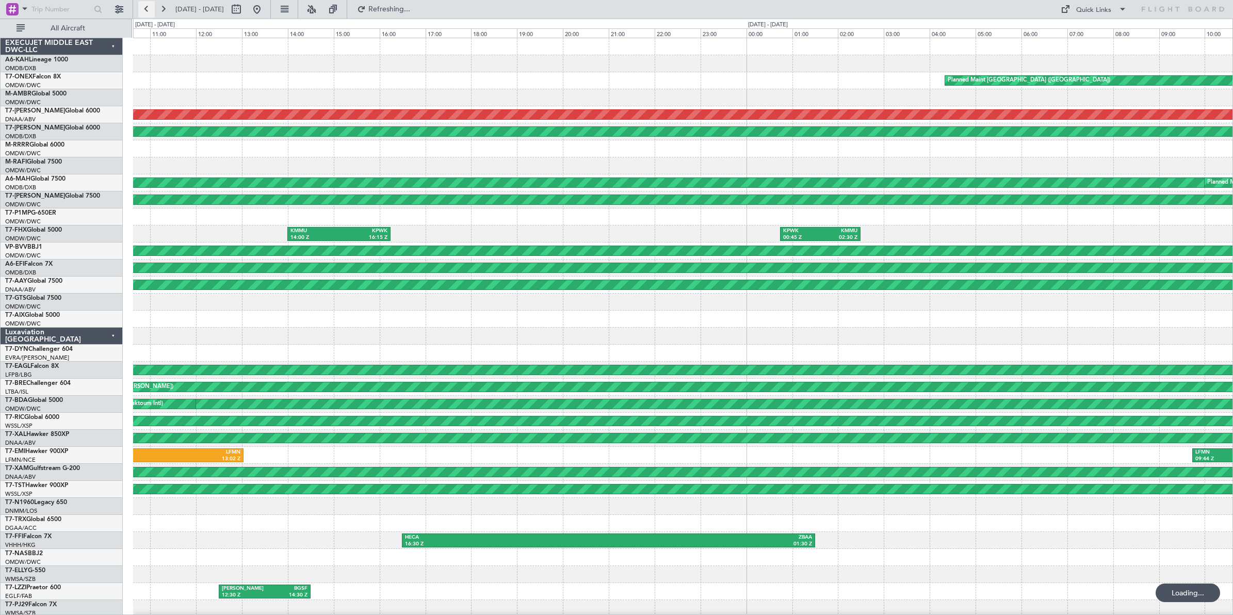
click at [148, 9] on button at bounding box center [146, 9] width 17 height 17
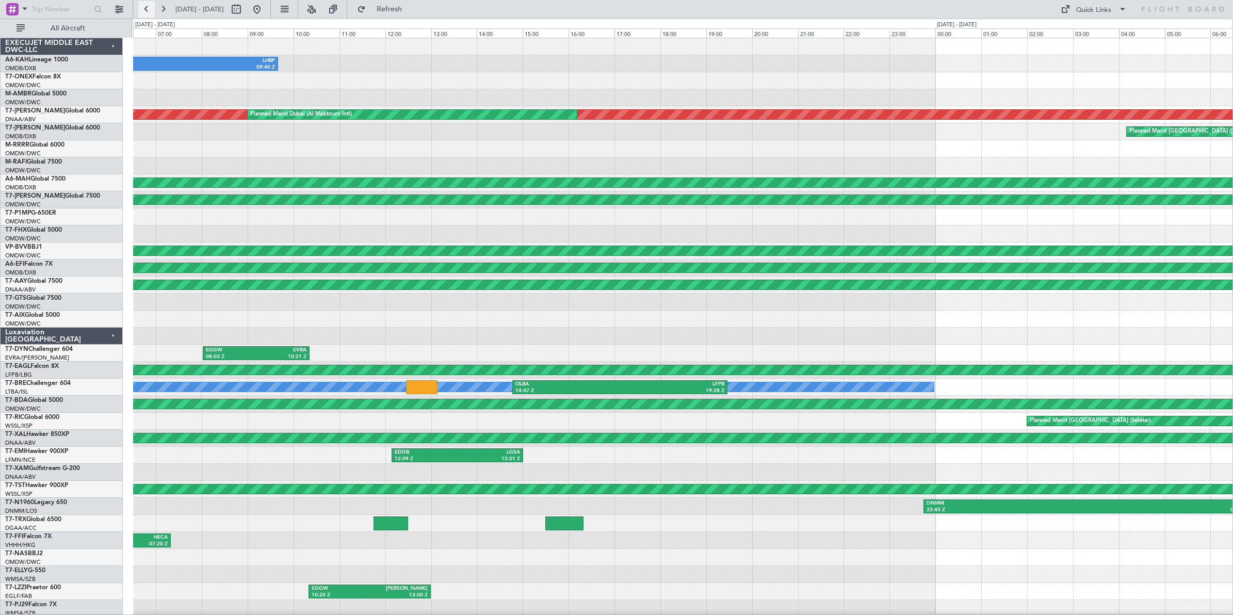
click at [148, 9] on button at bounding box center [146, 9] width 17 height 17
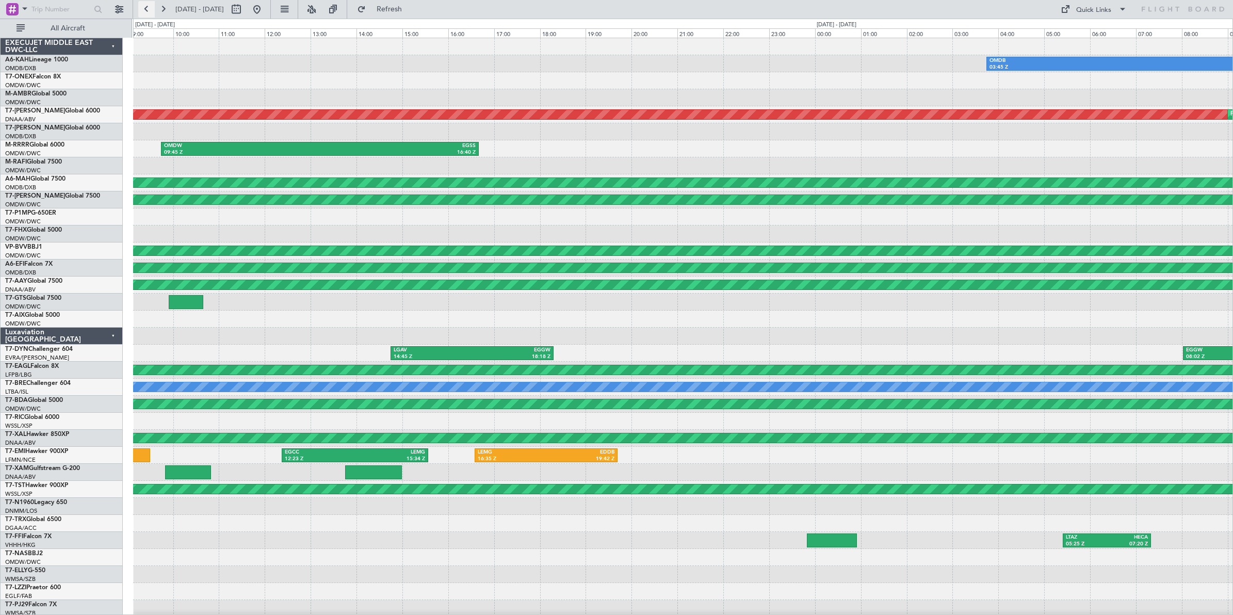
click at [148, 9] on button at bounding box center [146, 9] width 17 height 17
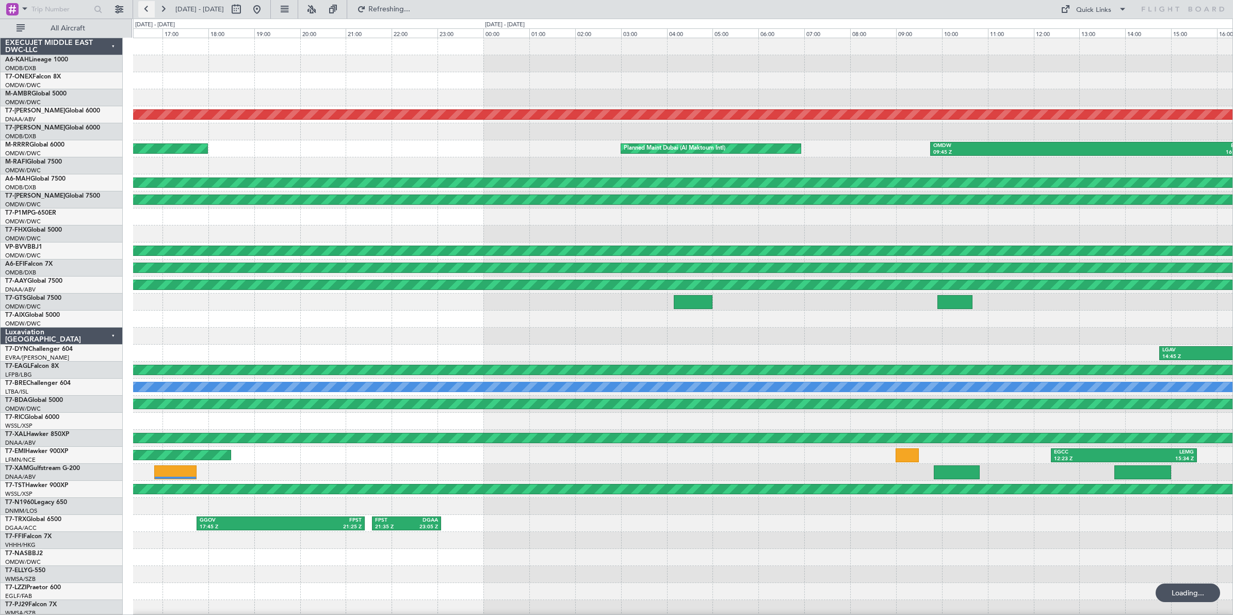
click at [148, 9] on button at bounding box center [146, 9] width 17 height 17
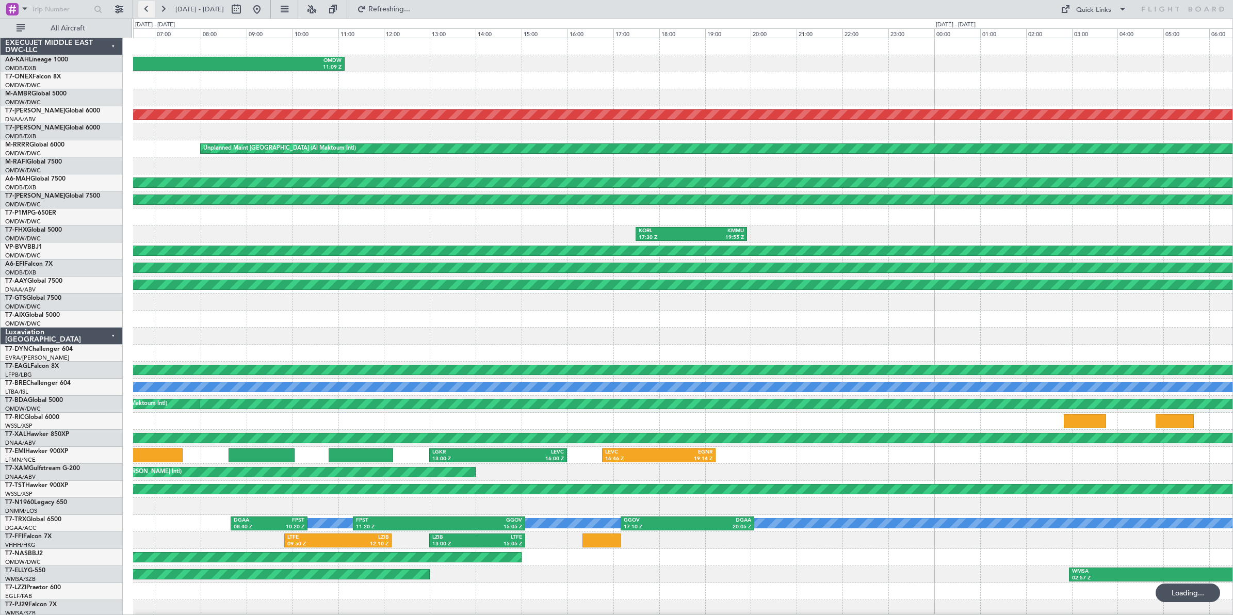
click at [148, 9] on button at bounding box center [146, 9] width 17 height 17
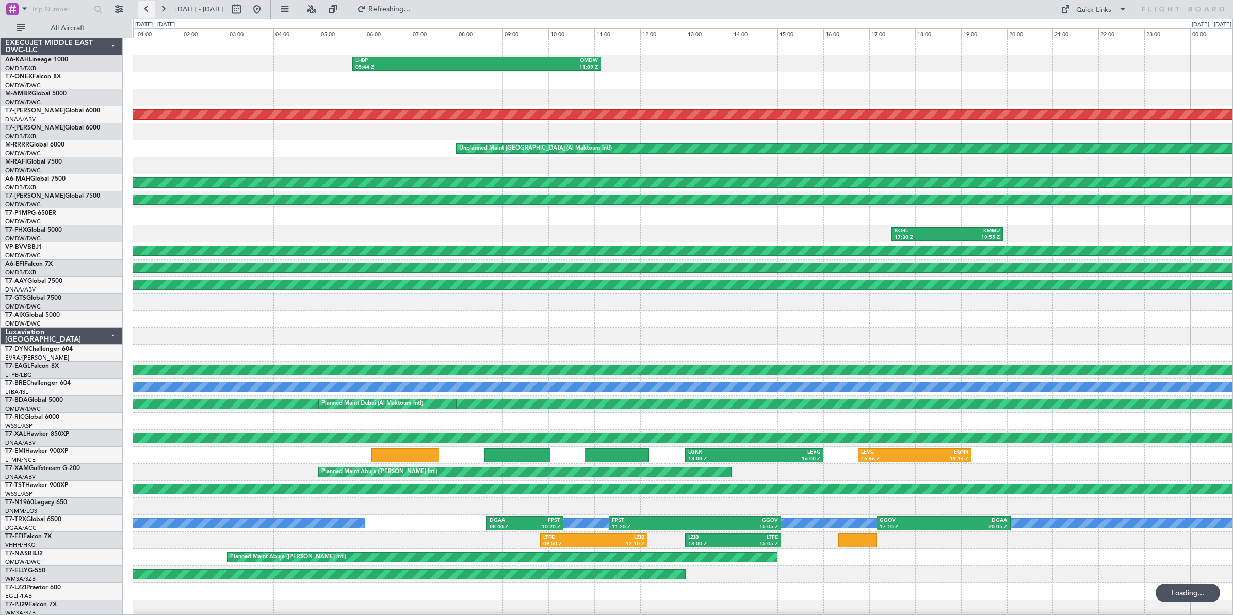
click at [148, 9] on button at bounding box center [146, 9] width 17 height 17
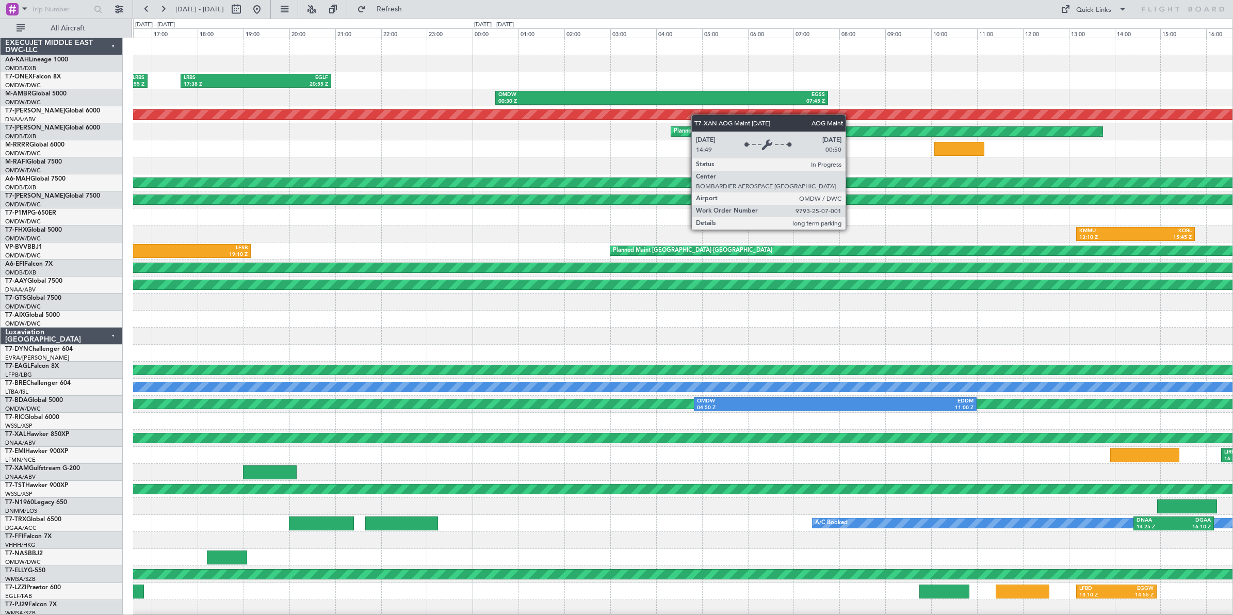
click at [467, 115] on div "ORBI 14:00 Z LRBS 16:55 Z LRBS 17:38 Z EGLF 20:55 Z OMDW 00:30 Z EGSS 07:45 Z A…" at bounding box center [683, 344] width 1100 height 613
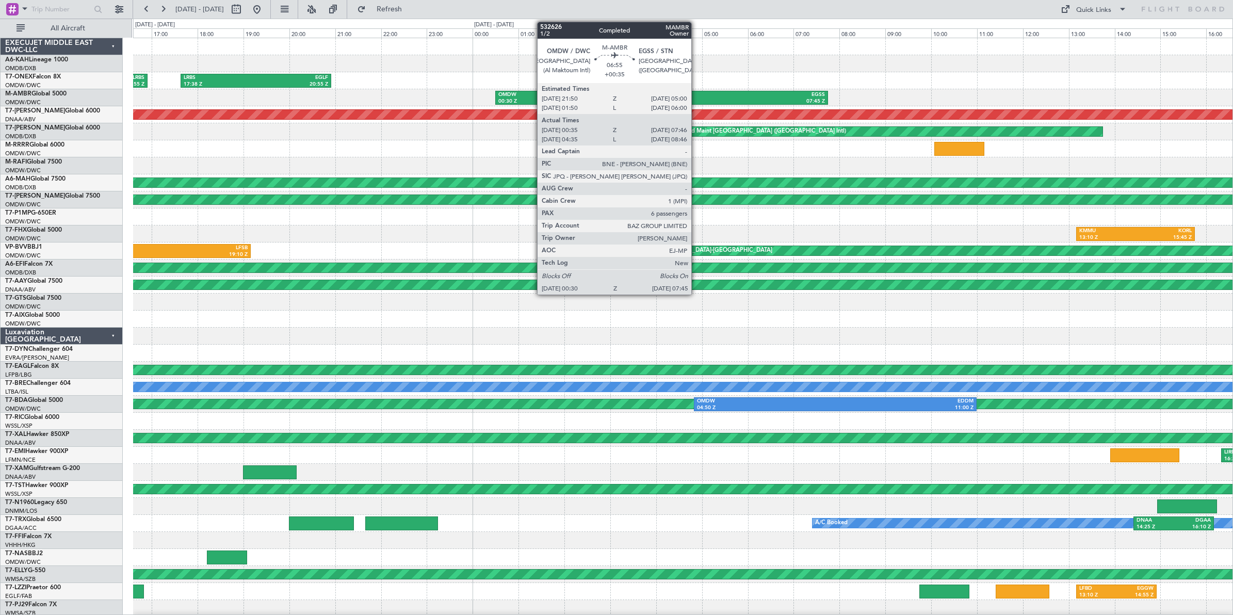
click at [697, 99] on div "07:45 Z" at bounding box center [742, 101] width 163 height 7
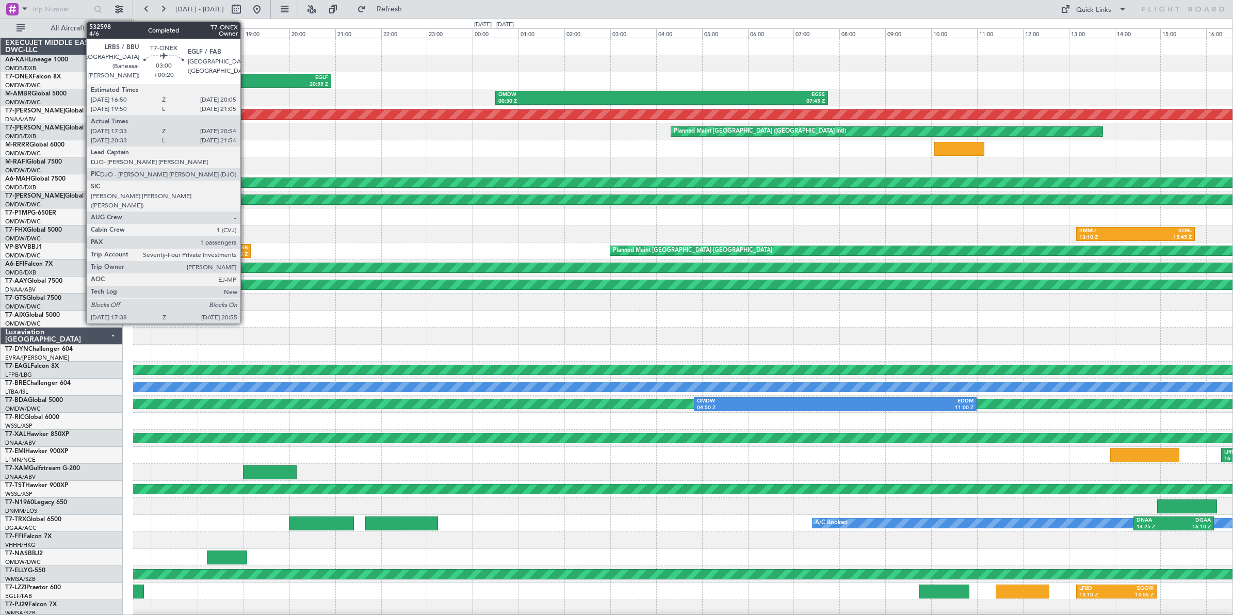
click at [246, 78] on div "LRBS" at bounding box center [220, 77] width 72 height 7
